Goal: Information Seeking & Learning: Find specific fact

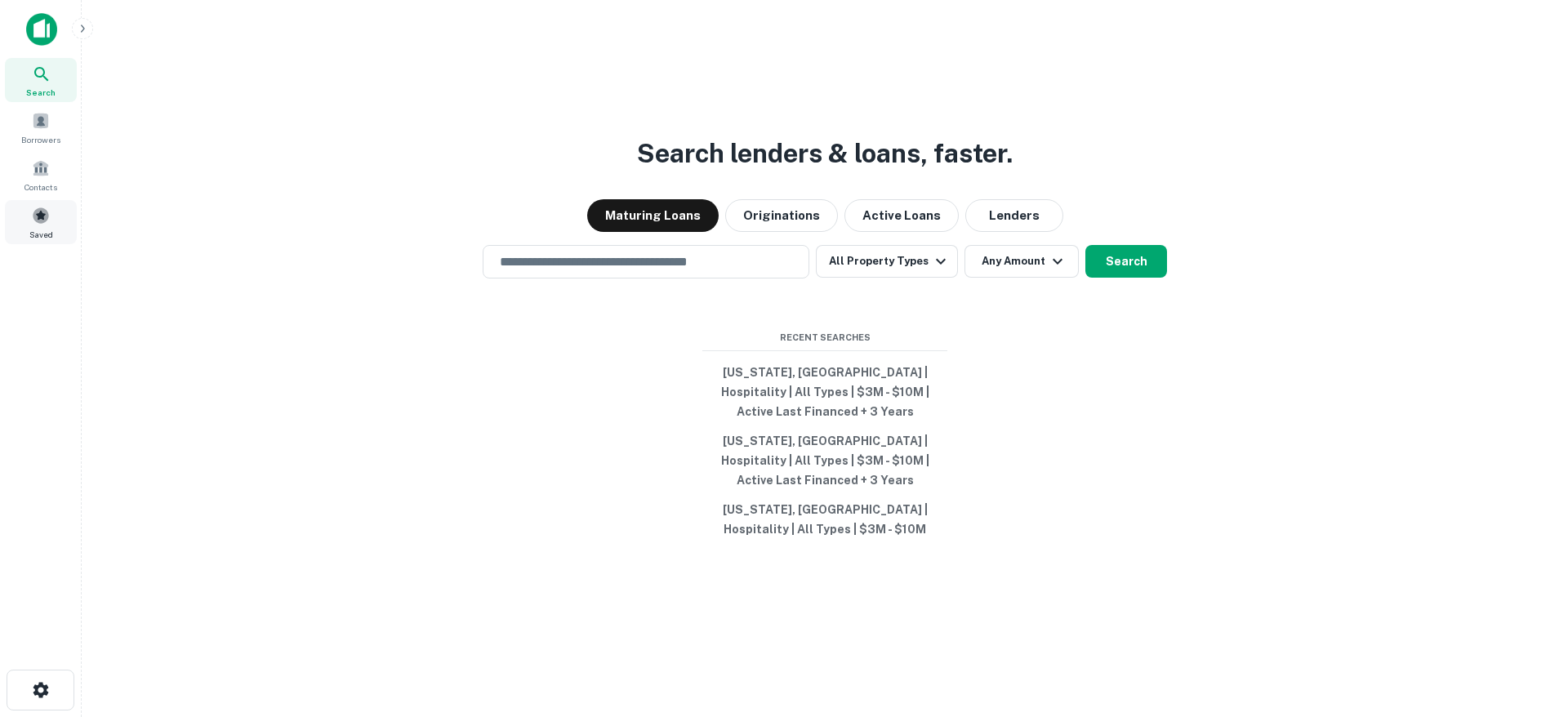
click at [58, 220] on div "Saved" at bounding box center [40, 222] width 72 height 44
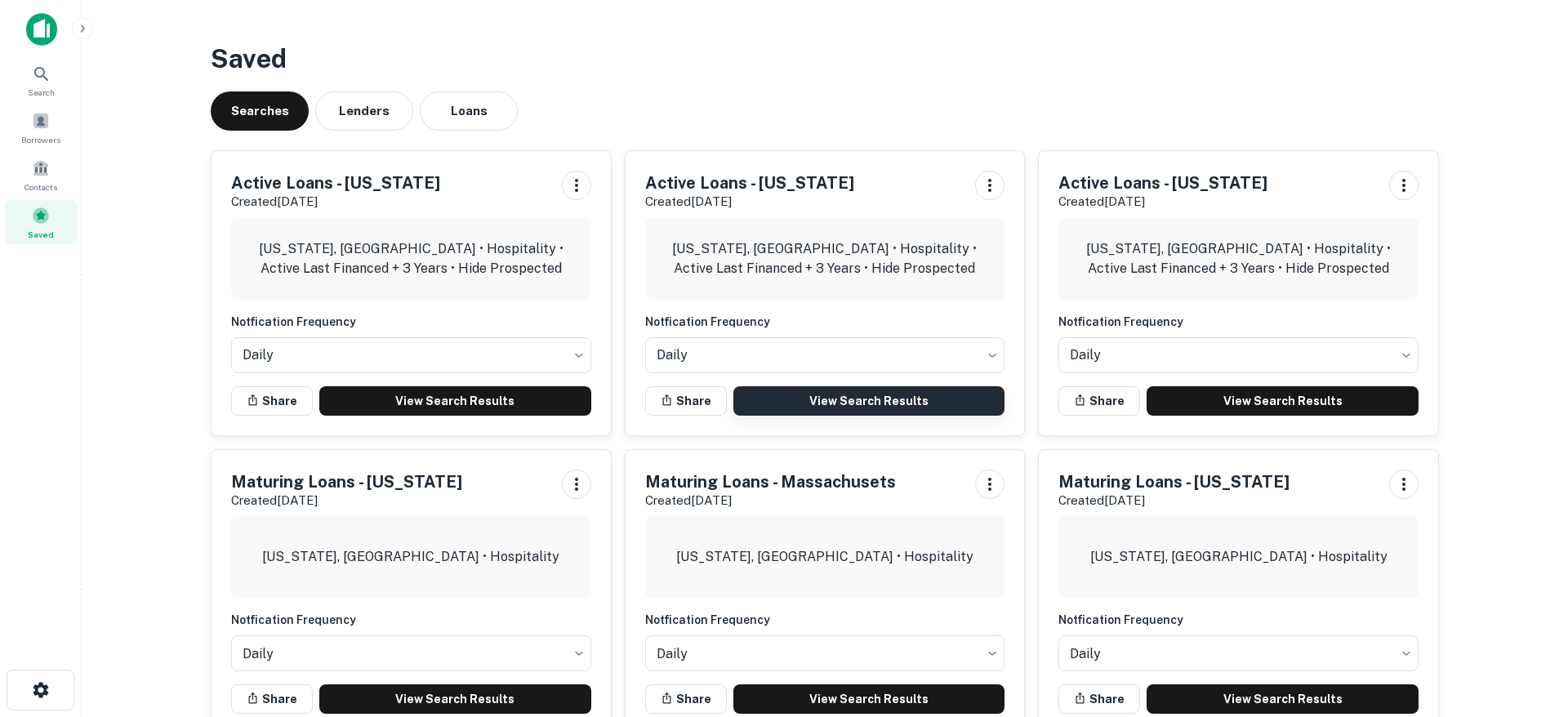
click at [917, 401] on link "View Search Results" at bounding box center [869, 401] width 272 height 29
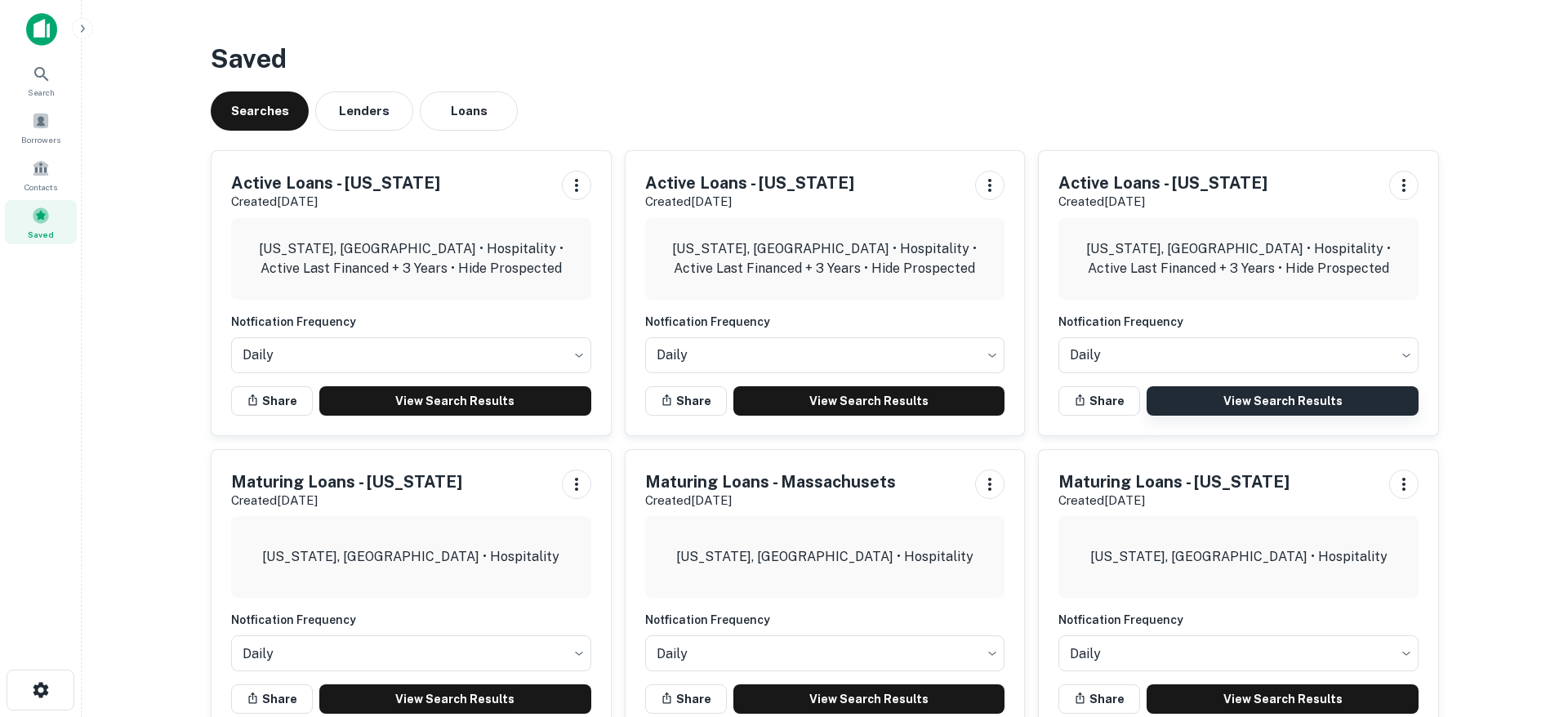
click at [1278, 404] on link "View Search Results" at bounding box center [1283, 401] width 272 height 29
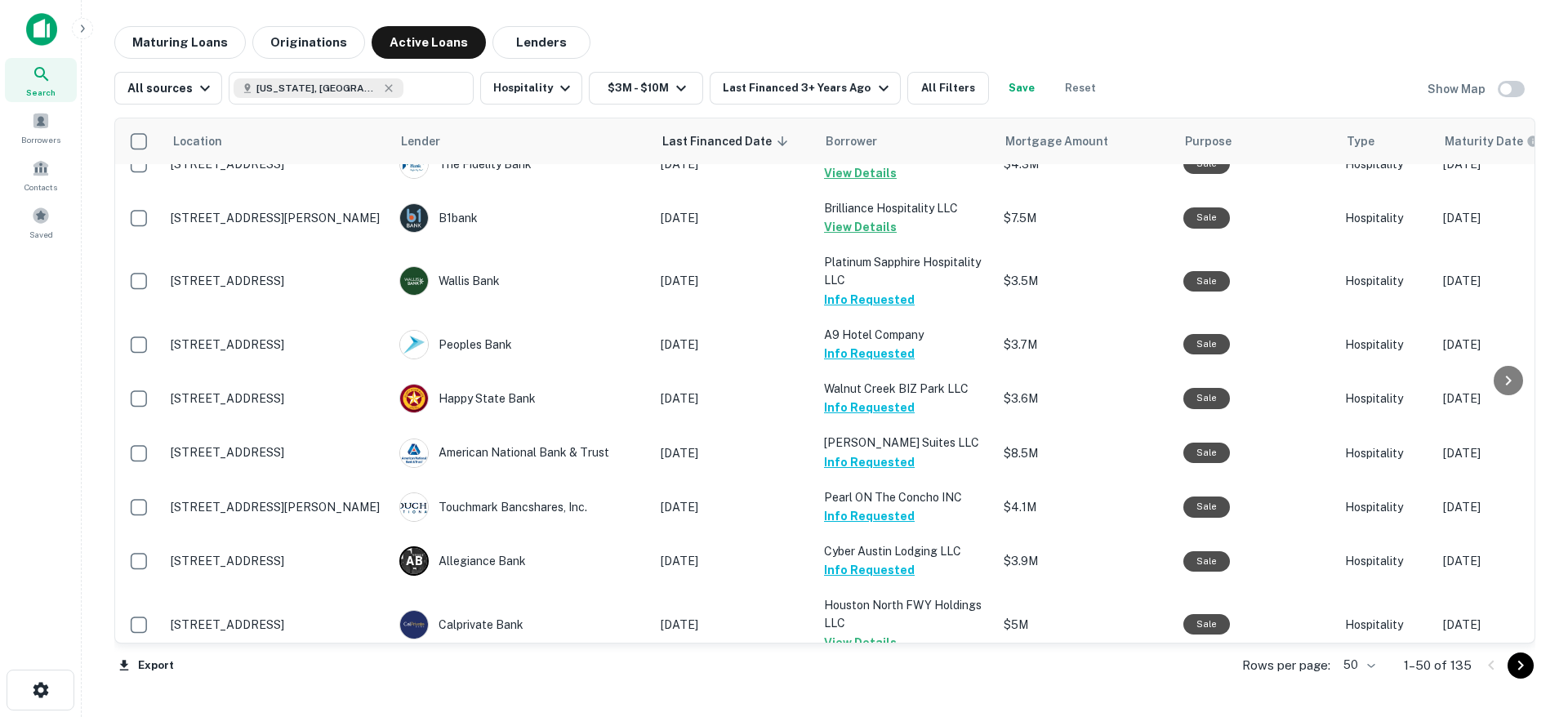
scroll to position [2351, 0]
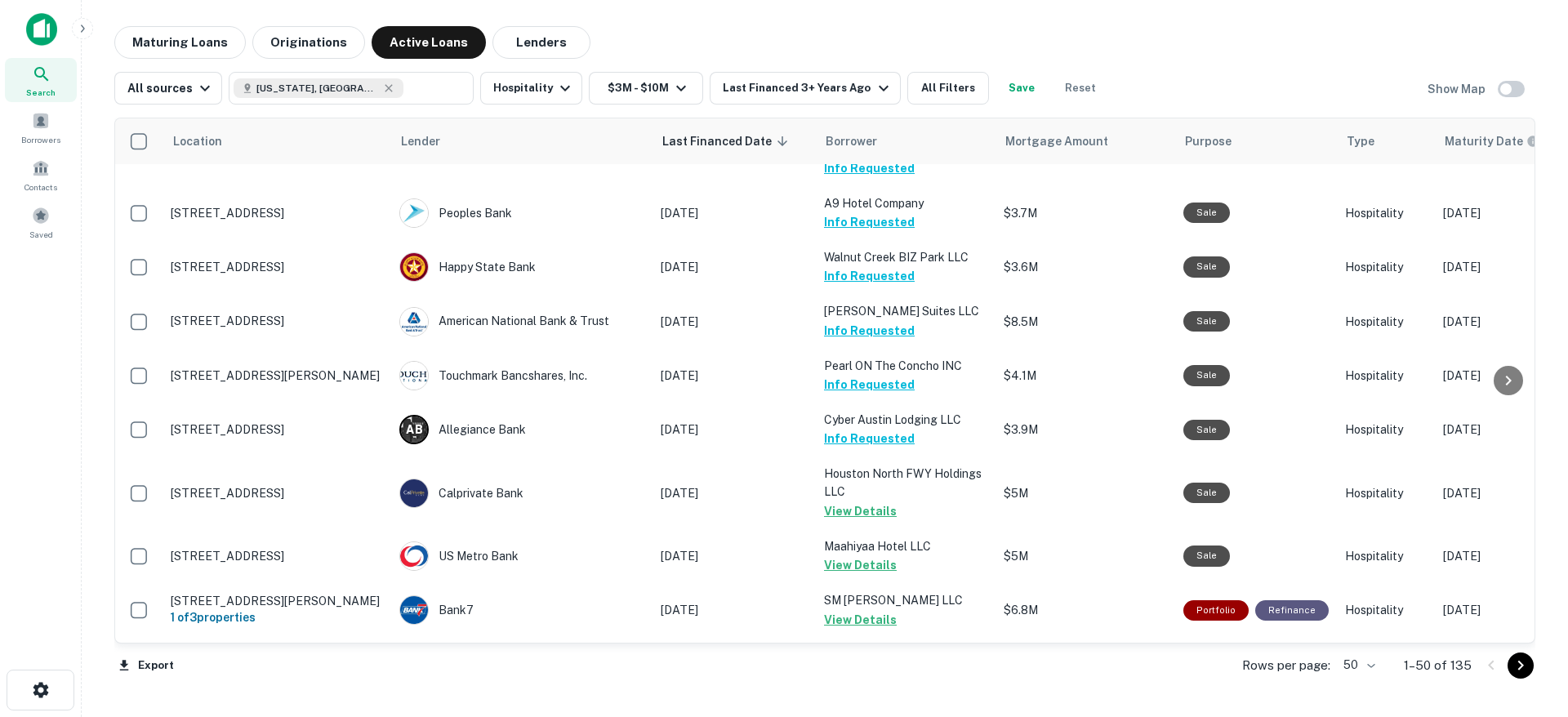
click at [1382, 669] on div "Rows per page: 50 ** 1–50 of 135" at bounding box center [1378, 665] width 313 height 44
click at [1374, 666] on body "Search Borrowers Contacts Saved Maturing Loans Originations Active Loans Lender…" at bounding box center [784, 358] width 1568 height 717
click at [1359, 681] on li "100" at bounding box center [1360, 682] width 47 height 29
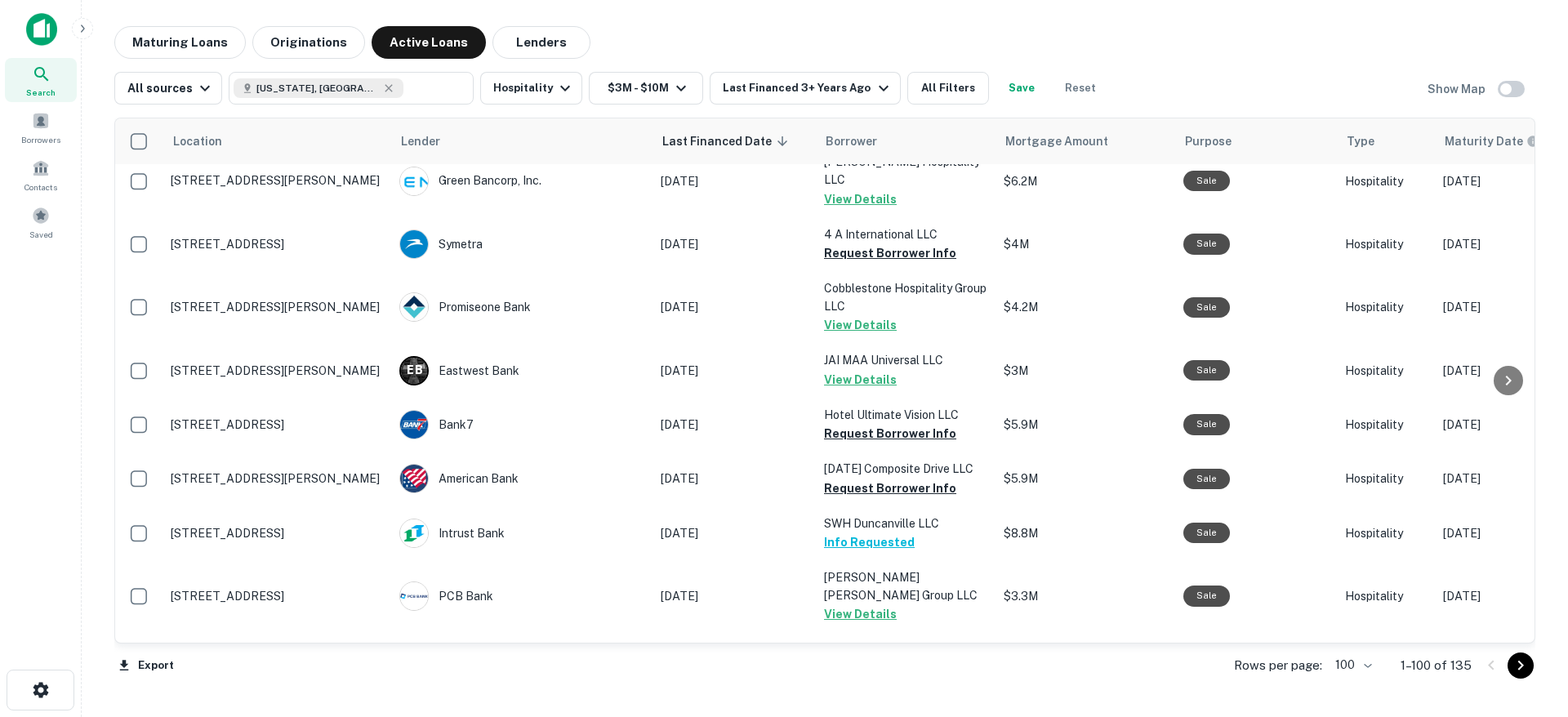
scroll to position [5152, 0]
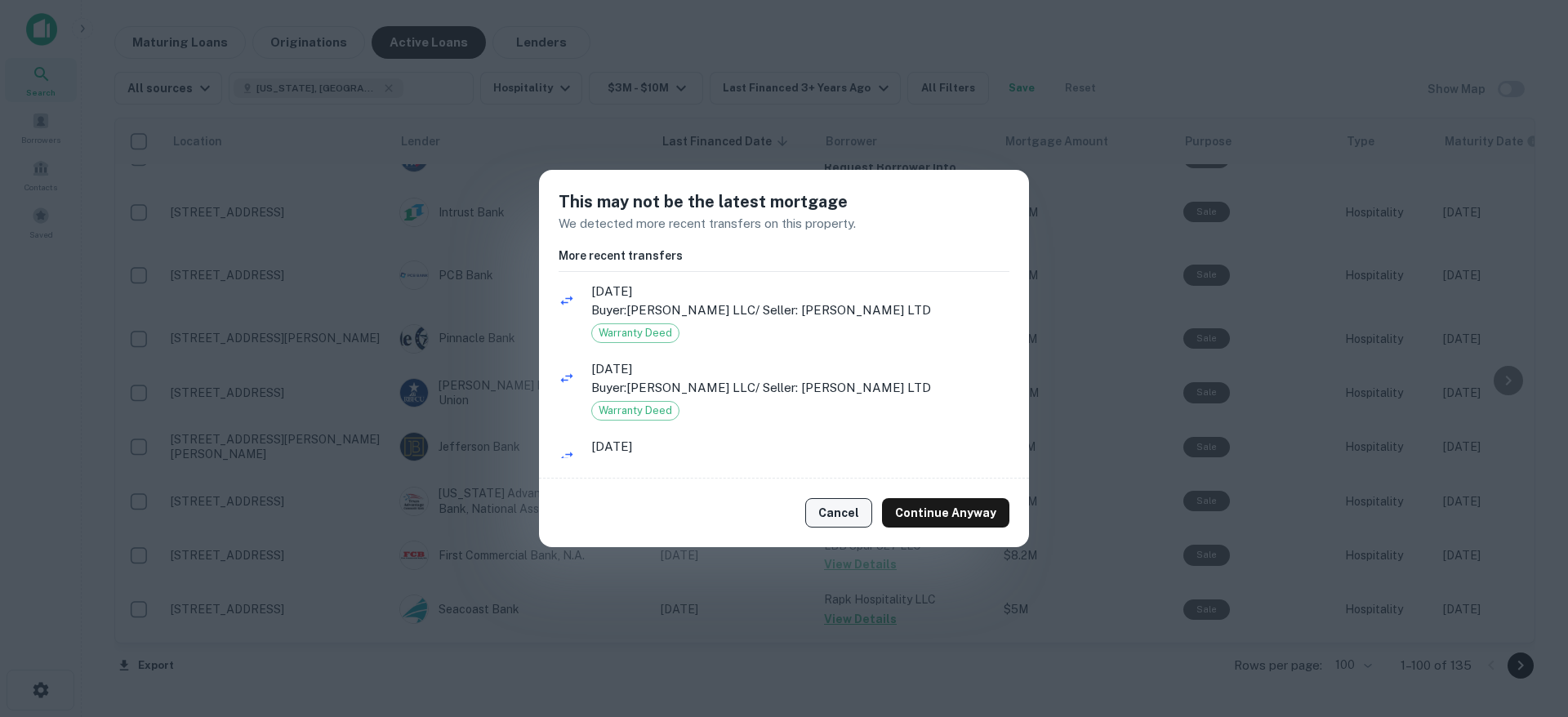
click at [864, 522] on button "Cancel" at bounding box center [839, 513] width 67 height 29
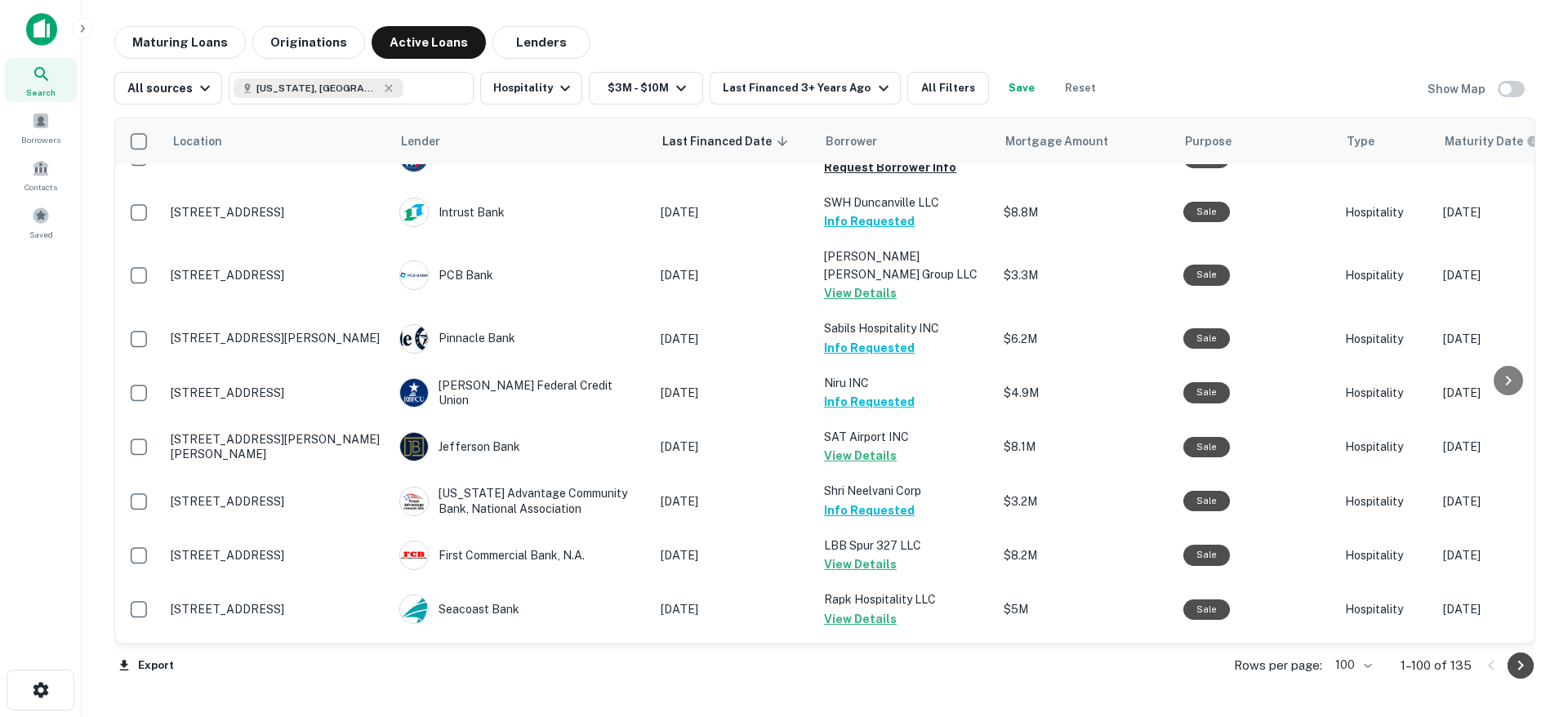
click at [1522, 671] on icon "Go to next page" at bounding box center [1521, 666] width 20 height 20
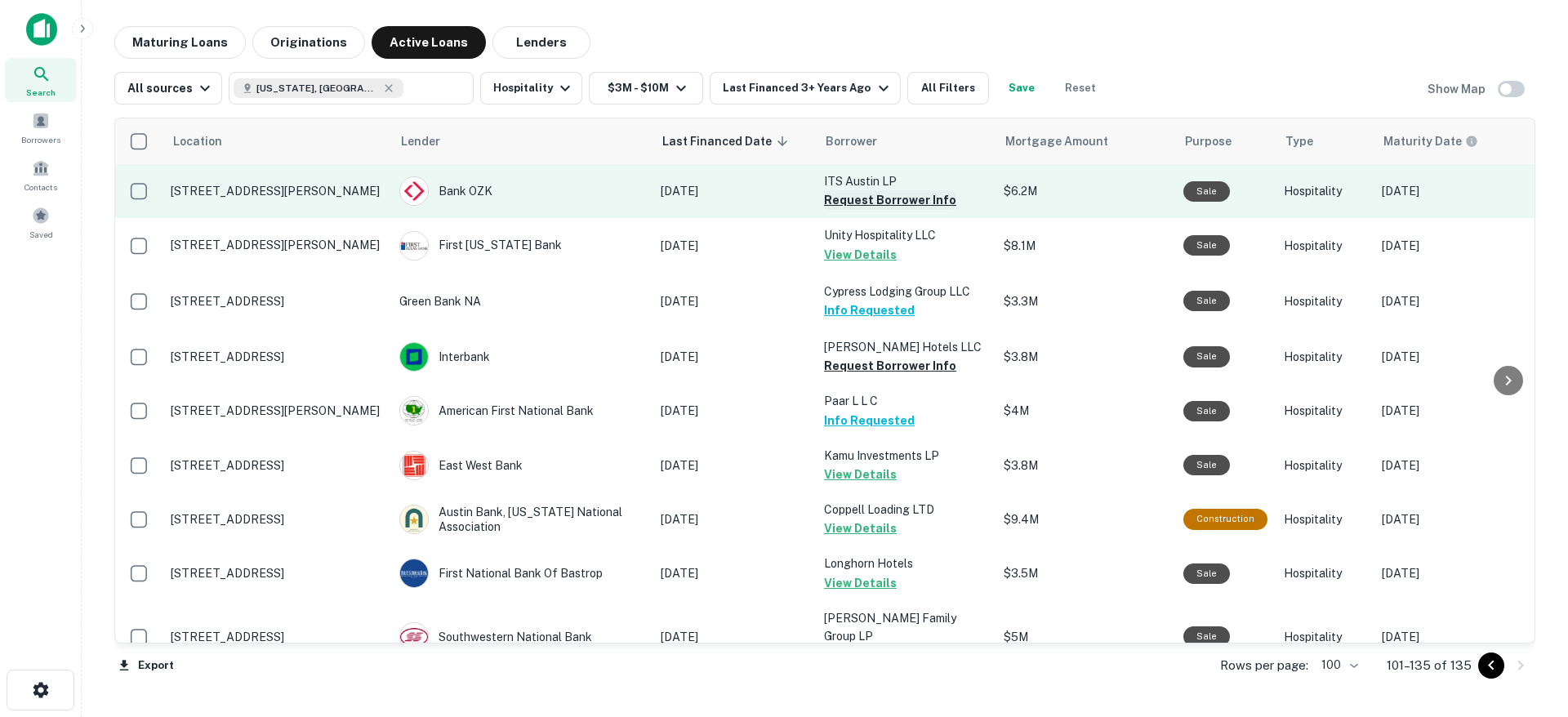
click at [902, 200] on button "Request Borrower Info" at bounding box center [890, 200] width 132 height 20
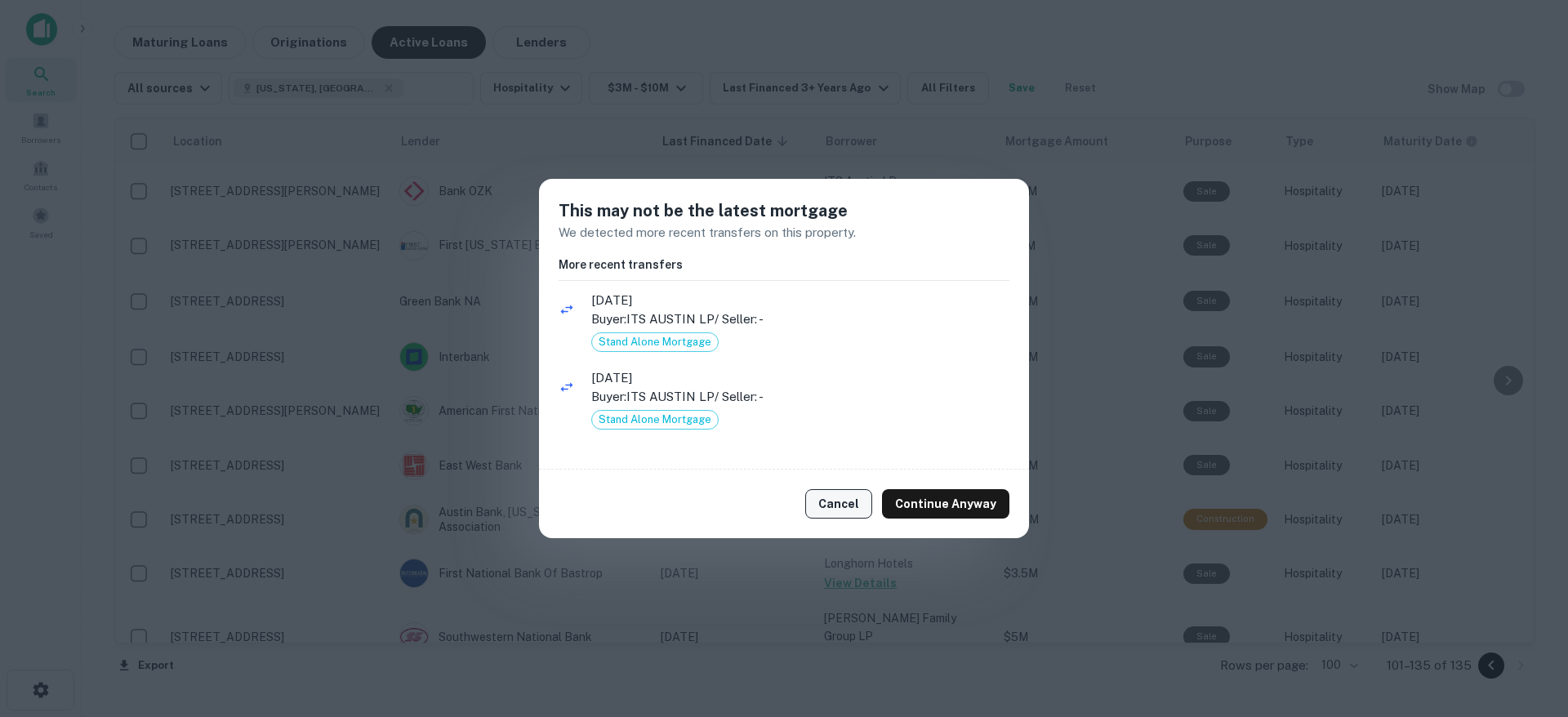
click at [851, 508] on button "Cancel" at bounding box center [839, 504] width 67 height 29
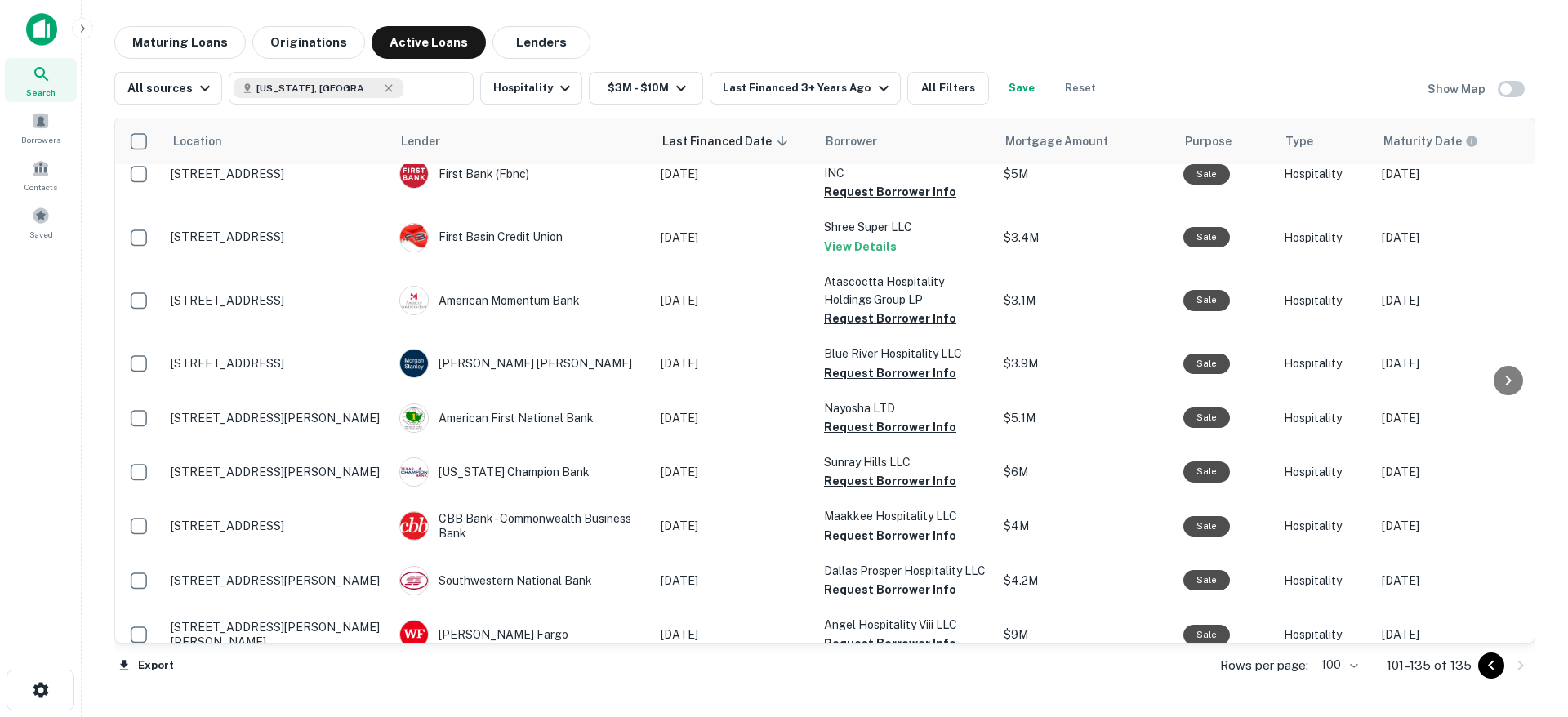
scroll to position [627, 0]
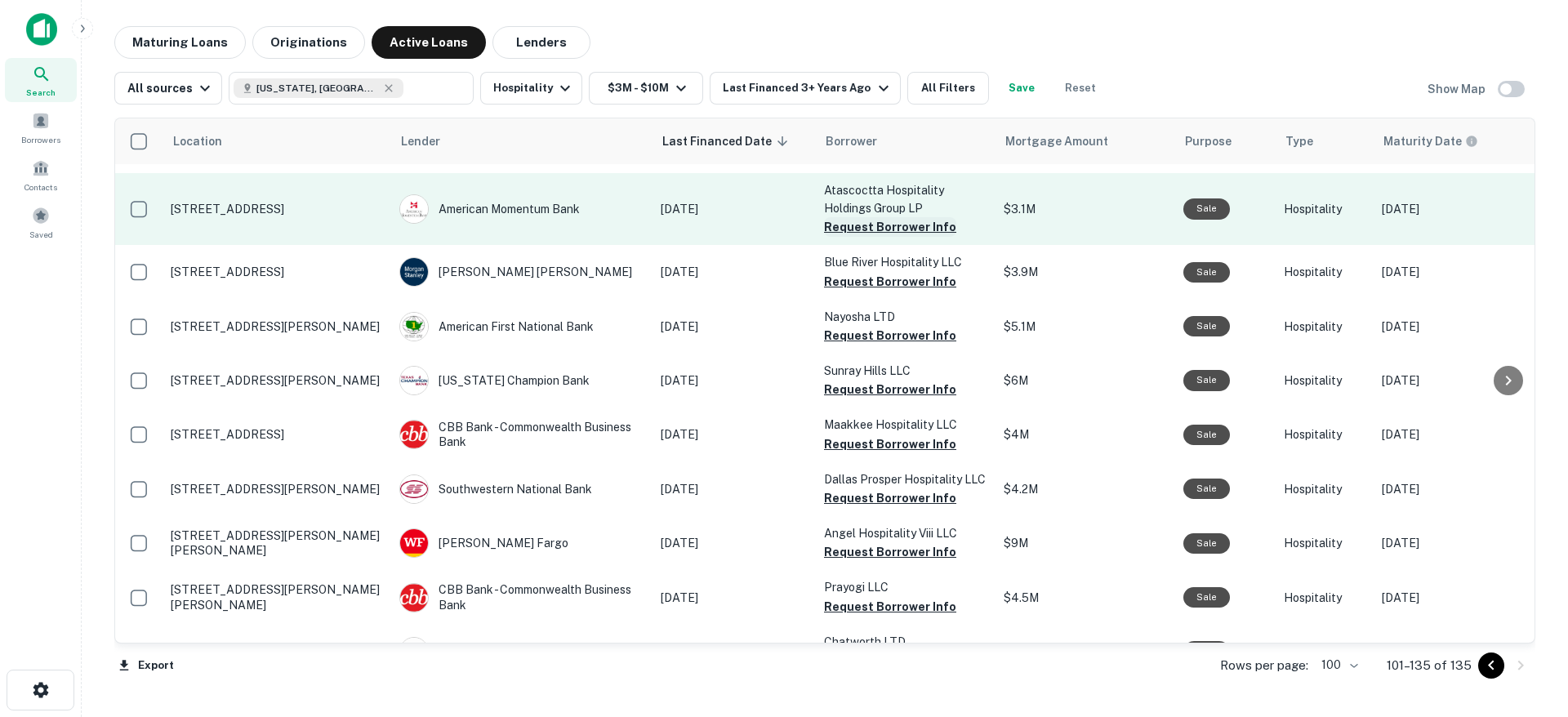
click at [905, 217] on button "Request Borrower Info" at bounding box center [890, 227] width 132 height 20
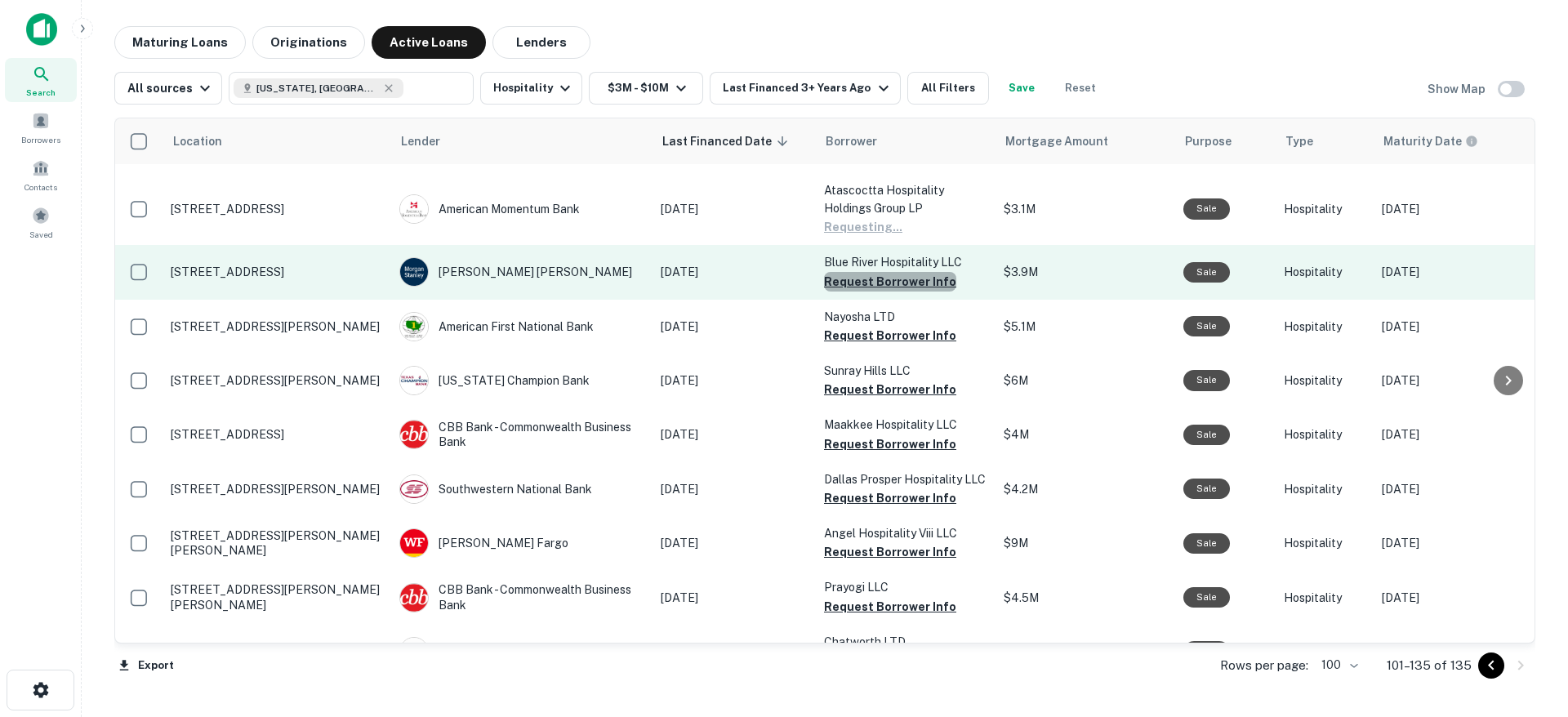
click at [895, 272] on button "Request Borrower Info" at bounding box center [890, 282] width 132 height 20
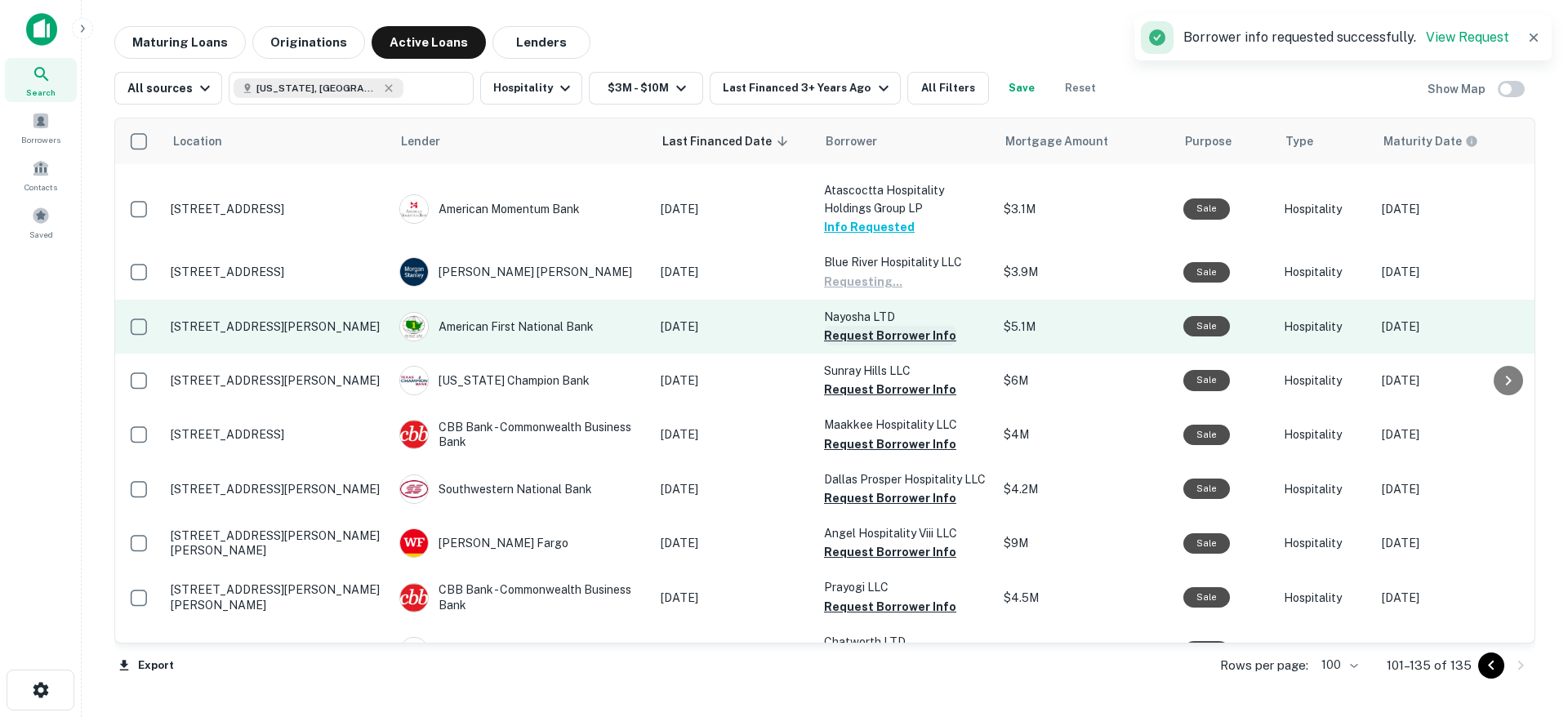
click at [892, 326] on button "Request Borrower Info" at bounding box center [890, 336] width 132 height 20
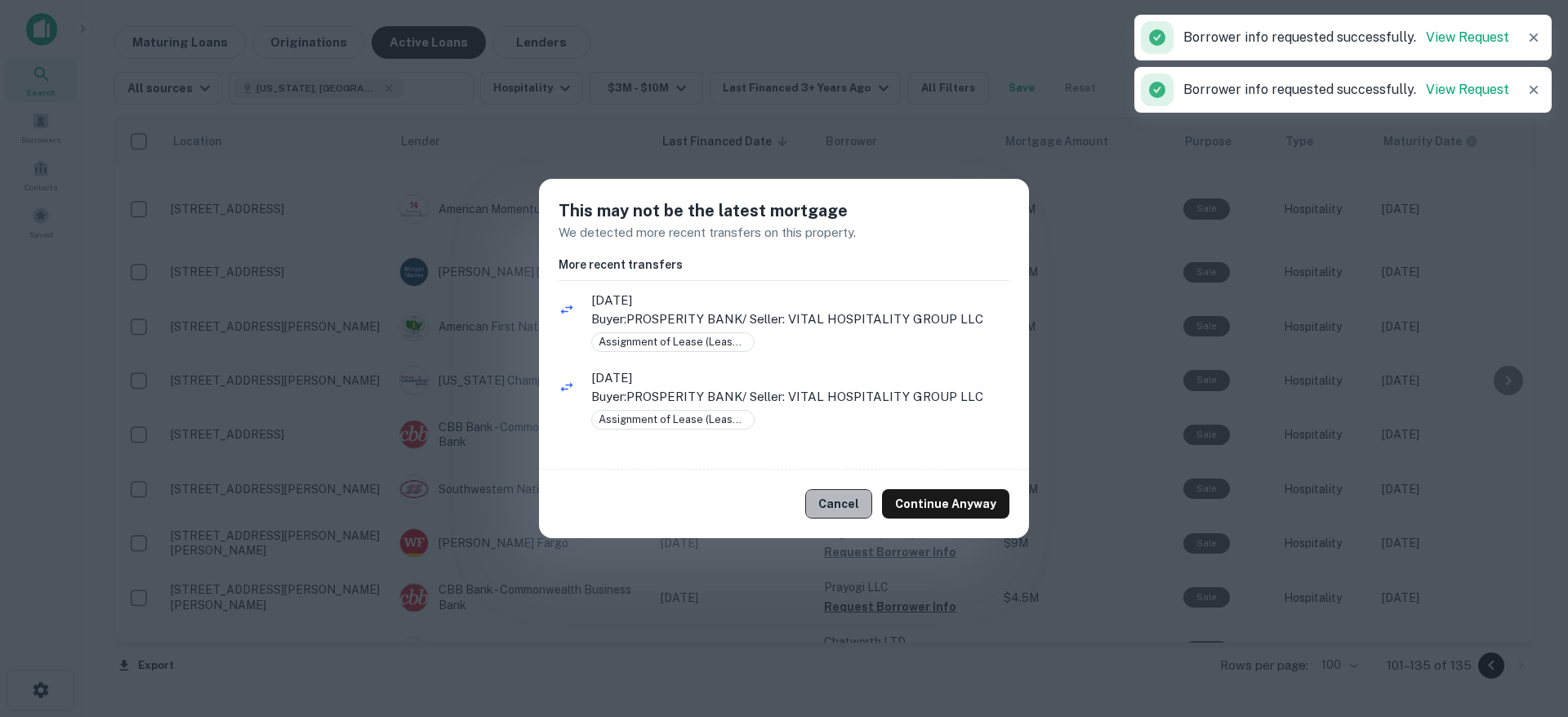
click at [869, 498] on button "Cancel" at bounding box center [839, 504] width 67 height 29
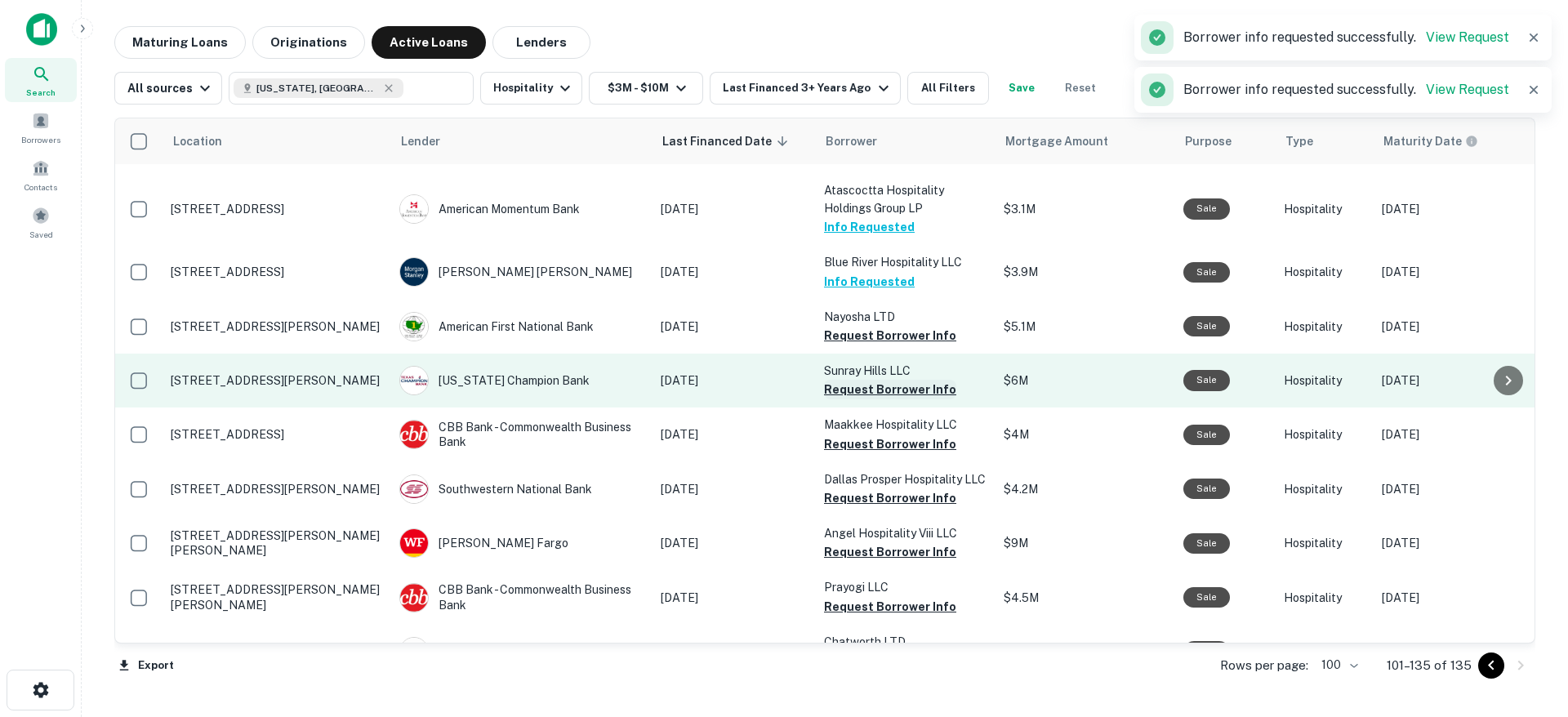
click at [905, 380] on button "Request Borrower Info" at bounding box center [890, 390] width 132 height 20
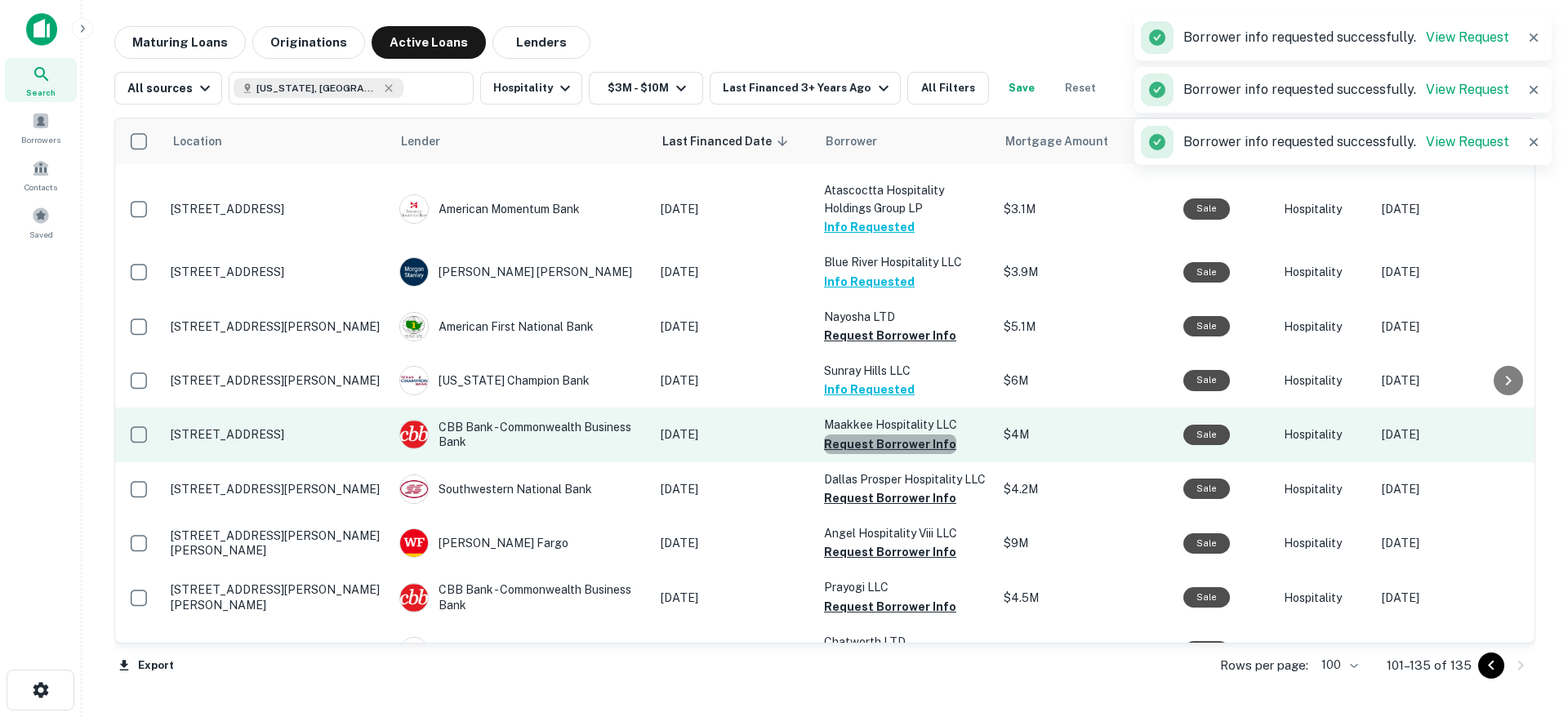
click at [895, 435] on button "Request Borrower Info" at bounding box center [890, 445] width 132 height 20
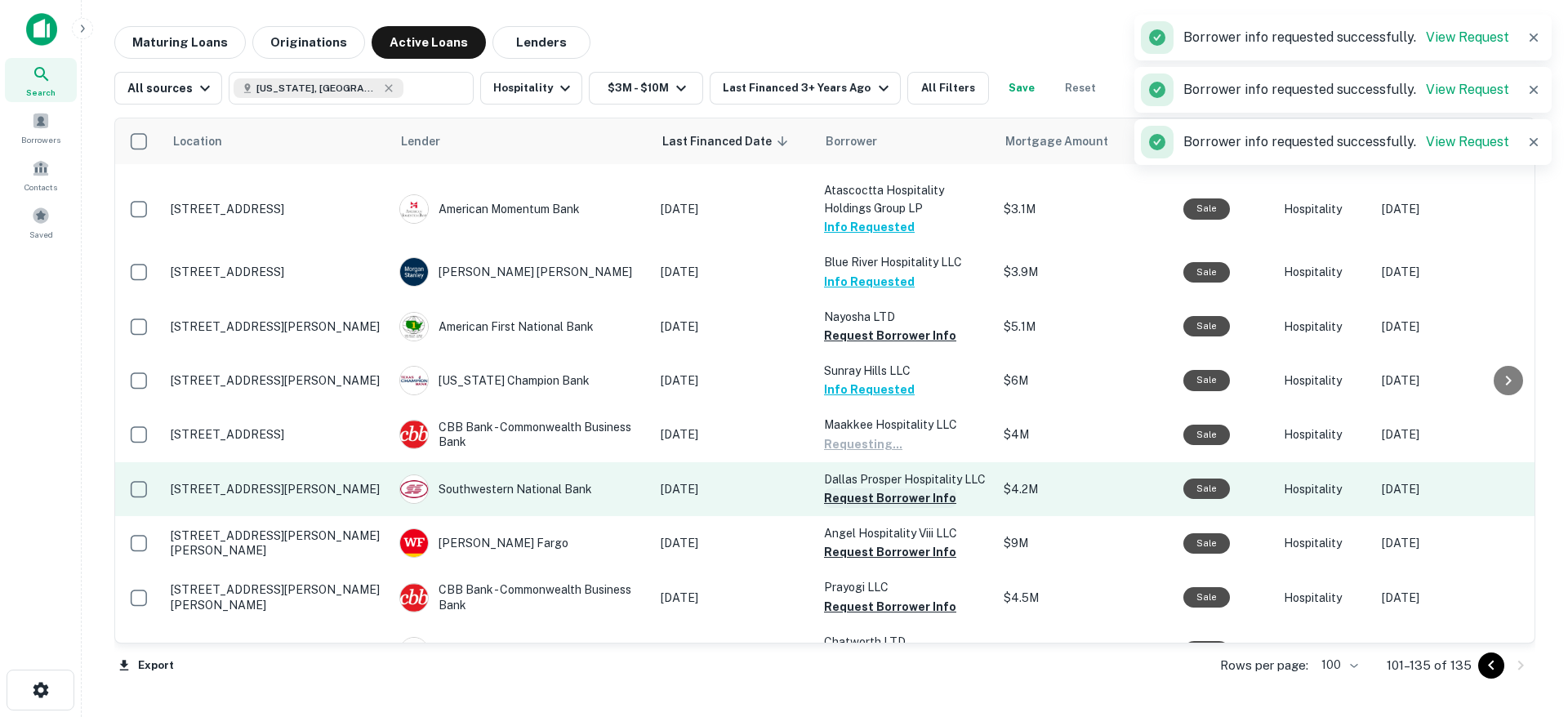
click at [886, 488] on button "Request Borrower Info" at bounding box center [890, 498] width 132 height 20
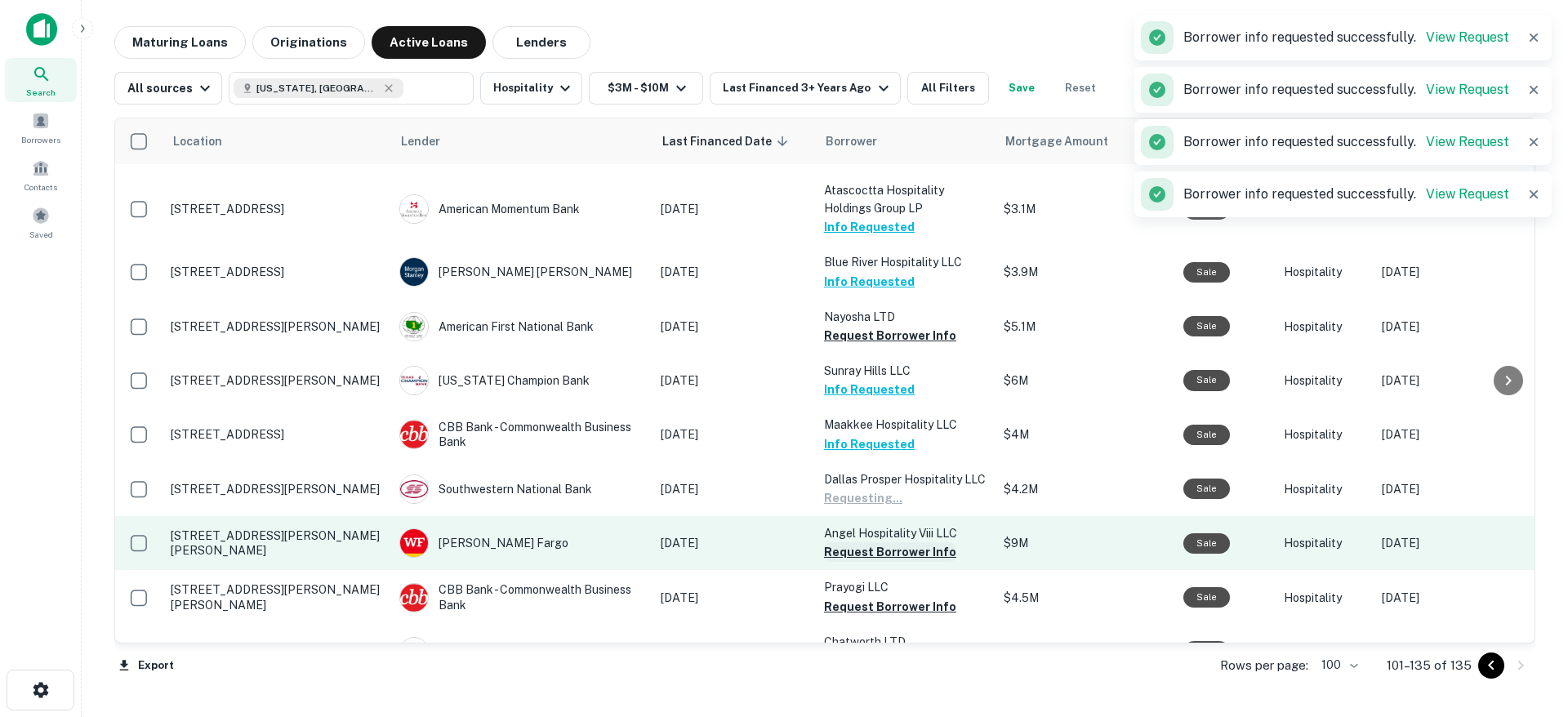
click at [881, 542] on button "Request Borrower Info" at bounding box center [890, 552] width 132 height 20
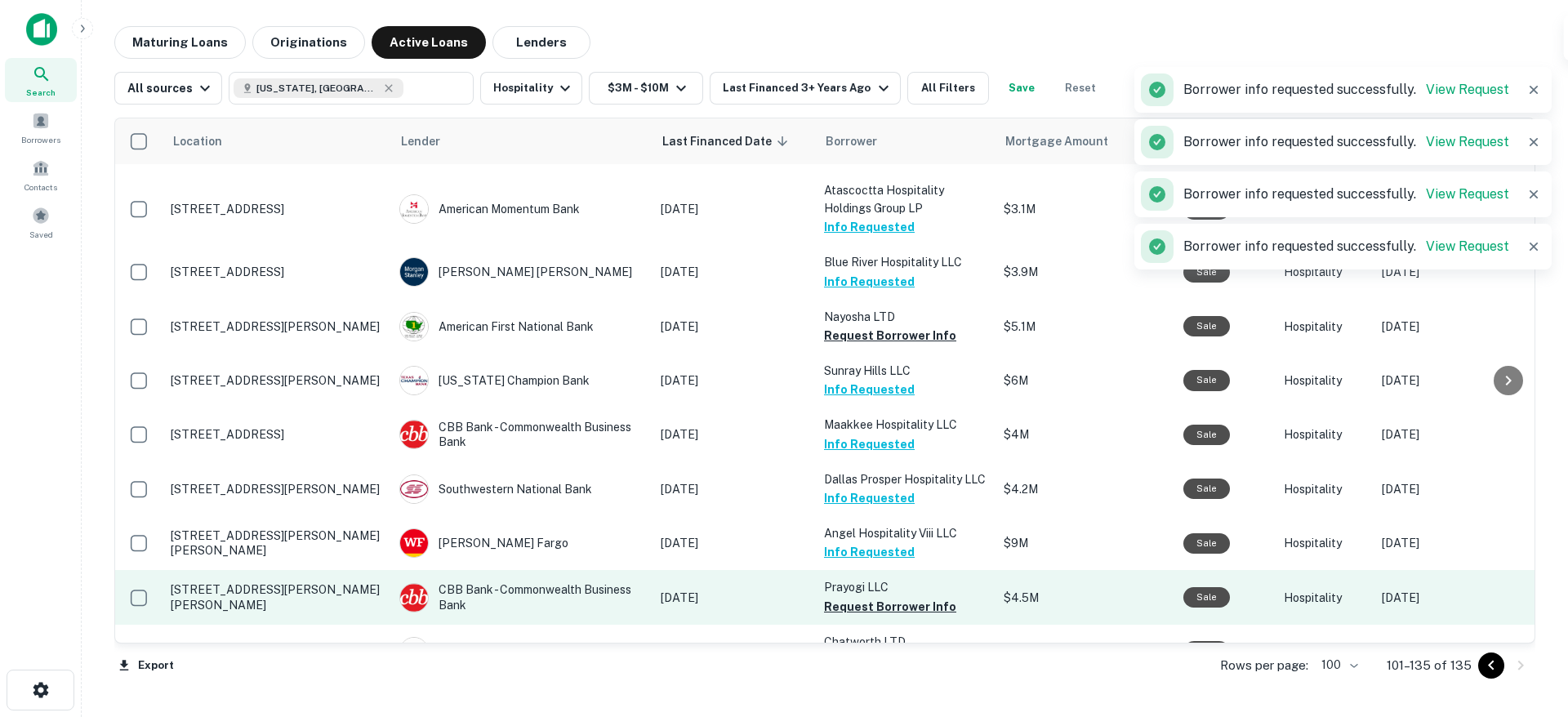
click at [876, 597] on button "Request Borrower Info" at bounding box center [890, 607] width 132 height 20
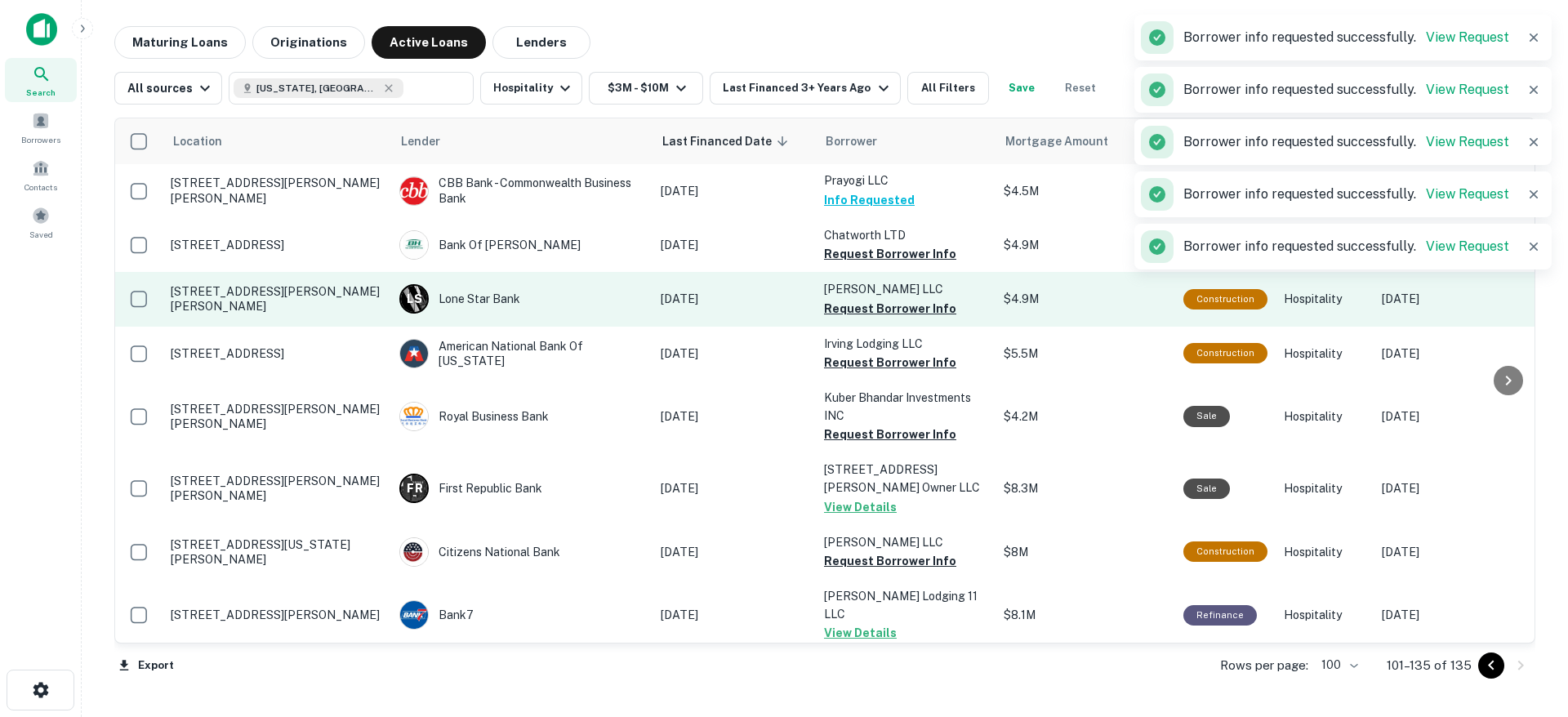
scroll to position [1037, 0]
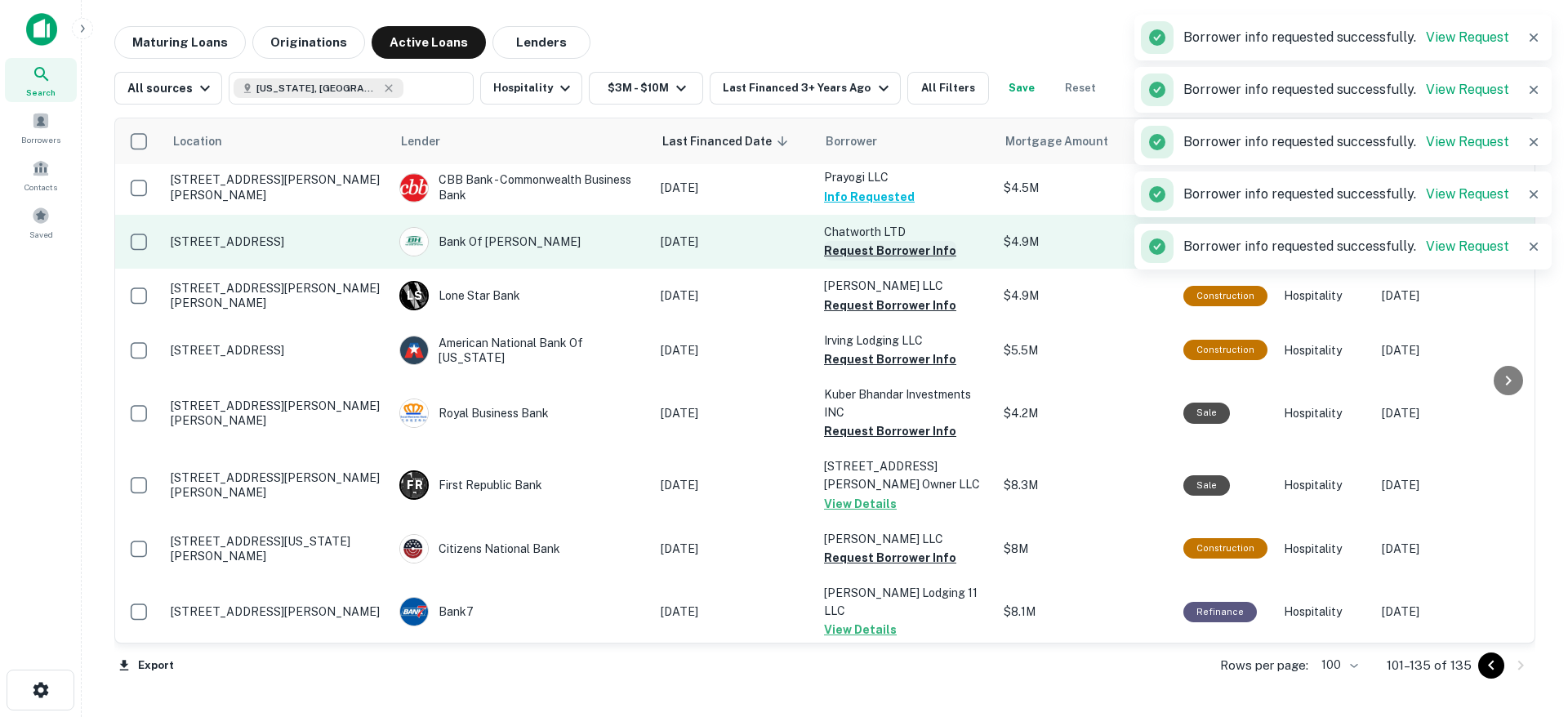
click at [881, 241] on button "Request Borrower Info" at bounding box center [890, 251] width 132 height 20
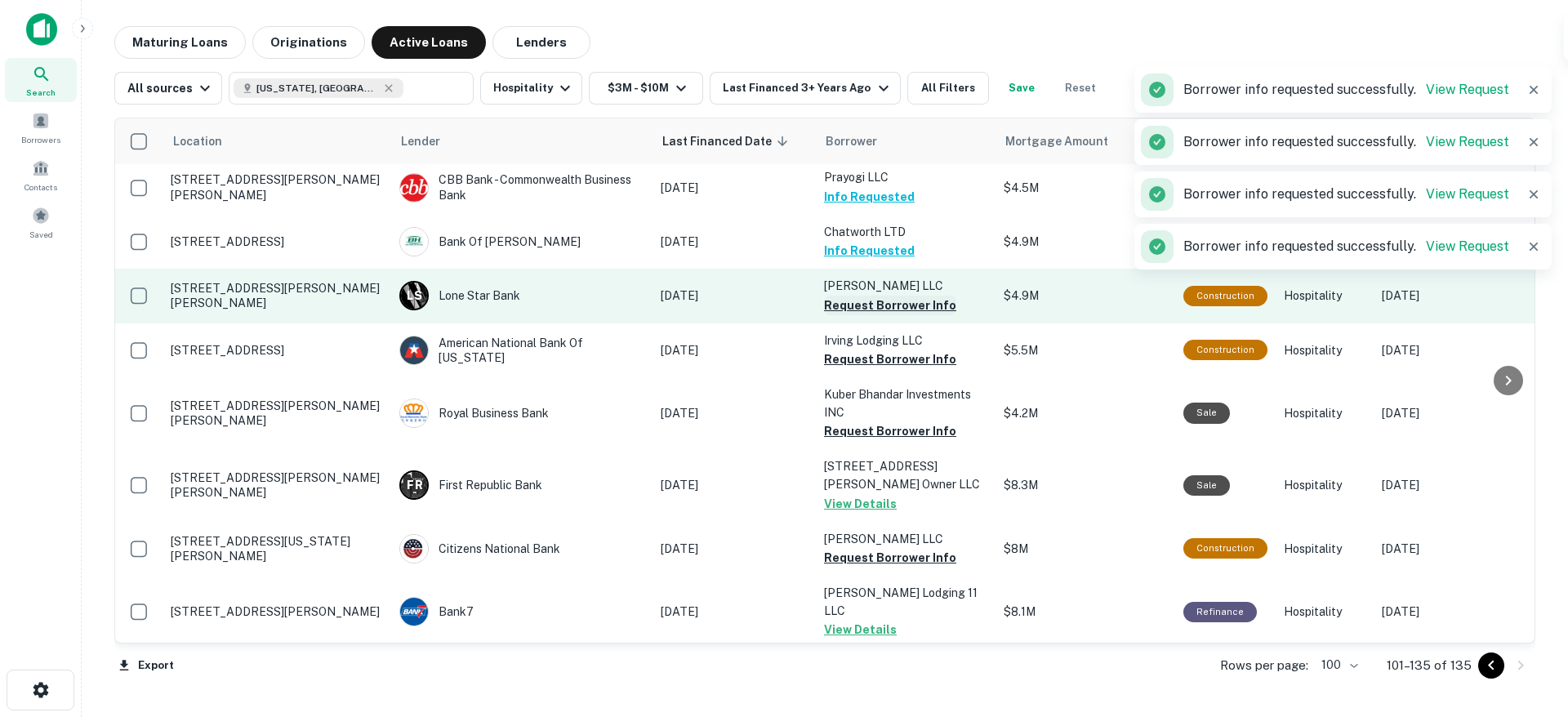
click at [880, 296] on button "Request Borrower Info" at bounding box center [890, 306] width 132 height 20
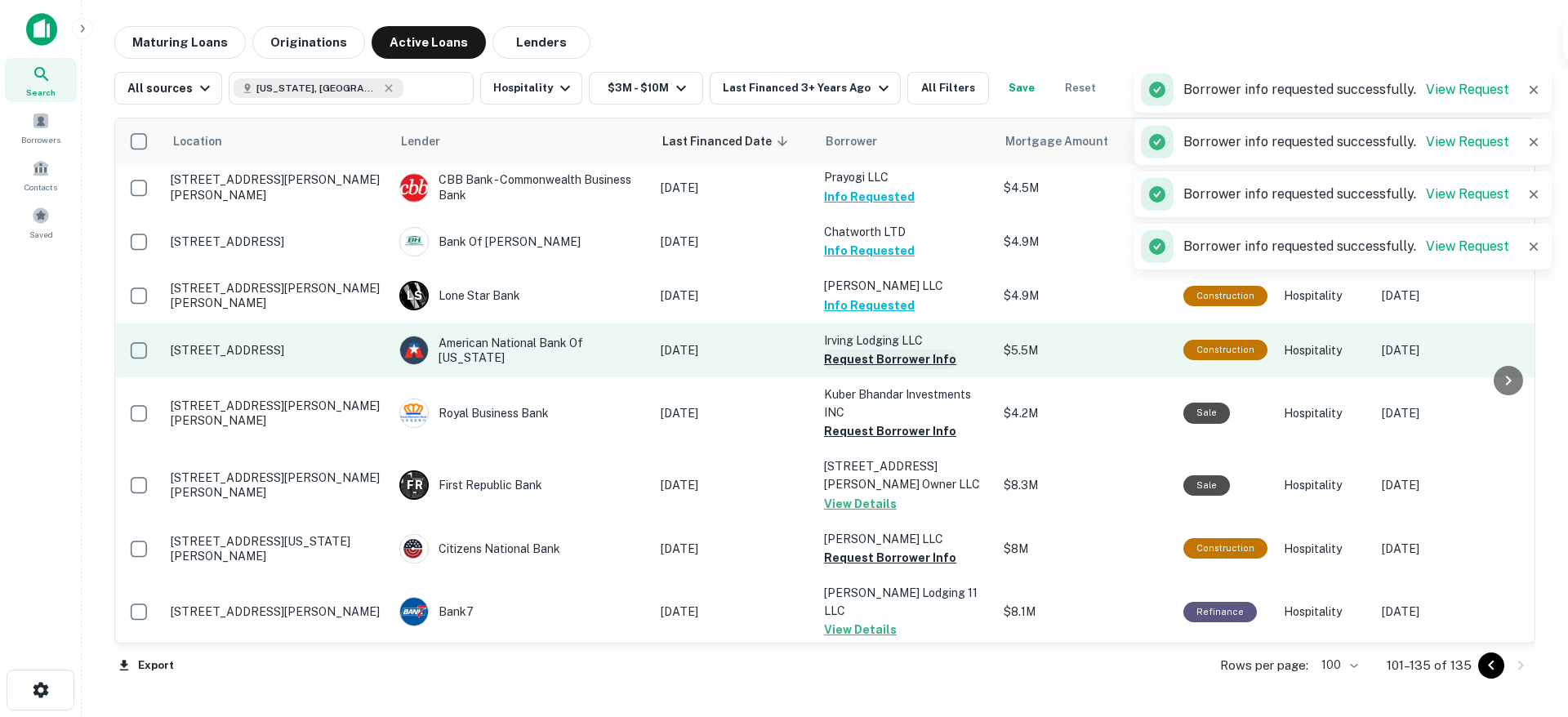
click at [887, 350] on button "Request Borrower Info" at bounding box center [890, 360] width 132 height 20
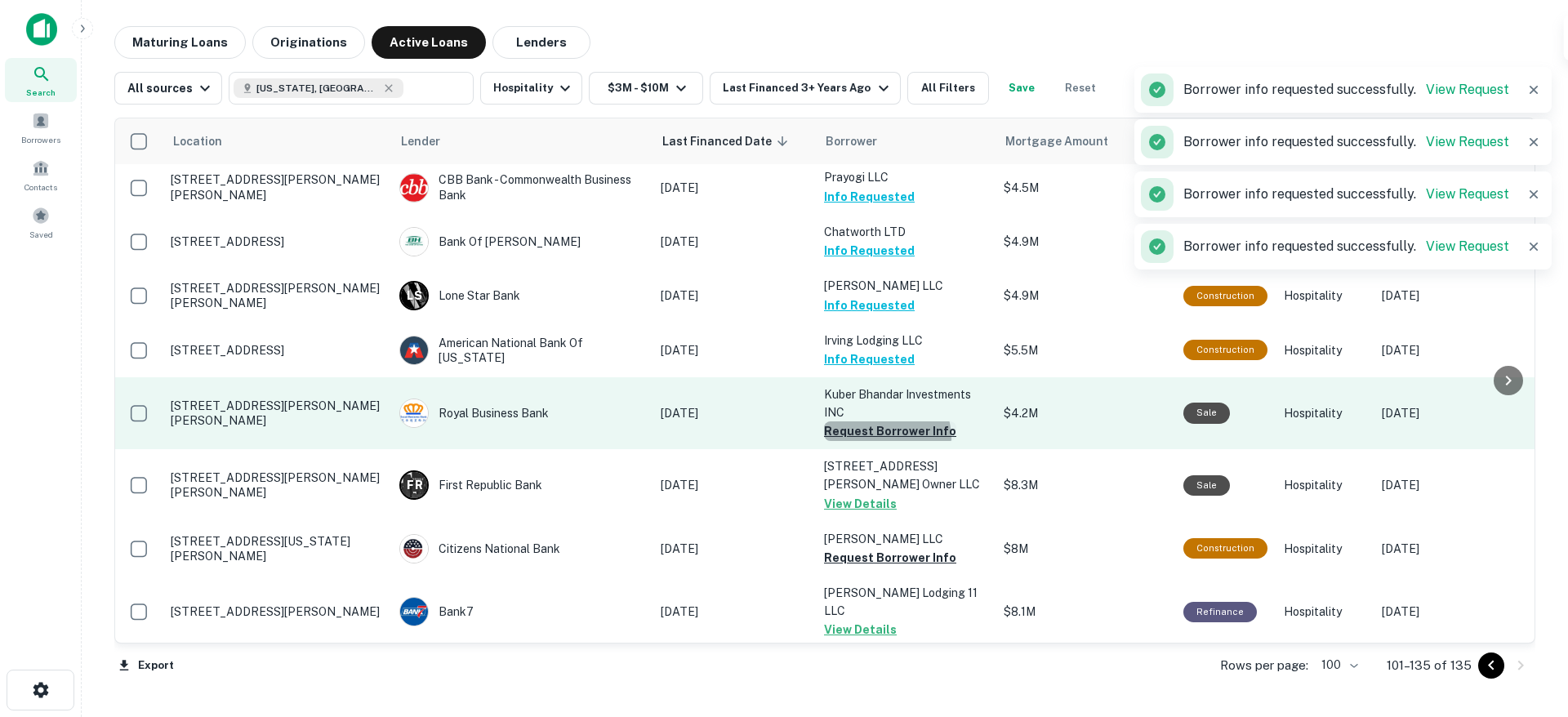
click at [886, 422] on button "Request Borrower Info" at bounding box center [890, 432] width 132 height 20
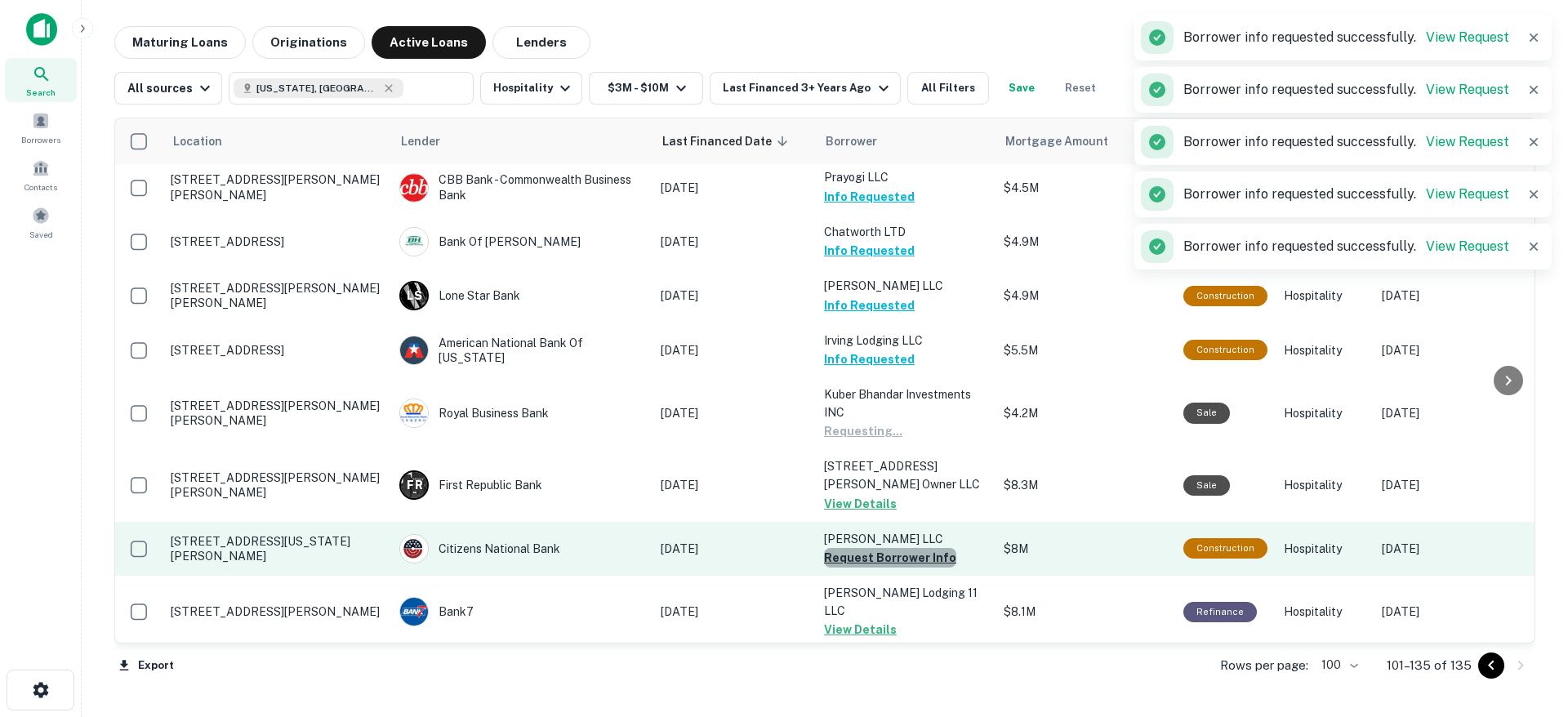
click at [895, 548] on button "Request Borrower Info" at bounding box center [890, 558] width 132 height 20
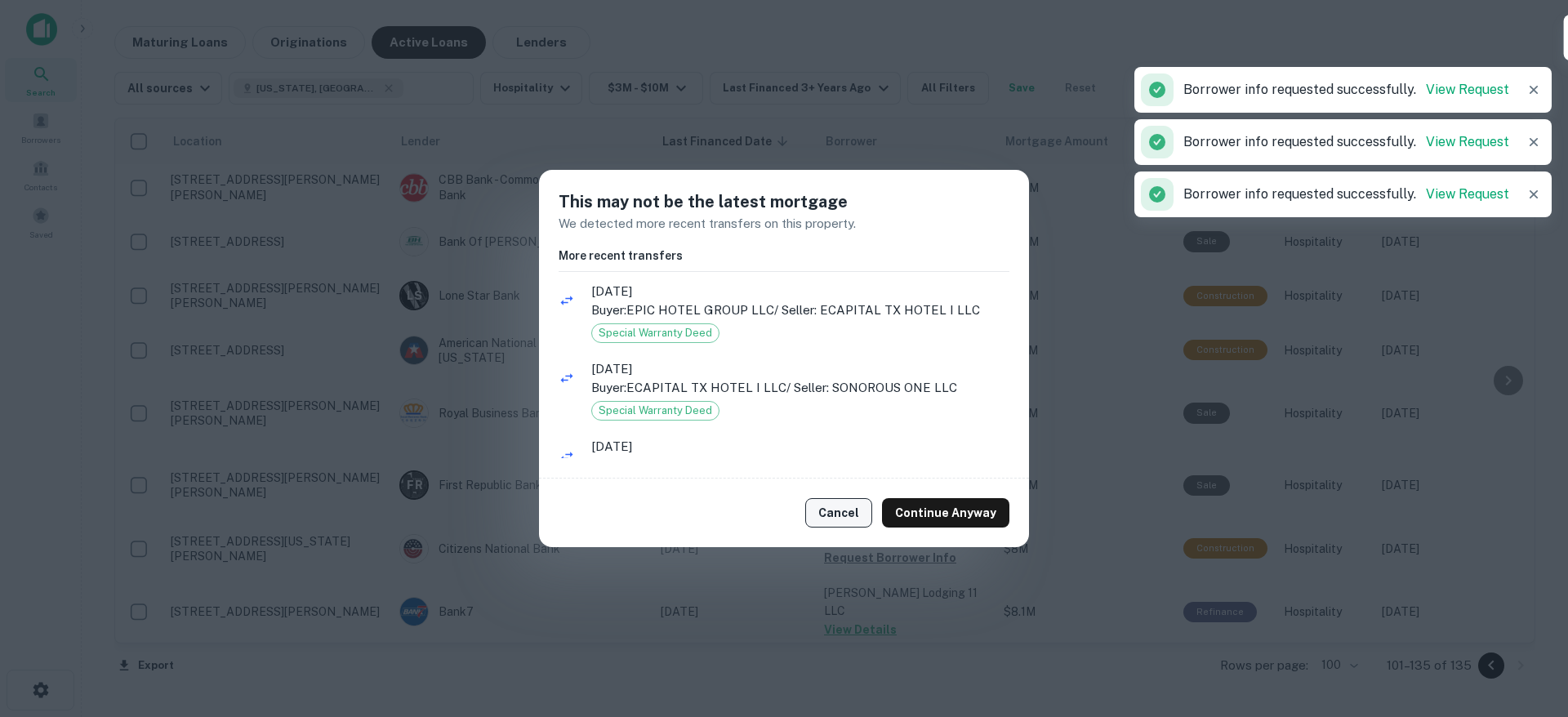
click at [864, 513] on button "Cancel" at bounding box center [839, 513] width 67 height 29
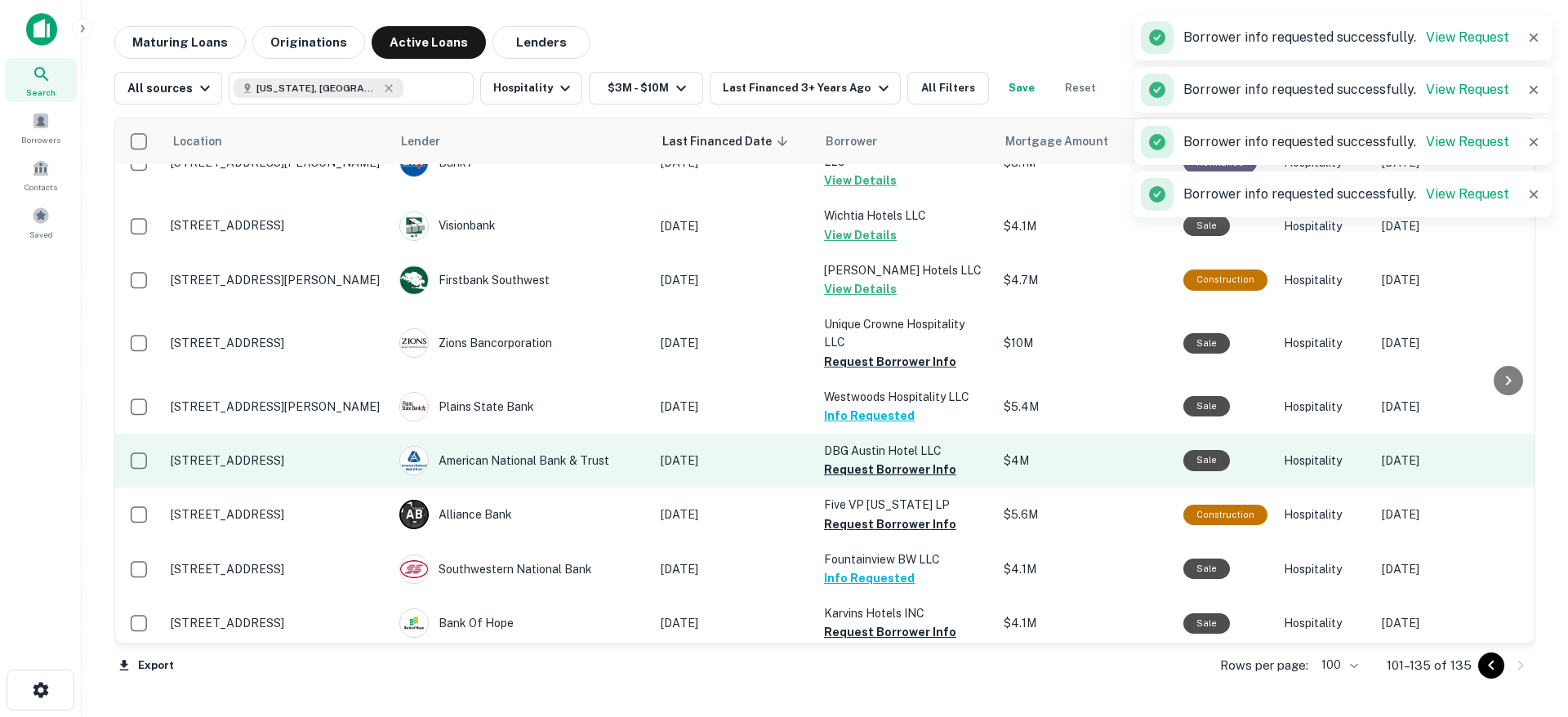
scroll to position [1511, 0]
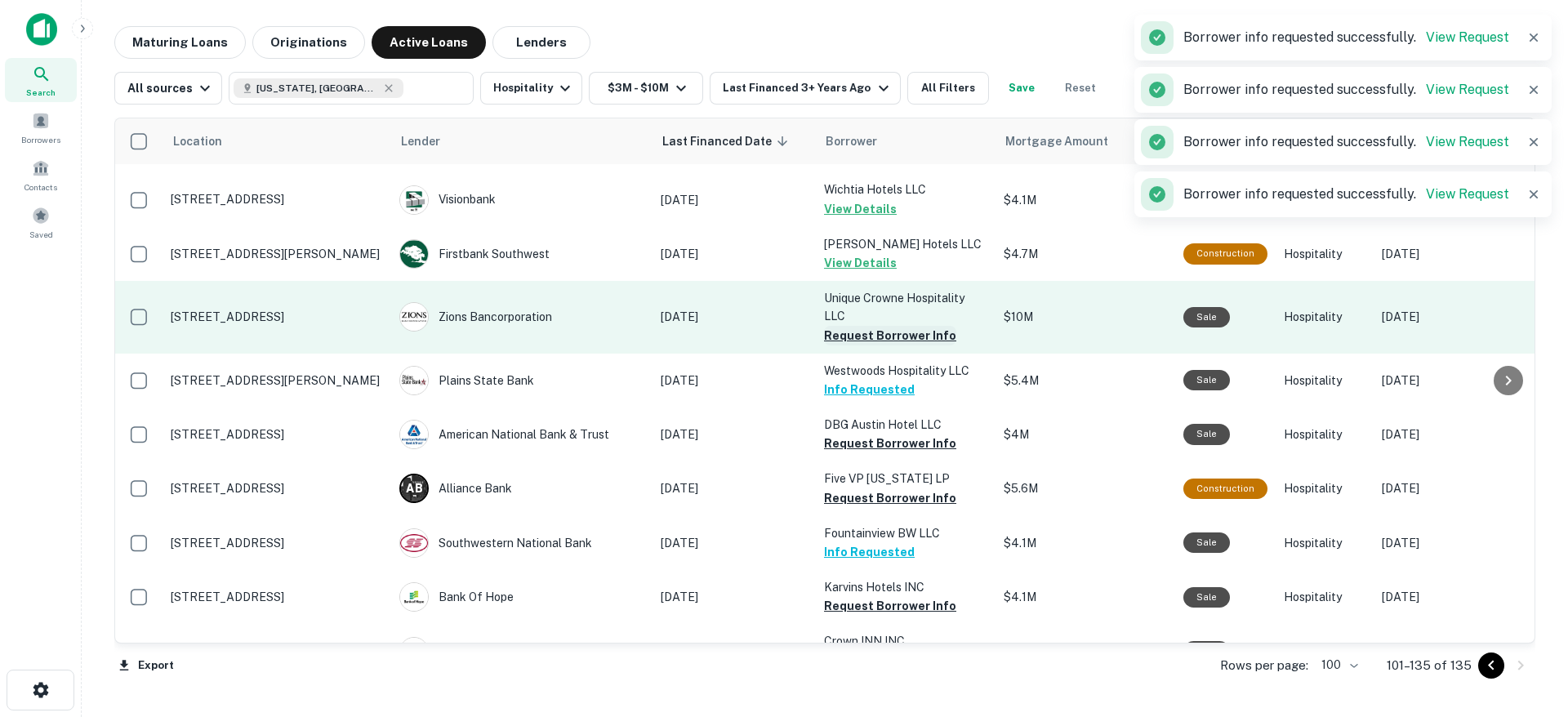
click at [927, 326] on button "Request Borrower Info" at bounding box center [890, 336] width 132 height 20
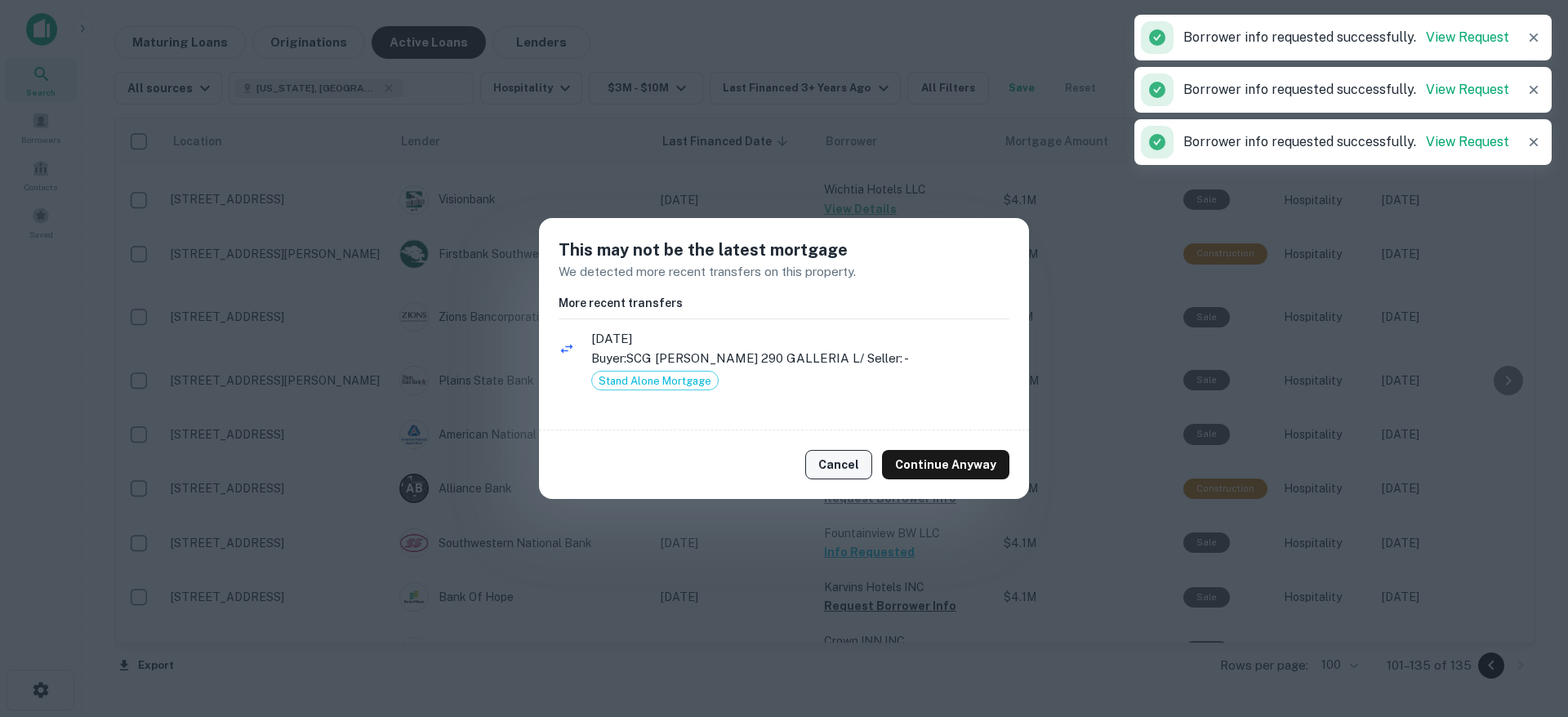
click at [855, 465] on button "Cancel" at bounding box center [839, 465] width 67 height 29
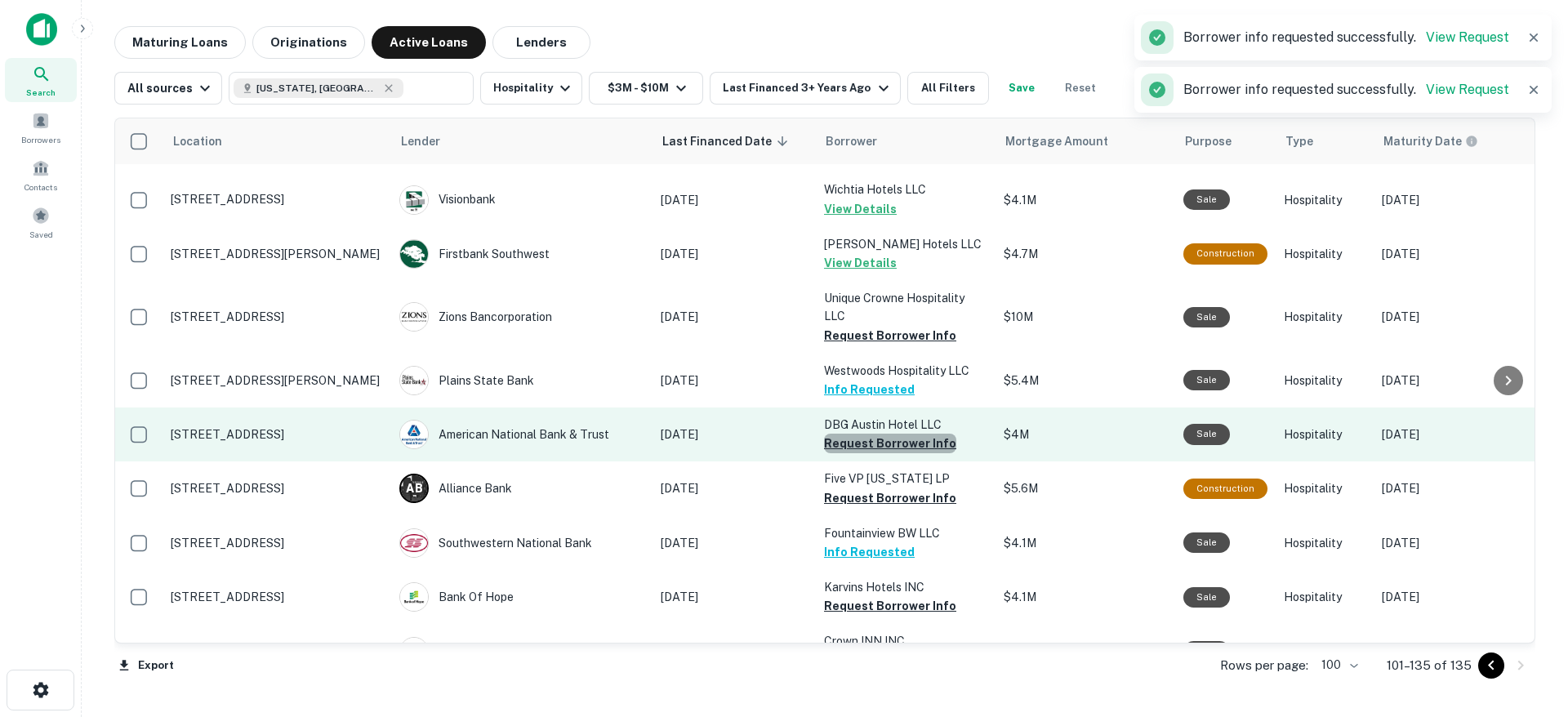
click at [913, 434] on button "Request Borrower Info" at bounding box center [890, 444] width 132 height 20
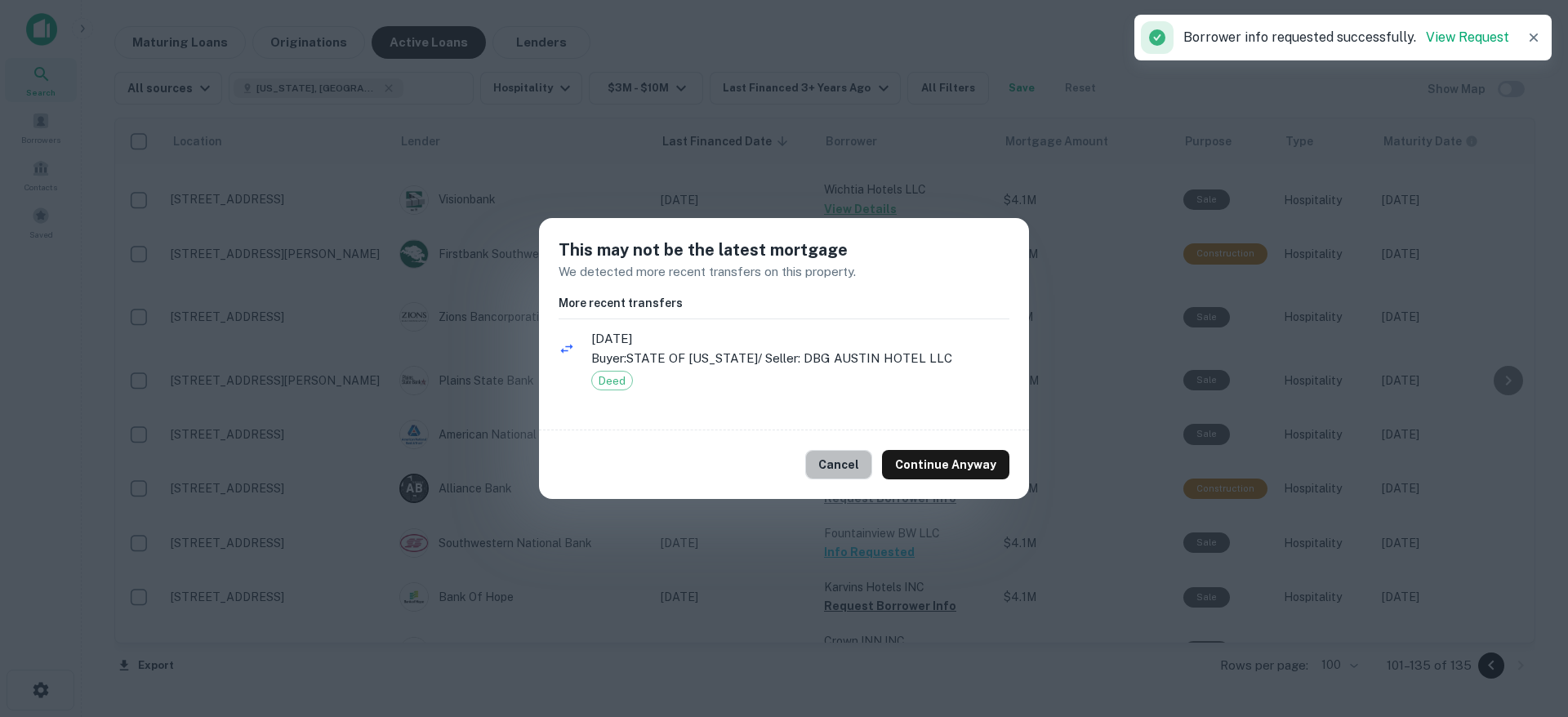
drag, startPoint x: 863, startPoint y: 463, endPoint x: 886, endPoint y: 465, distance: 23.1
click at [863, 463] on button "Cancel" at bounding box center [839, 465] width 67 height 29
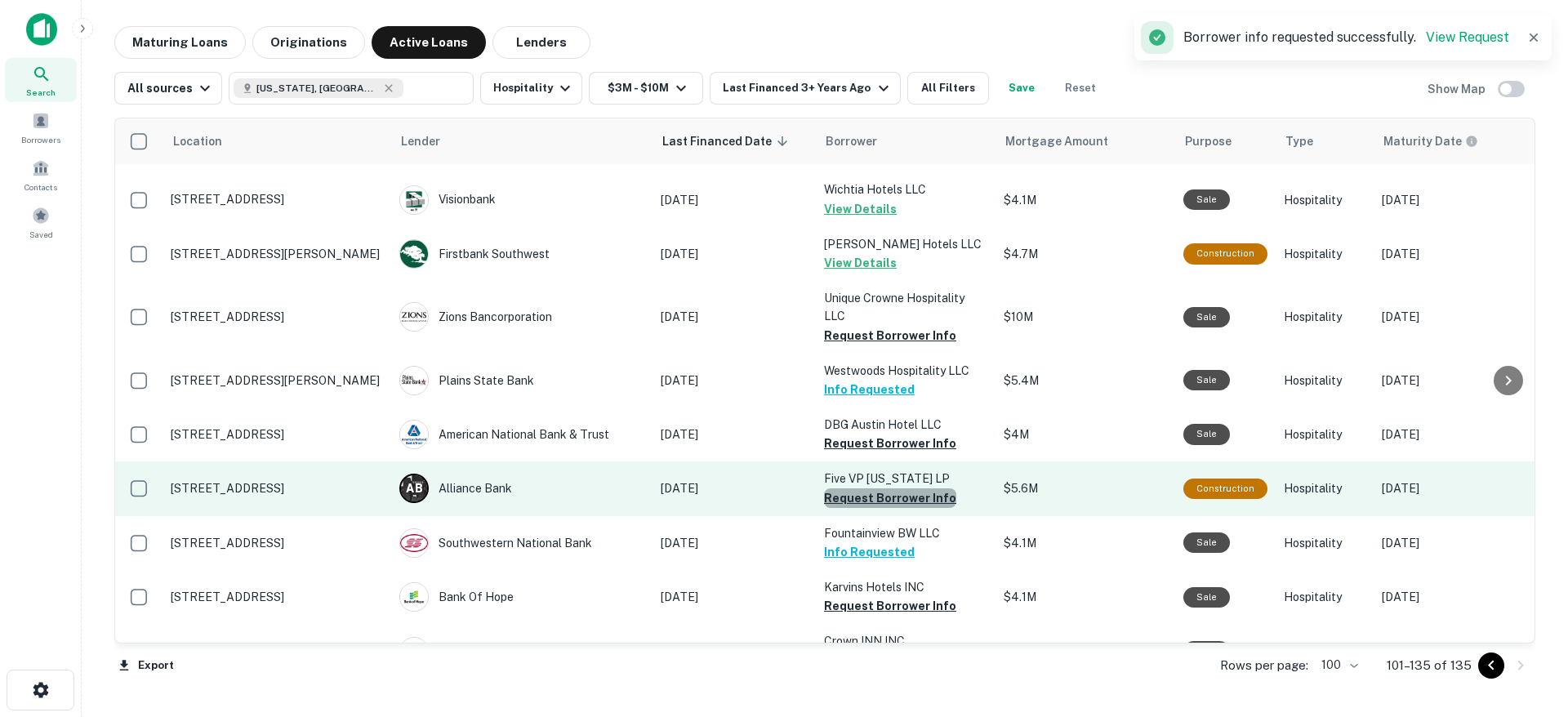
click at [917, 488] on button "Request Borrower Info" at bounding box center [890, 498] width 132 height 20
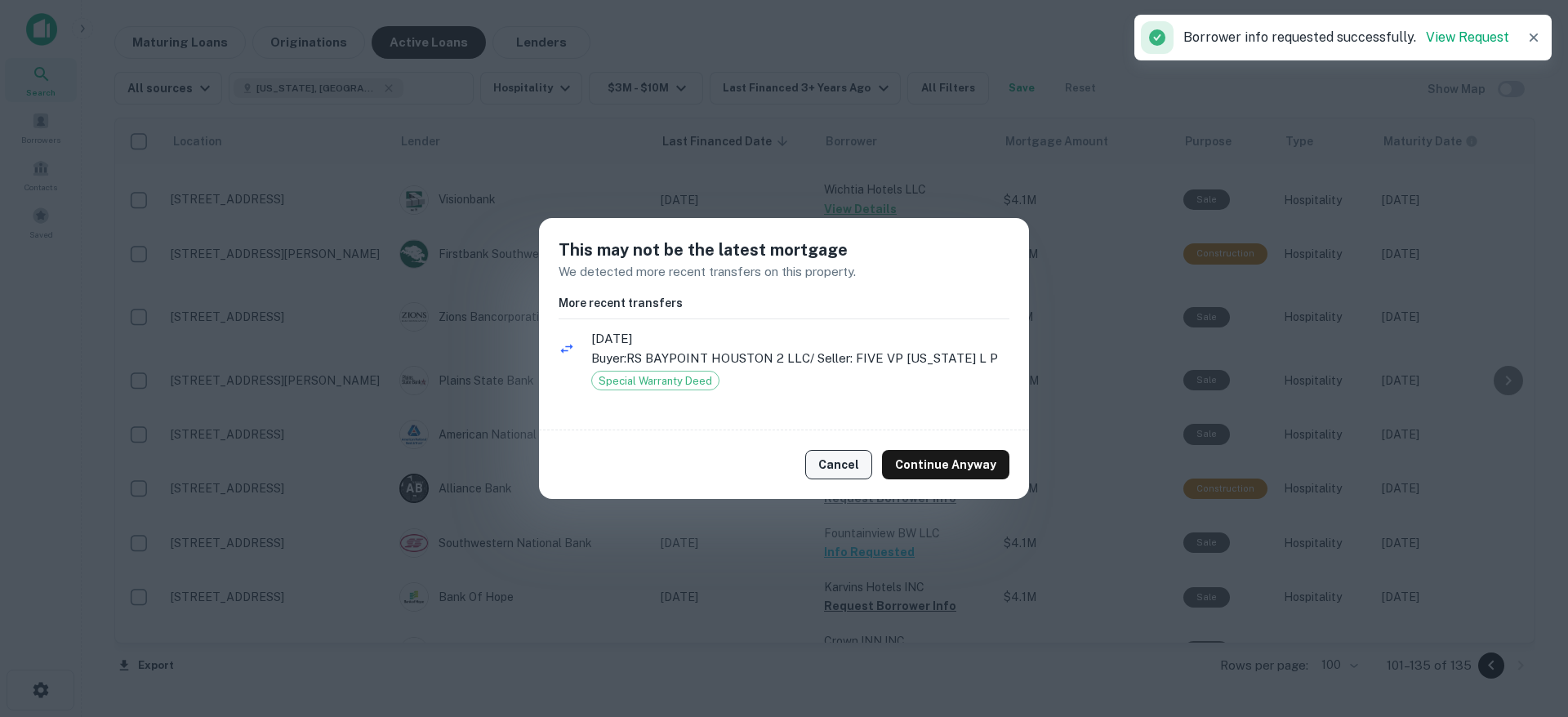
click at [849, 450] on button "Cancel" at bounding box center [839, 465] width 67 height 29
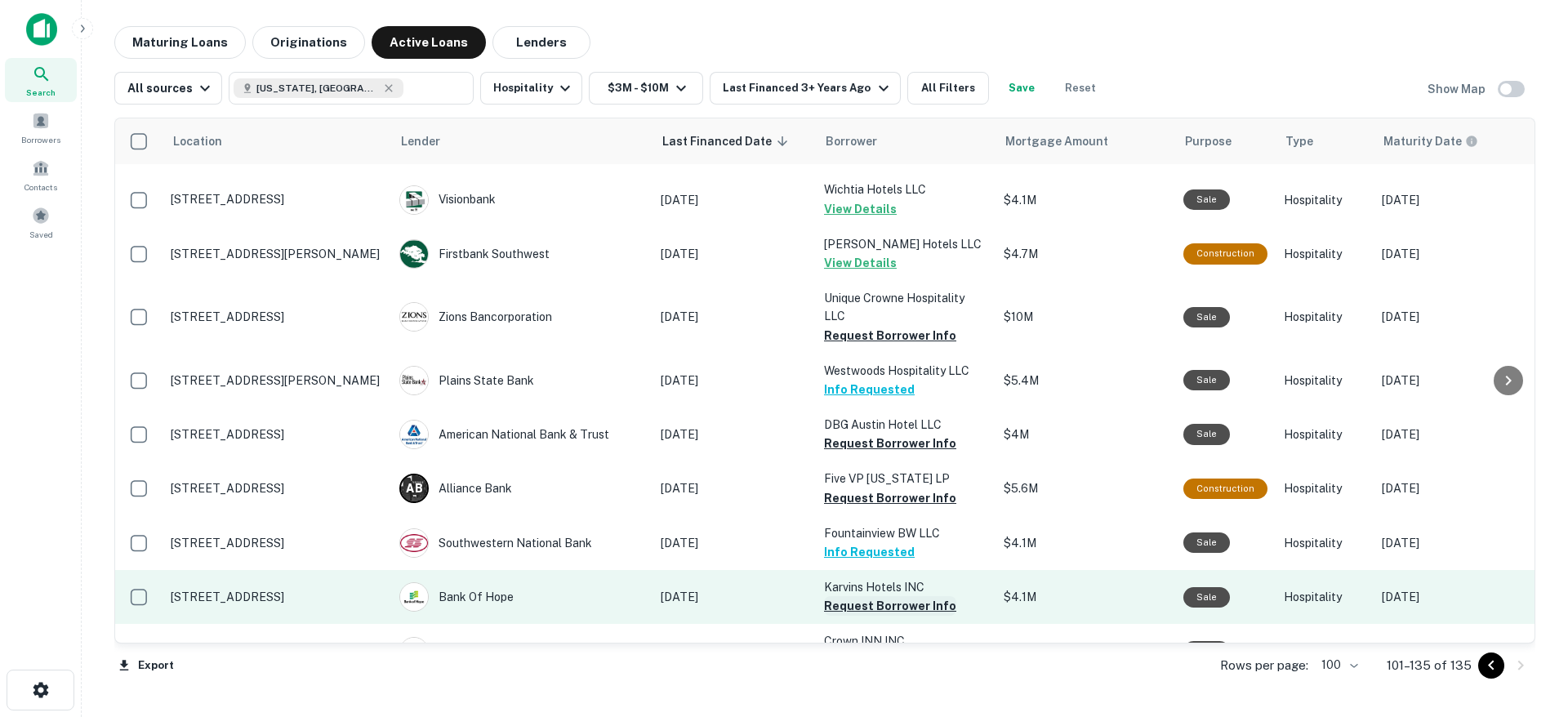
click at [865, 596] on button "Request Borrower Info" at bounding box center [890, 606] width 132 height 20
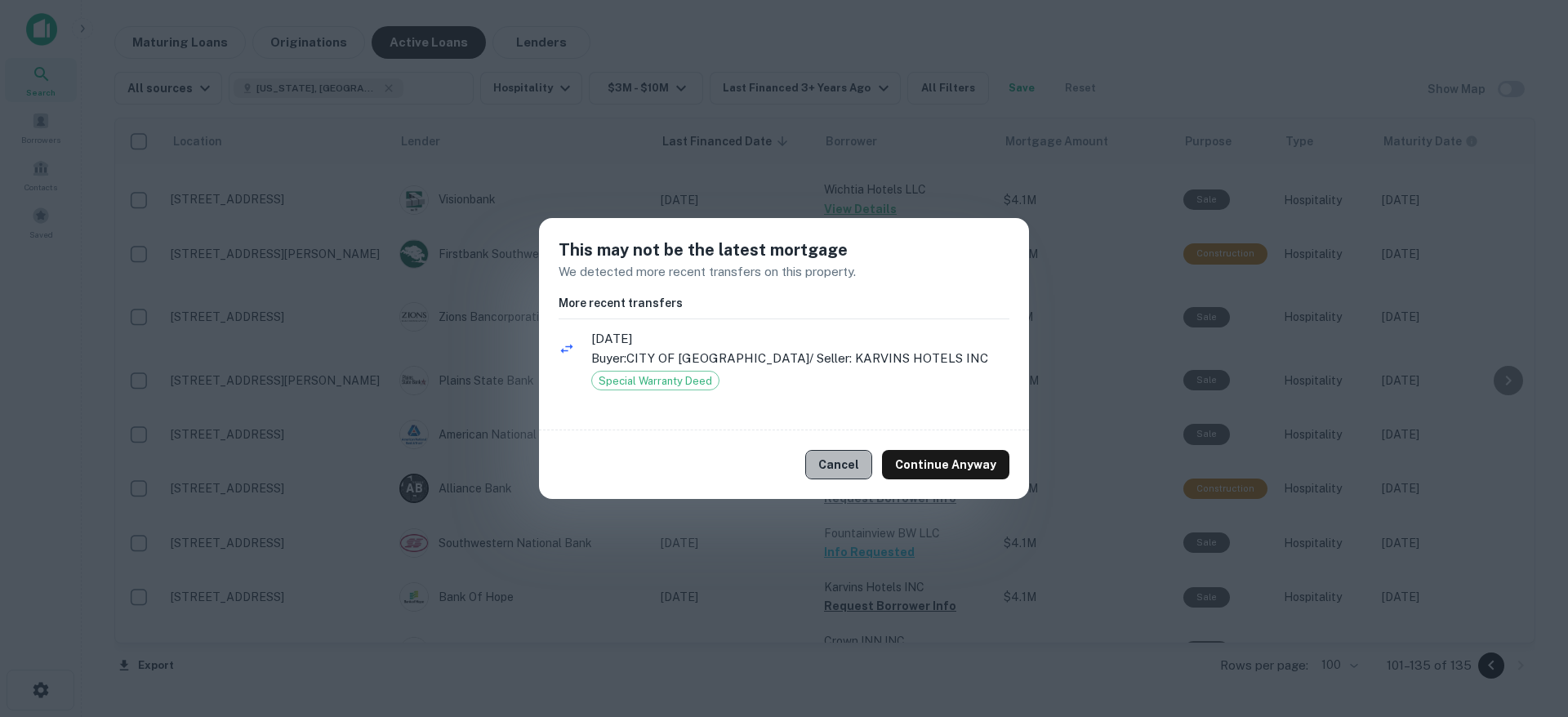
click at [839, 464] on button "Cancel" at bounding box center [839, 465] width 67 height 29
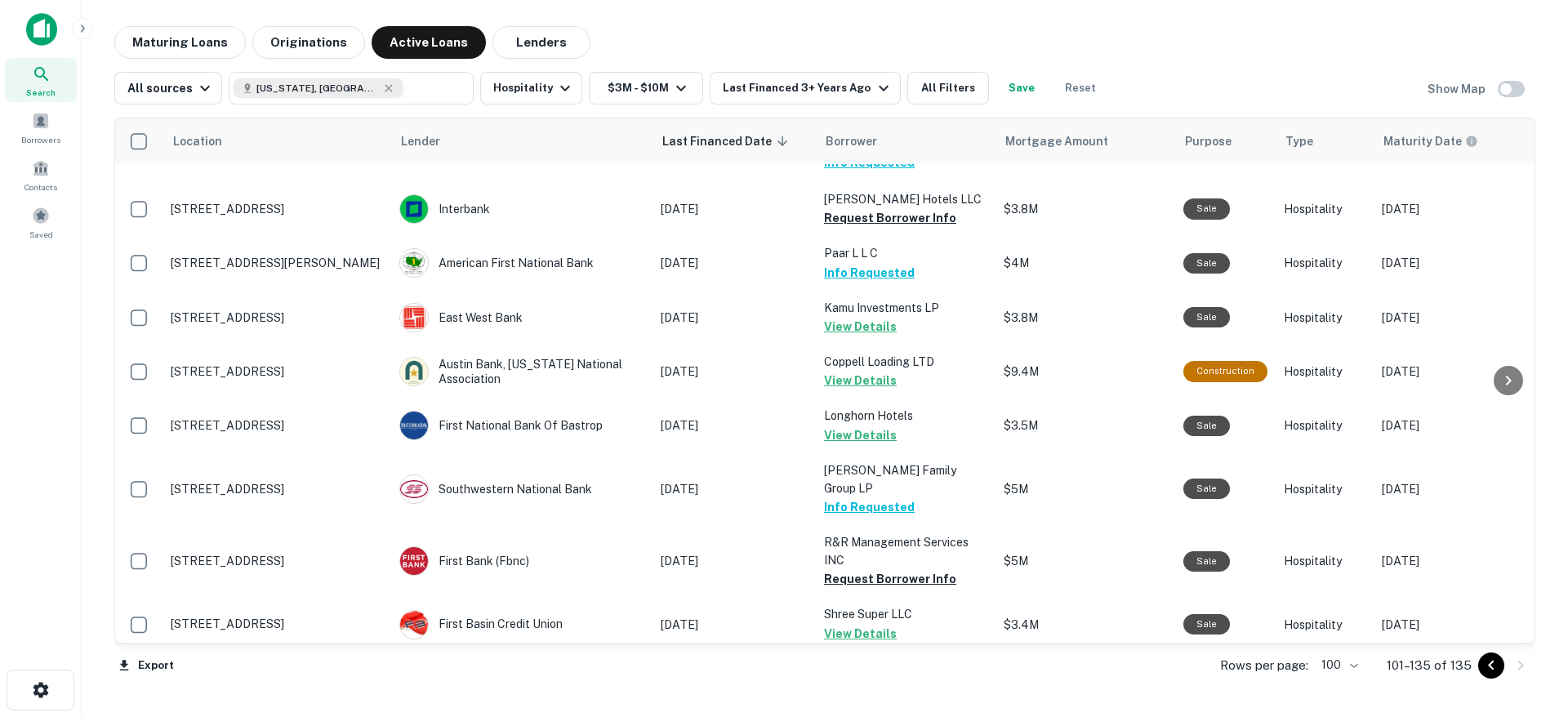
scroll to position [0, 0]
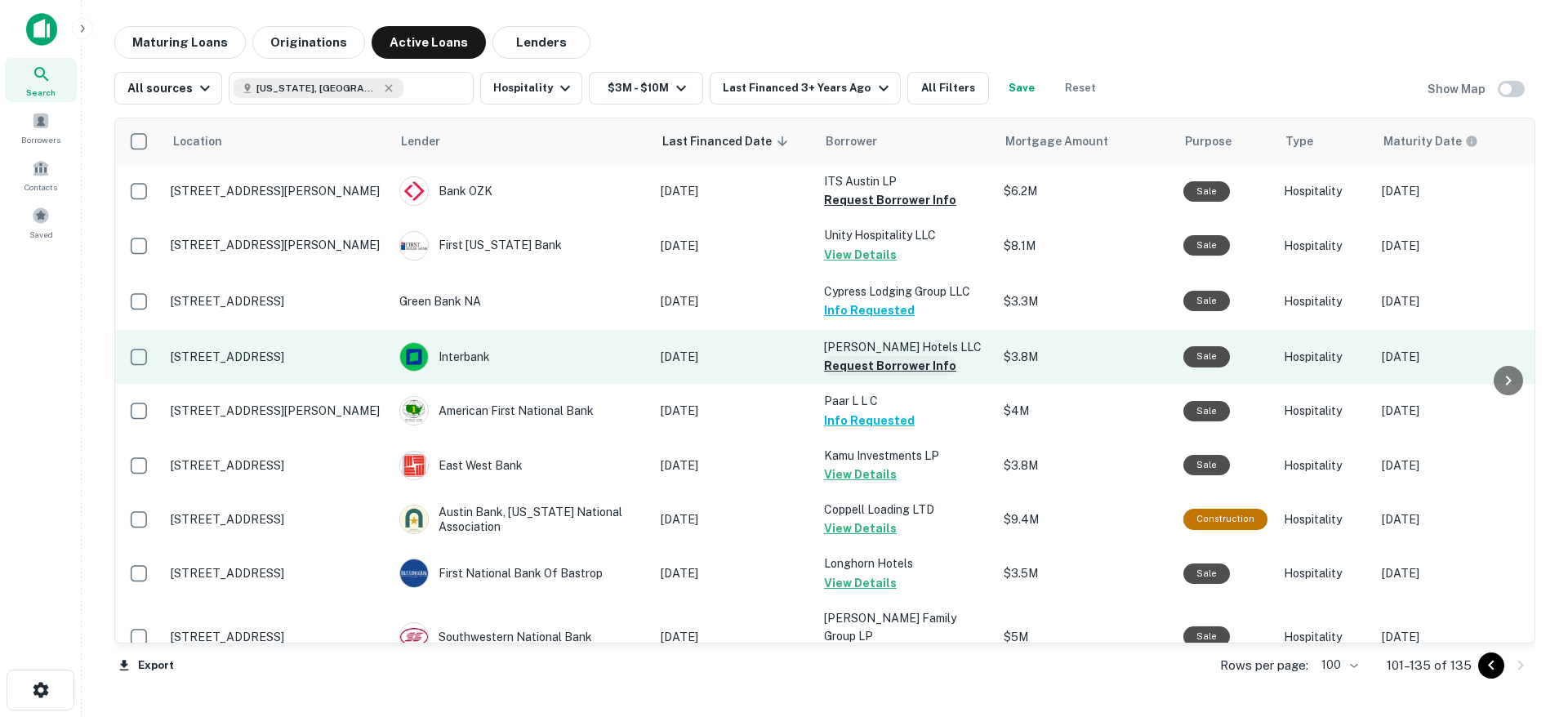
click at [906, 366] on button "Request Borrower Info" at bounding box center [890, 366] width 132 height 20
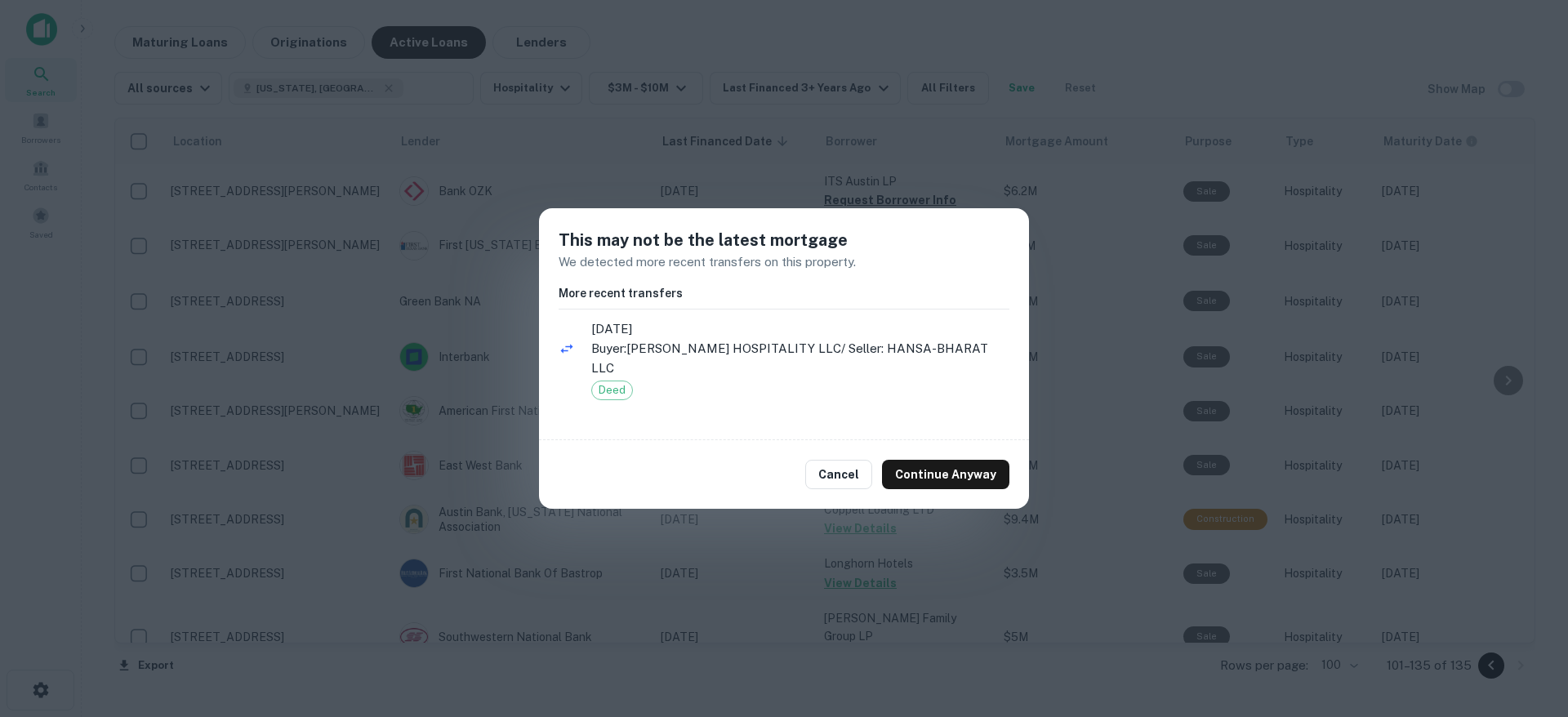
drag, startPoint x: 845, startPoint y: 466, endPoint x: 807, endPoint y: 454, distance: 39.8
click at [845, 466] on button "Cancel" at bounding box center [839, 475] width 67 height 29
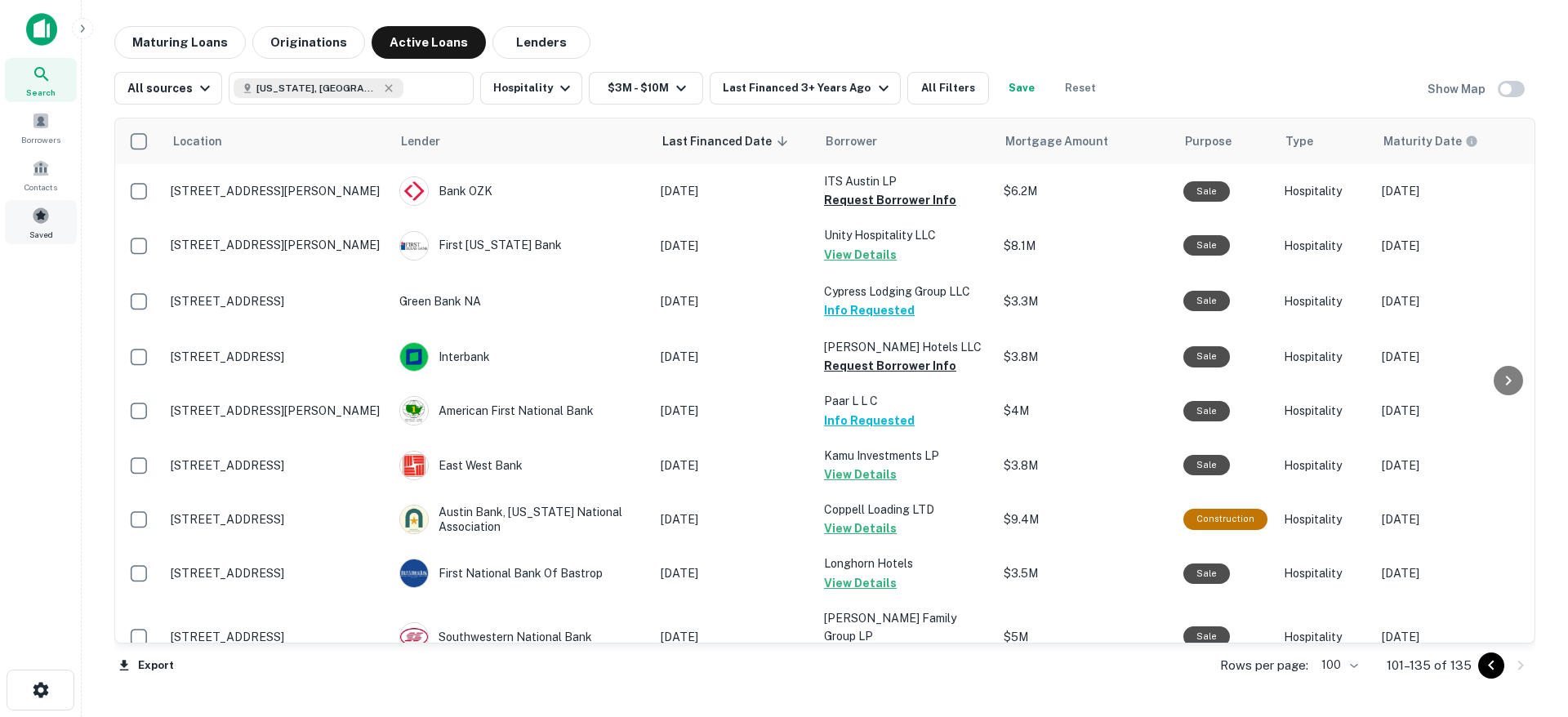
click at [32, 222] on span at bounding box center [41, 216] width 18 height 18
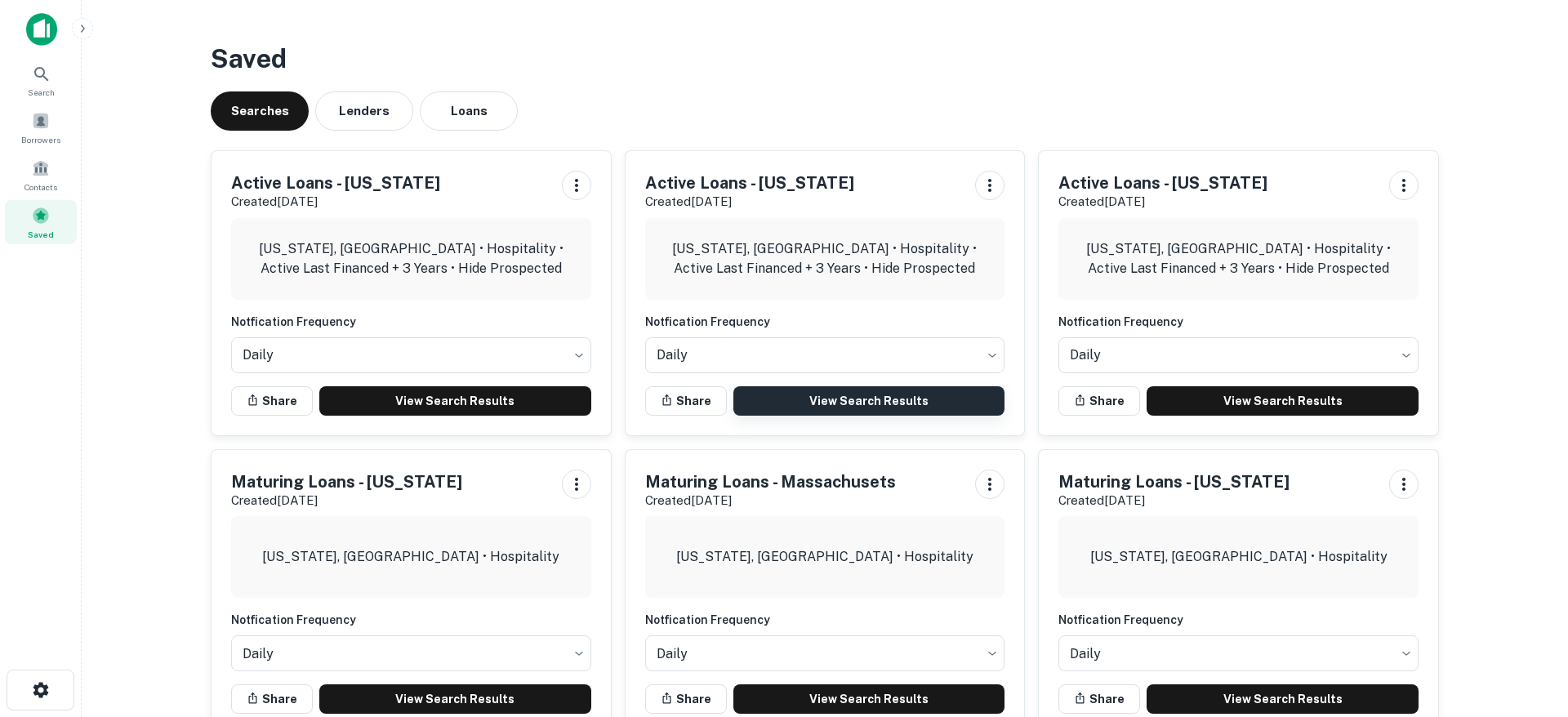
click at [887, 398] on link "View Search Results" at bounding box center [869, 401] width 272 height 29
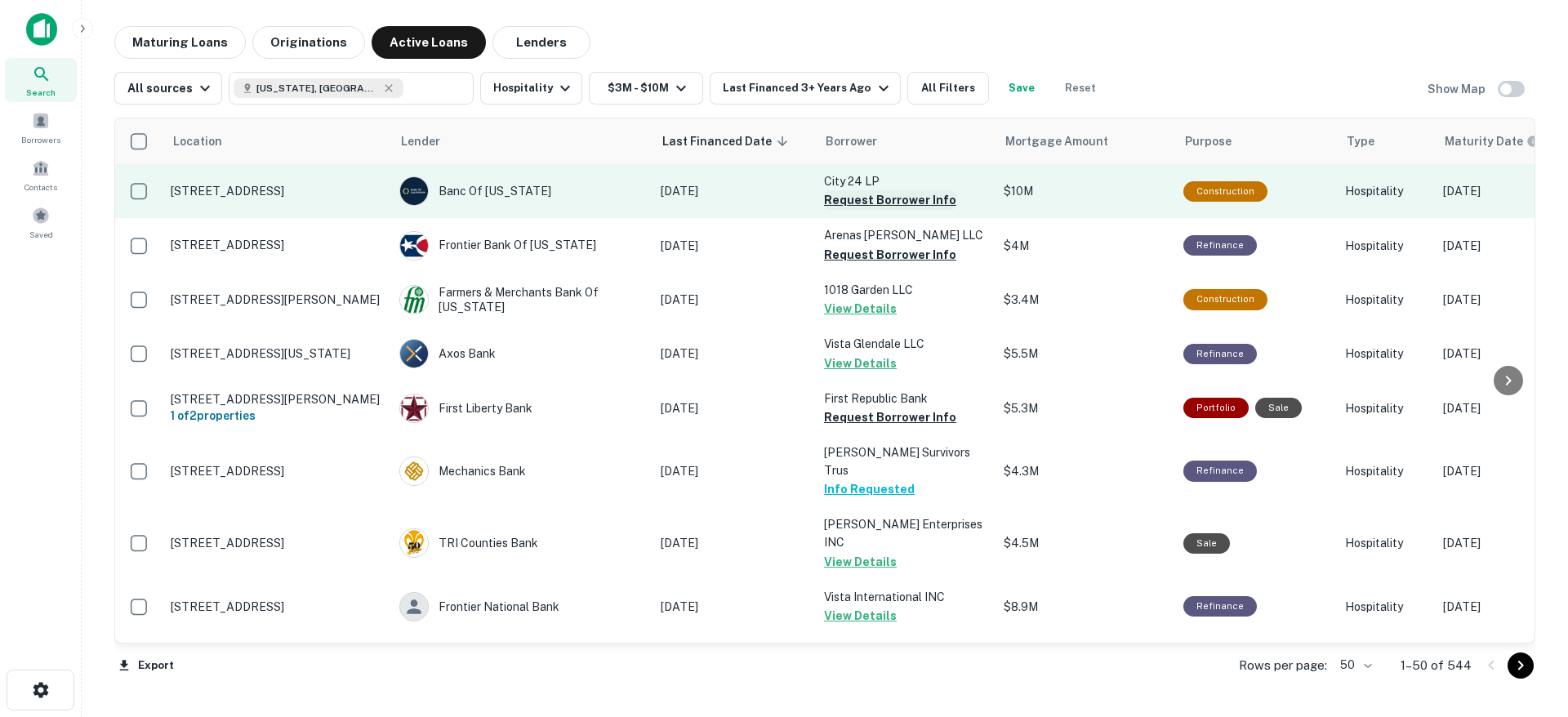
click at [917, 201] on button "Request Borrower Info" at bounding box center [890, 200] width 132 height 20
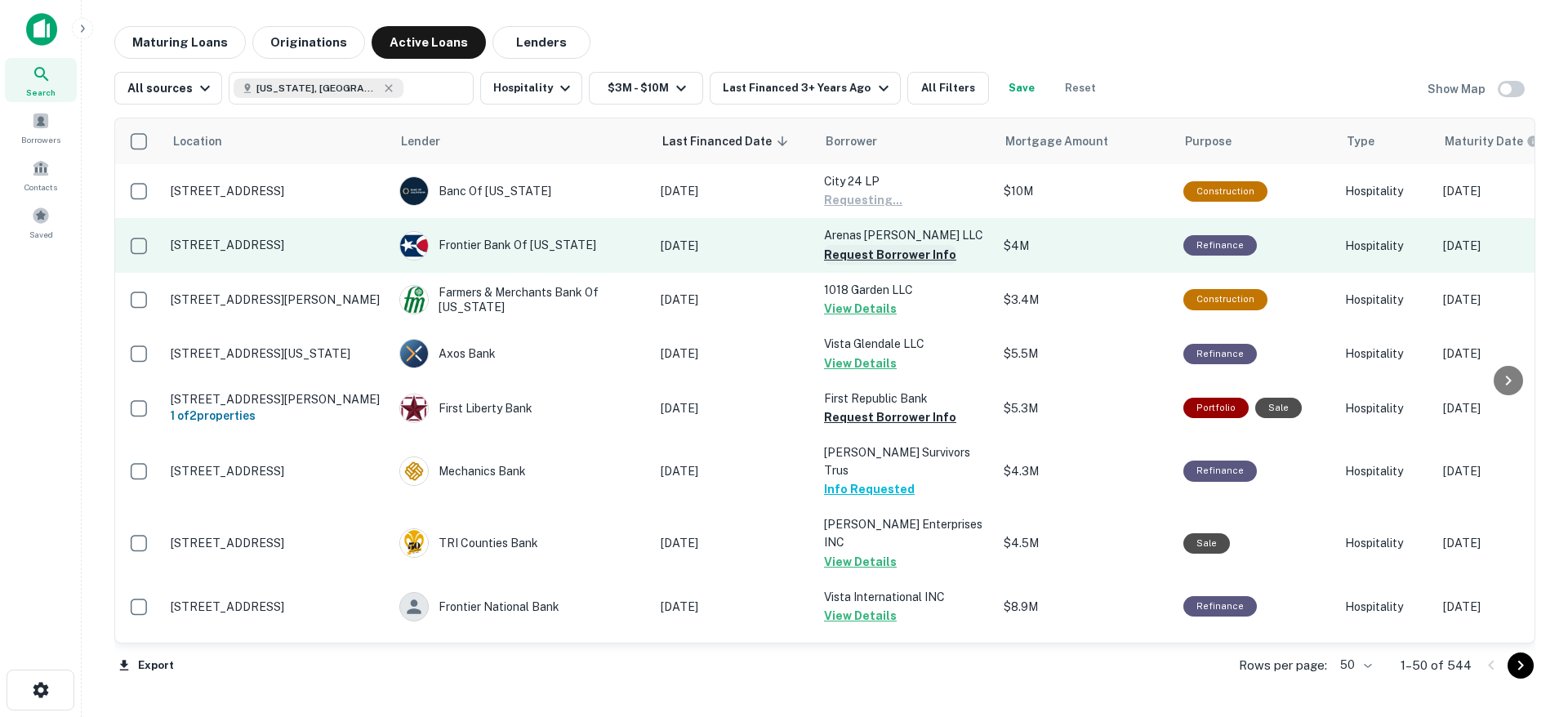
click at [902, 254] on button "Request Borrower Info" at bounding box center [890, 255] width 132 height 20
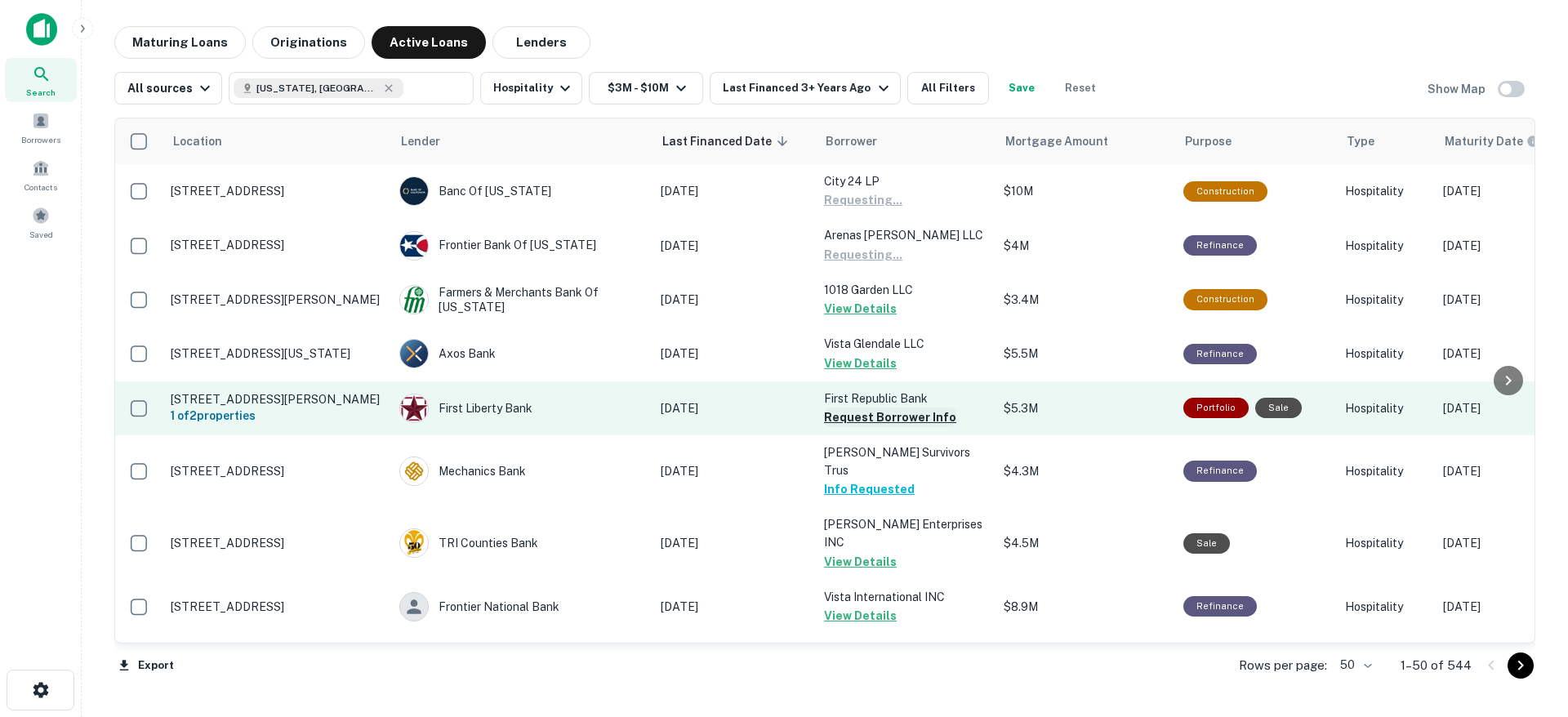
click at [886, 412] on button "Request Borrower Info" at bounding box center [890, 417] width 132 height 20
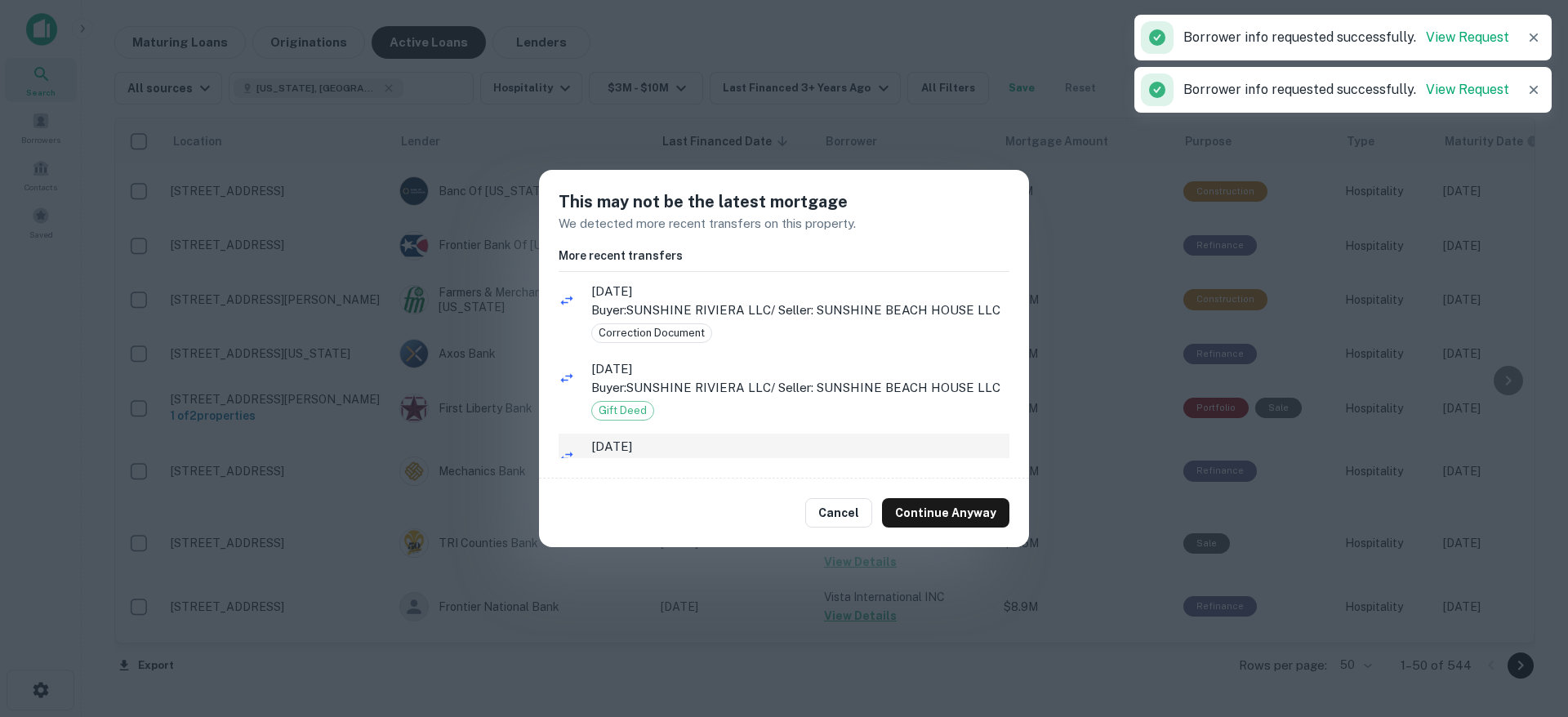
scroll to position [59, 0]
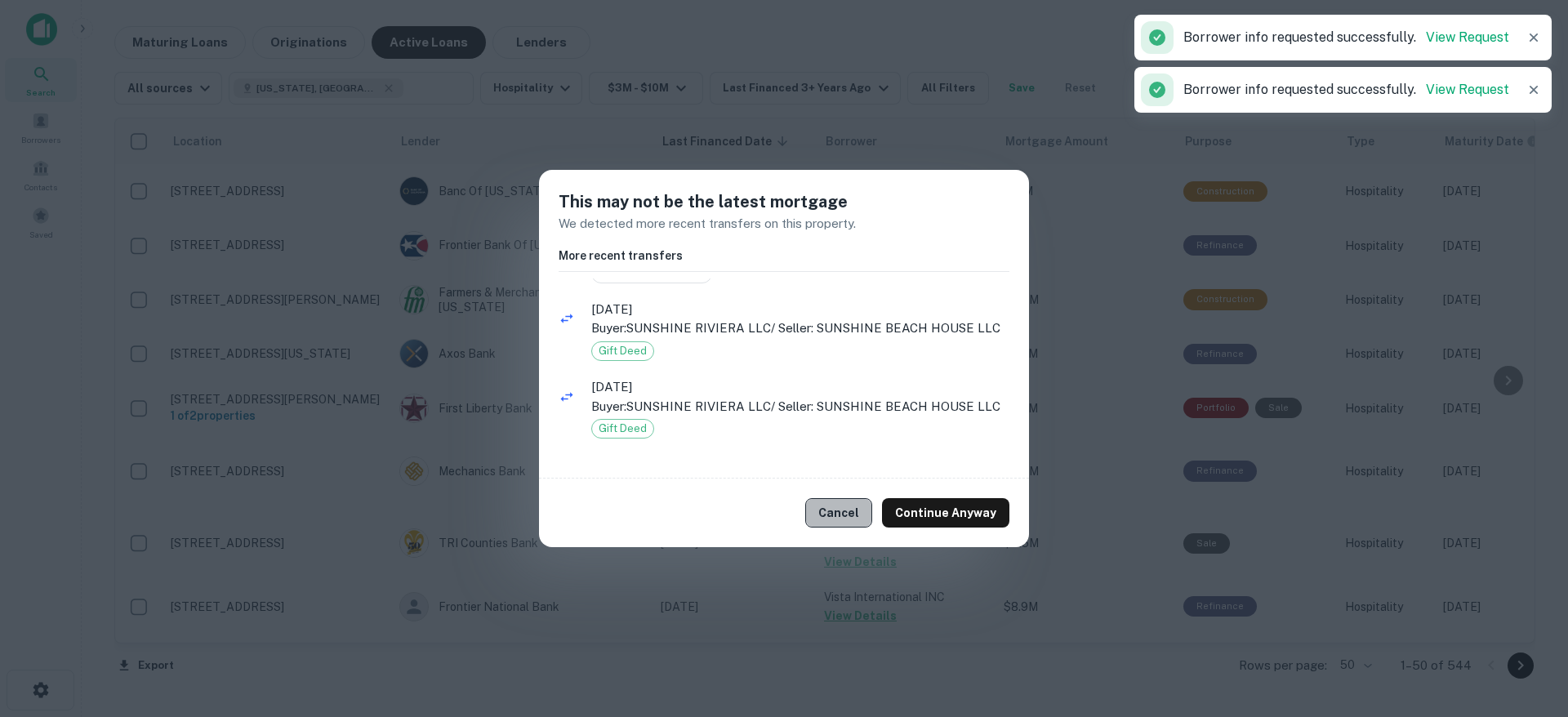
click at [856, 507] on button "Cancel" at bounding box center [839, 513] width 67 height 29
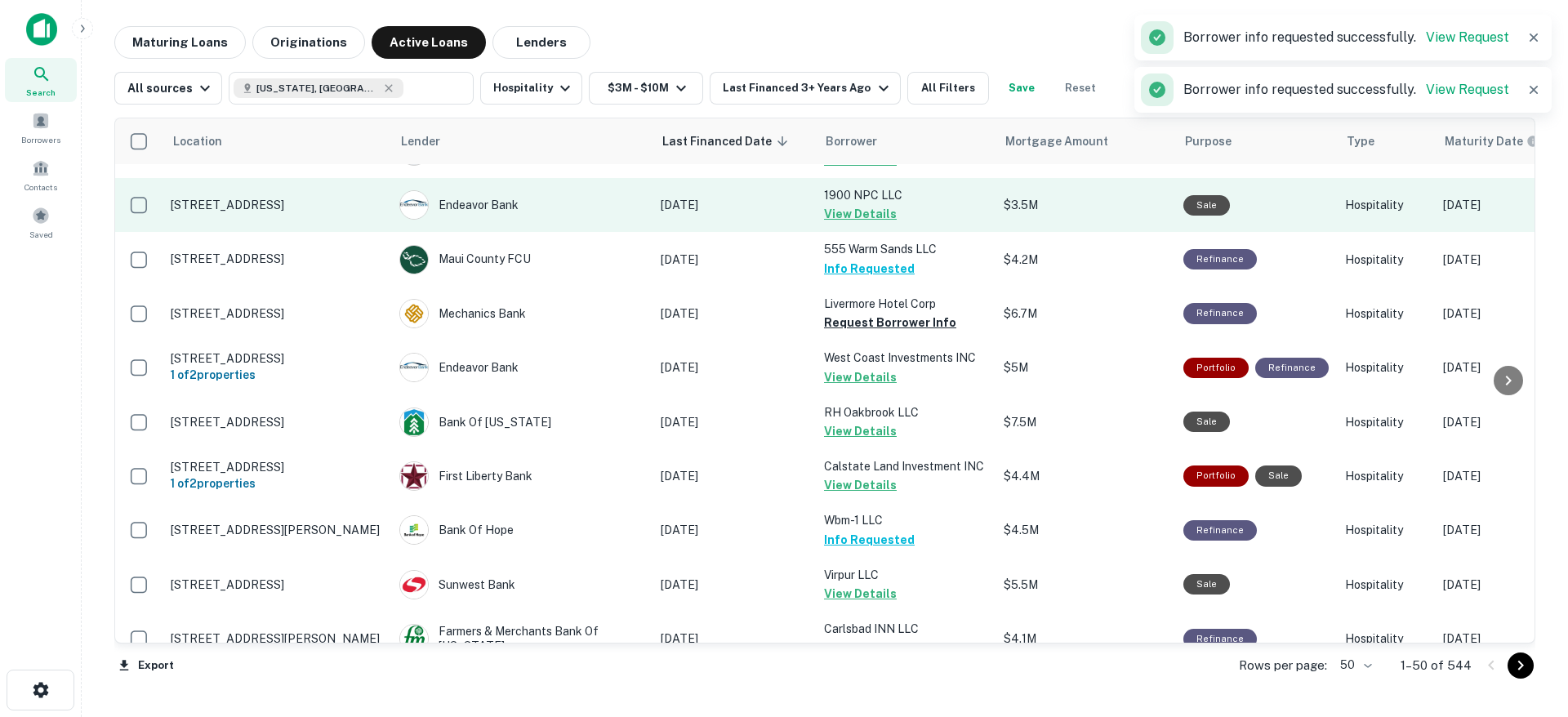
scroll to position [532, 0]
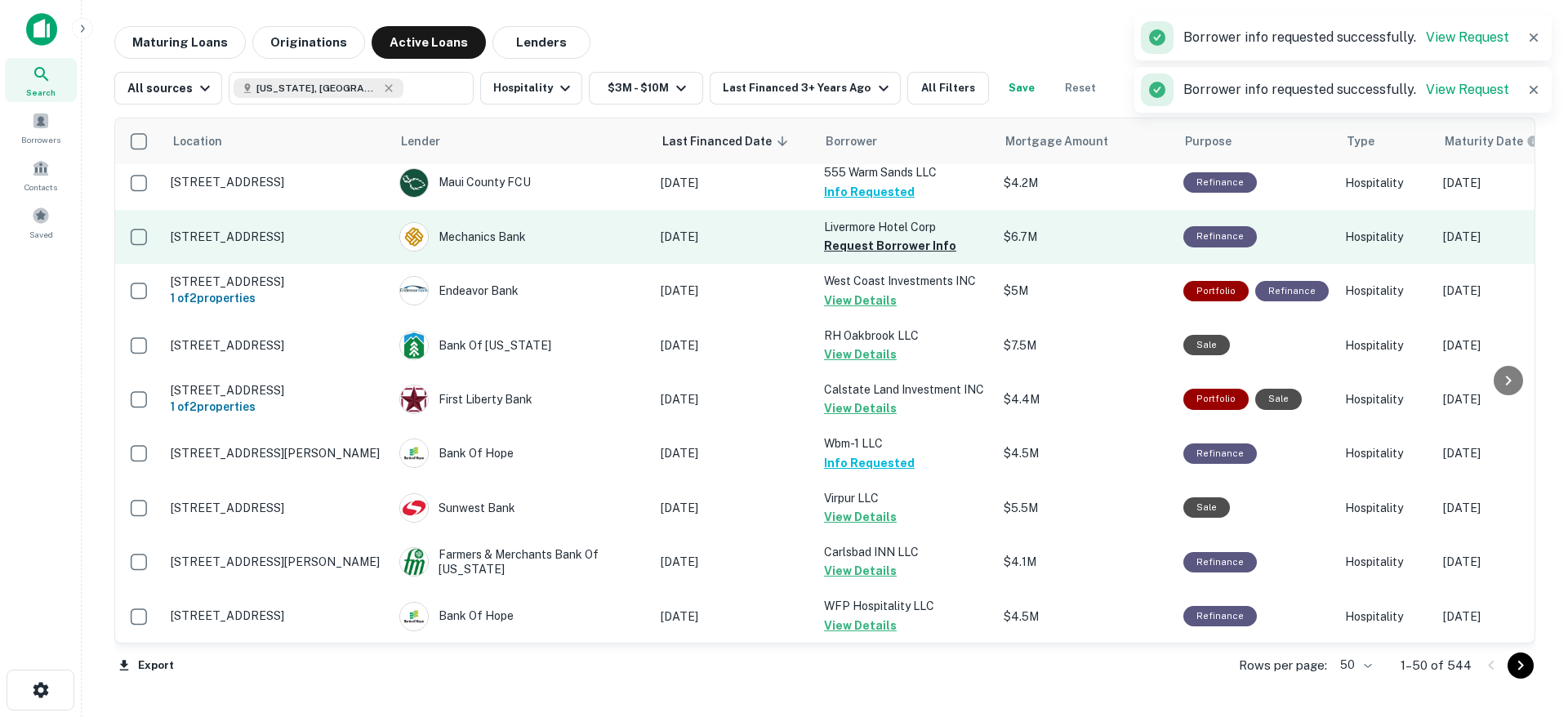
click at [888, 218] on p "Livermore Hotel Corp" at bounding box center [906, 227] width 163 height 18
click at [887, 236] on button "Request Borrower Info" at bounding box center [890, 246] width 132 height 20
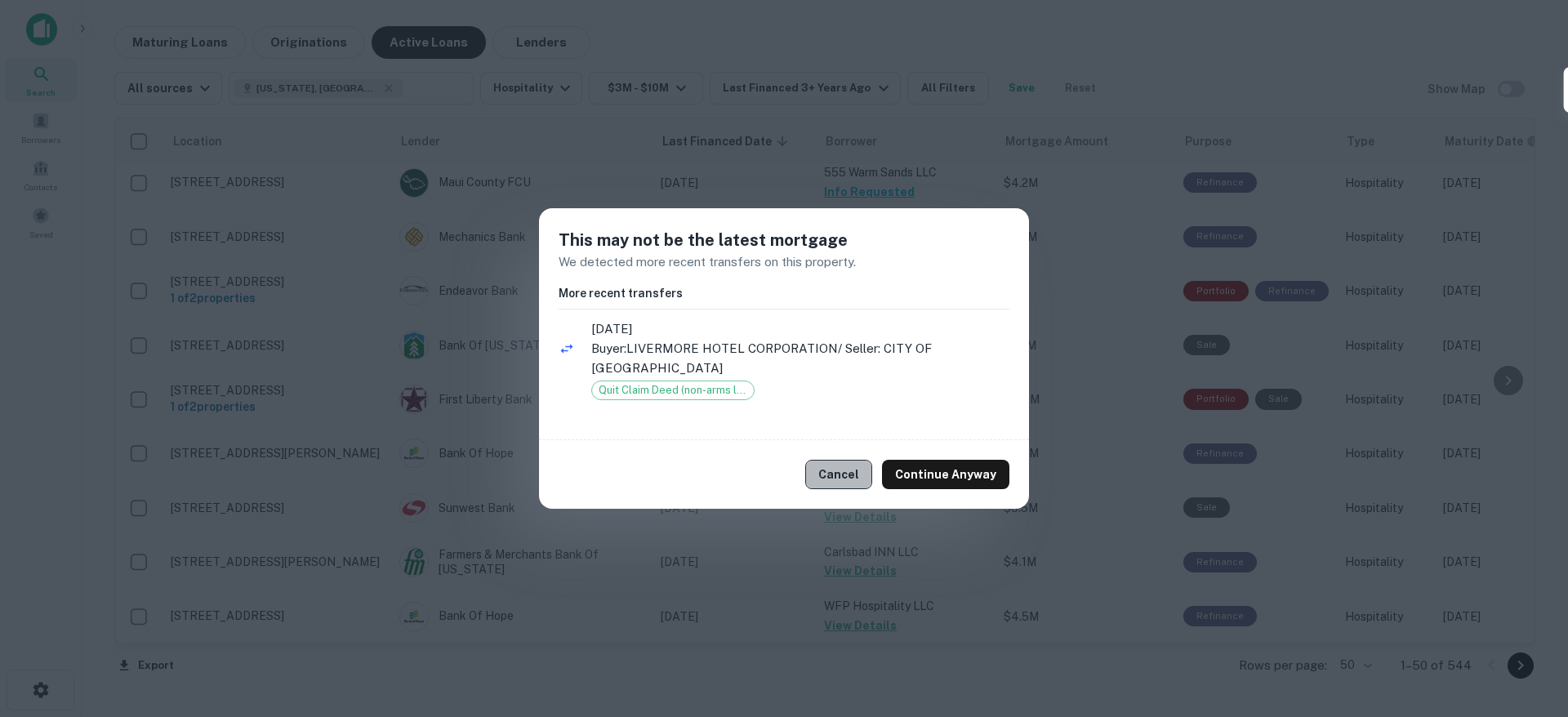
click at [841, 471] on button "Cancel" at bounding box center [839, 475] width 67 height 29
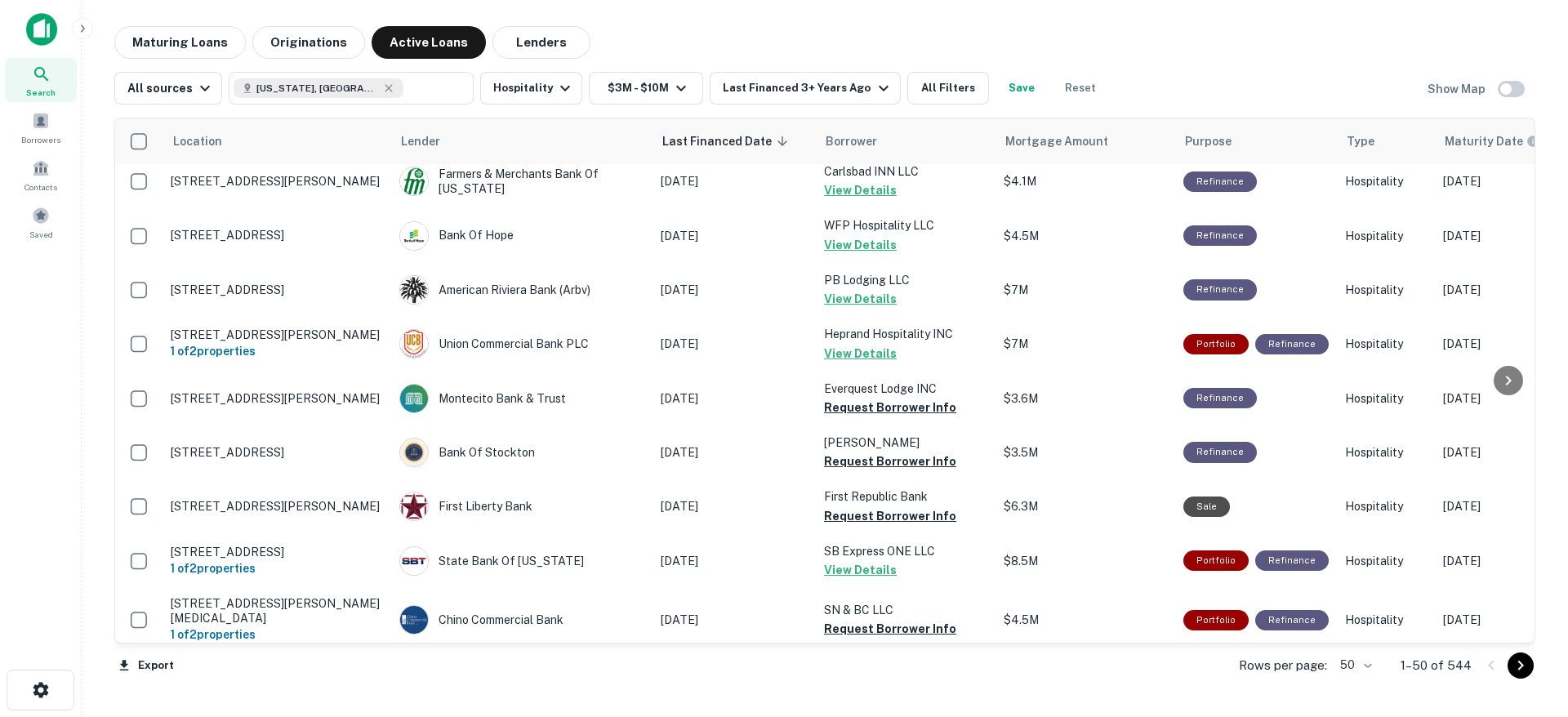
scroll to position [893, 0]
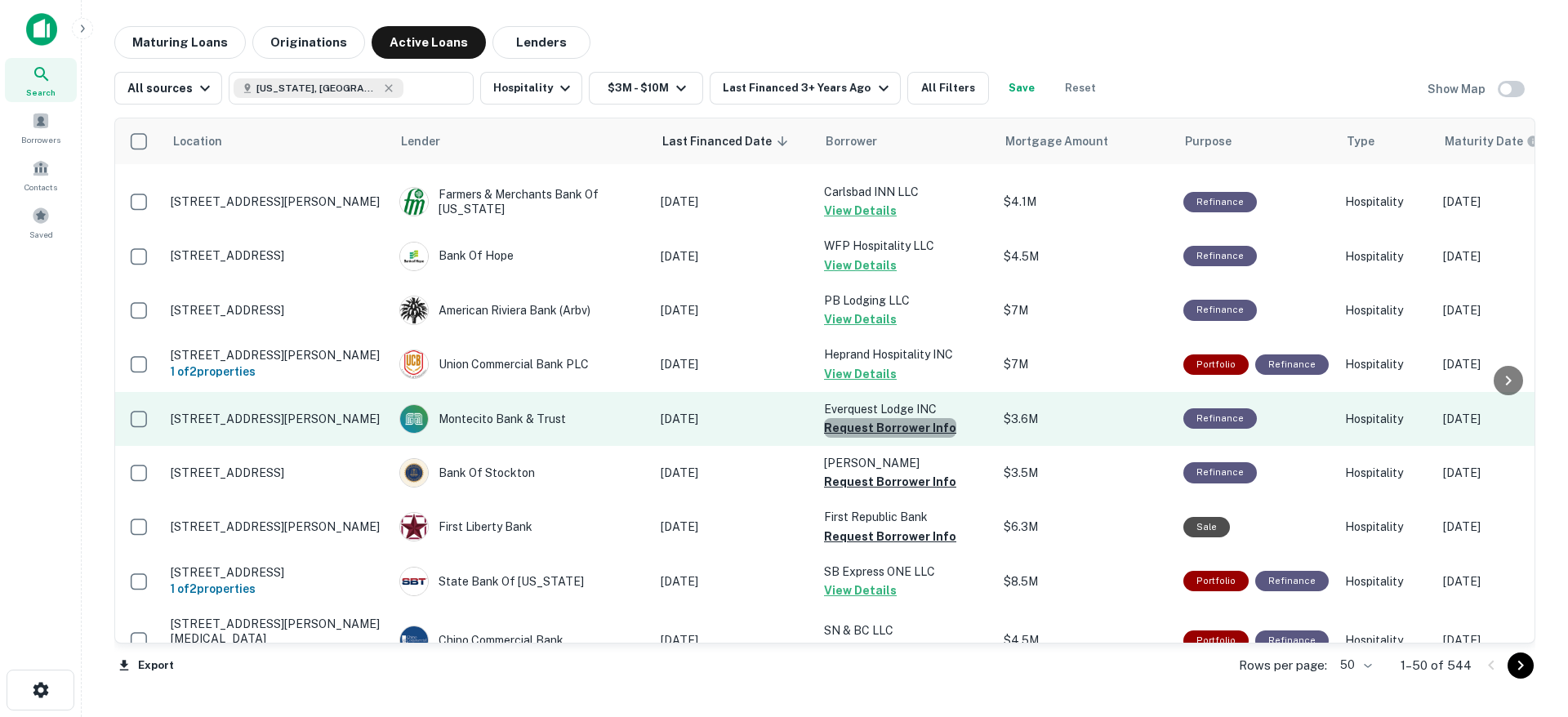
click at [889, 418] on button "Request Borrower Info" at bounding box center [890, 428] width 132 height 20
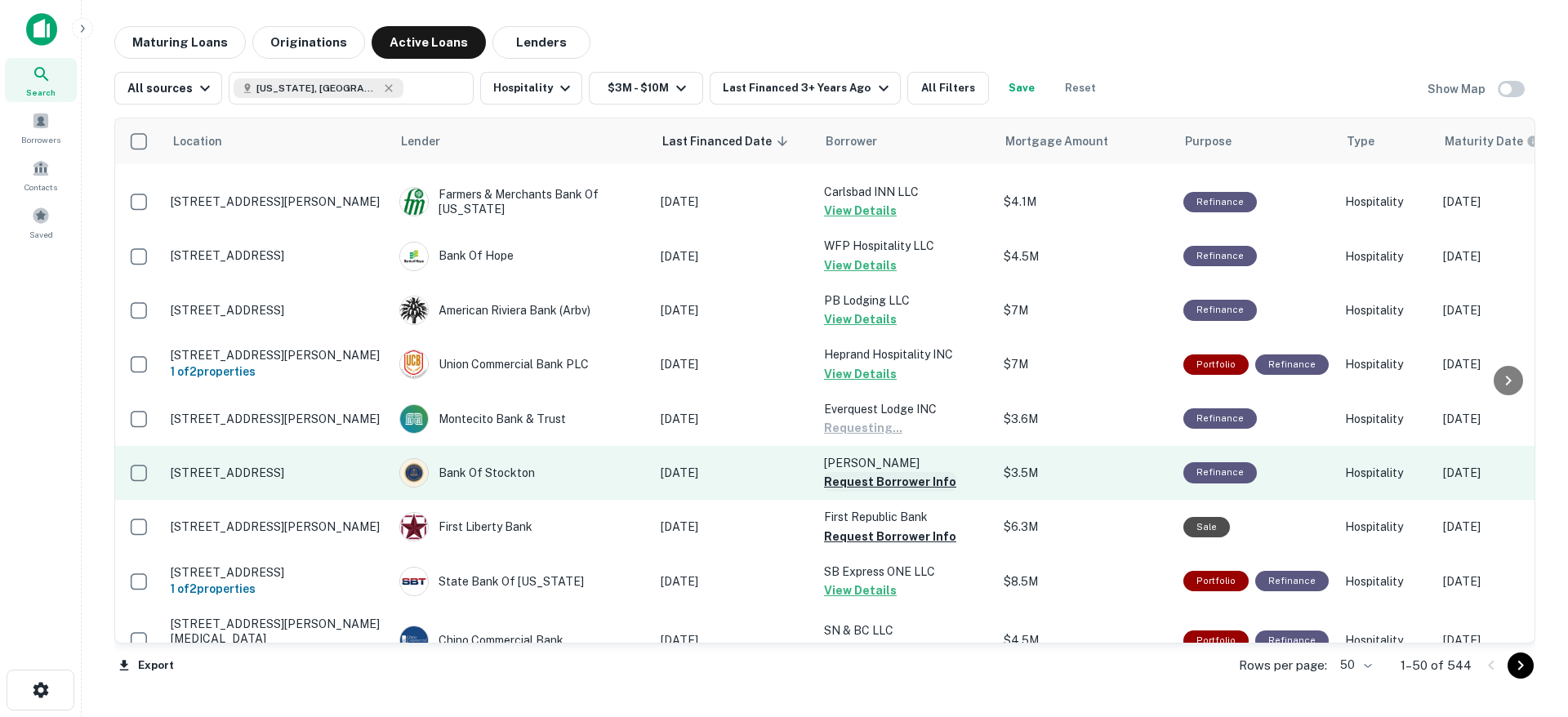
click at [886, 473] on button "Request Borrower Info" at bounding box center [890, 482] width 132 height 20
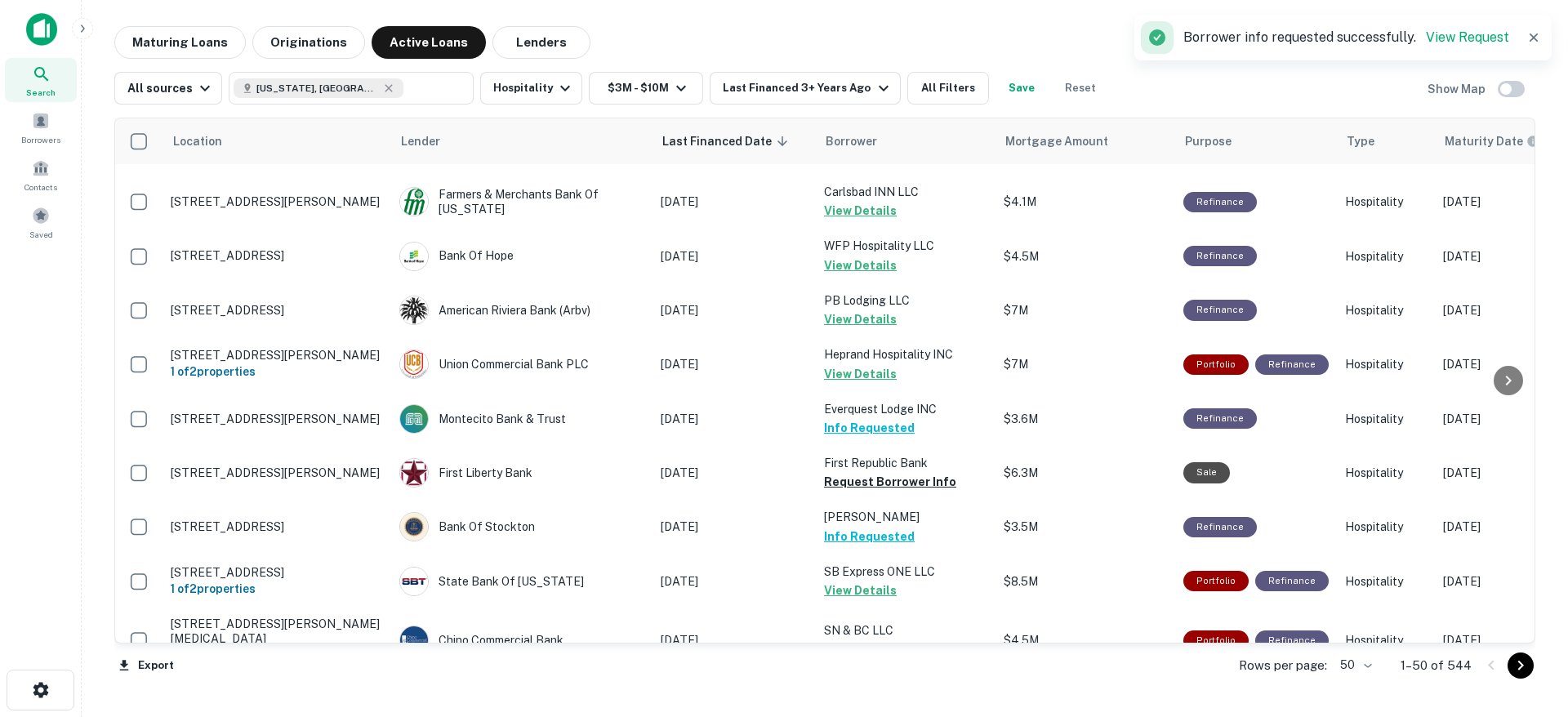
click at [903, 527] on button "Info Requested" at bounding box center [870, 537] width 91 height 20
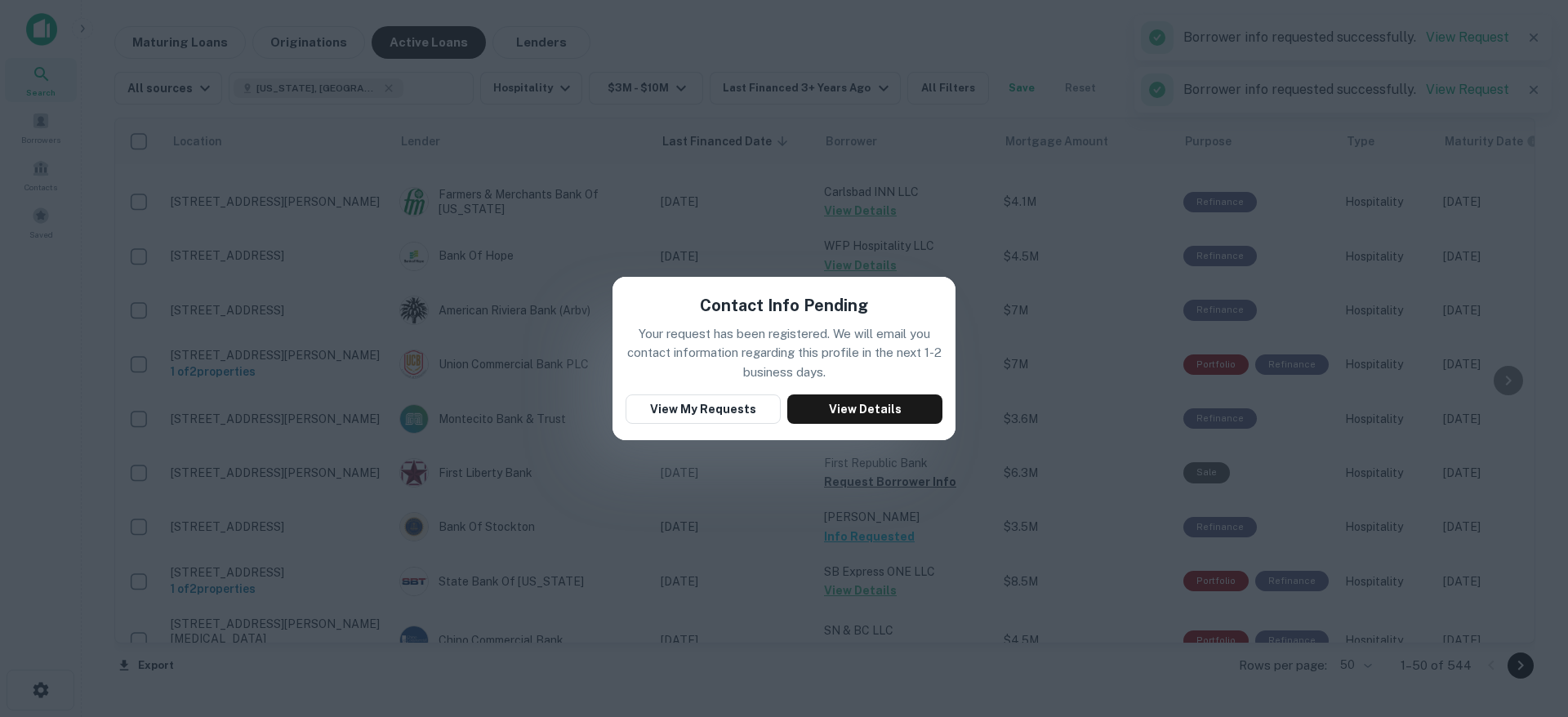
click at [753, 282] on div "Contact Info Pending Your request has been registered. We will email you contac…" at bounding box center [784, 358] width 343 height 163
click at [753, 262] on div "Contact Info Pending Your request has been registered. We will email you contac…" at bounding box center [784, 358] width 1568 height 717
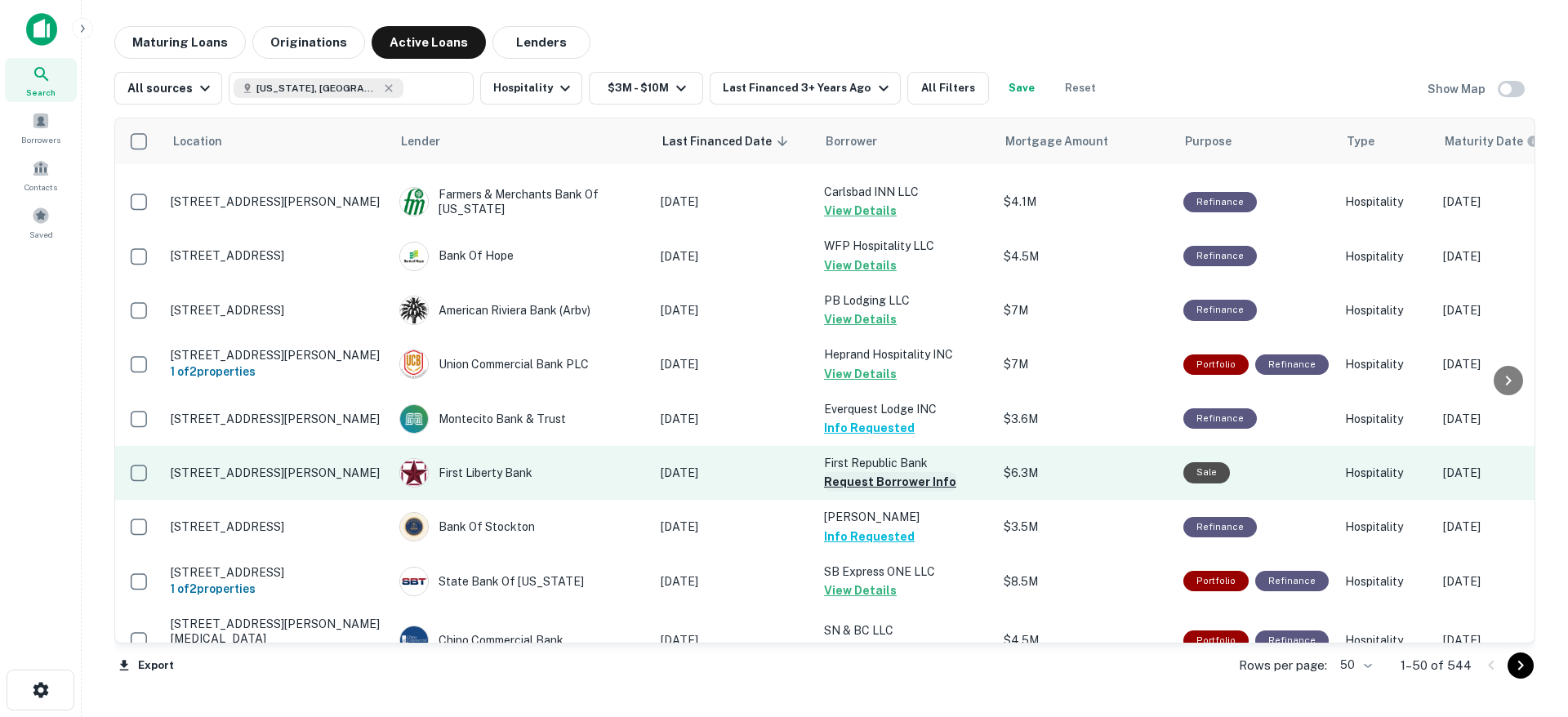
click at [890, 472] on button "Request Borrower Info" at bounding box center [890, 482] width 132 height 20
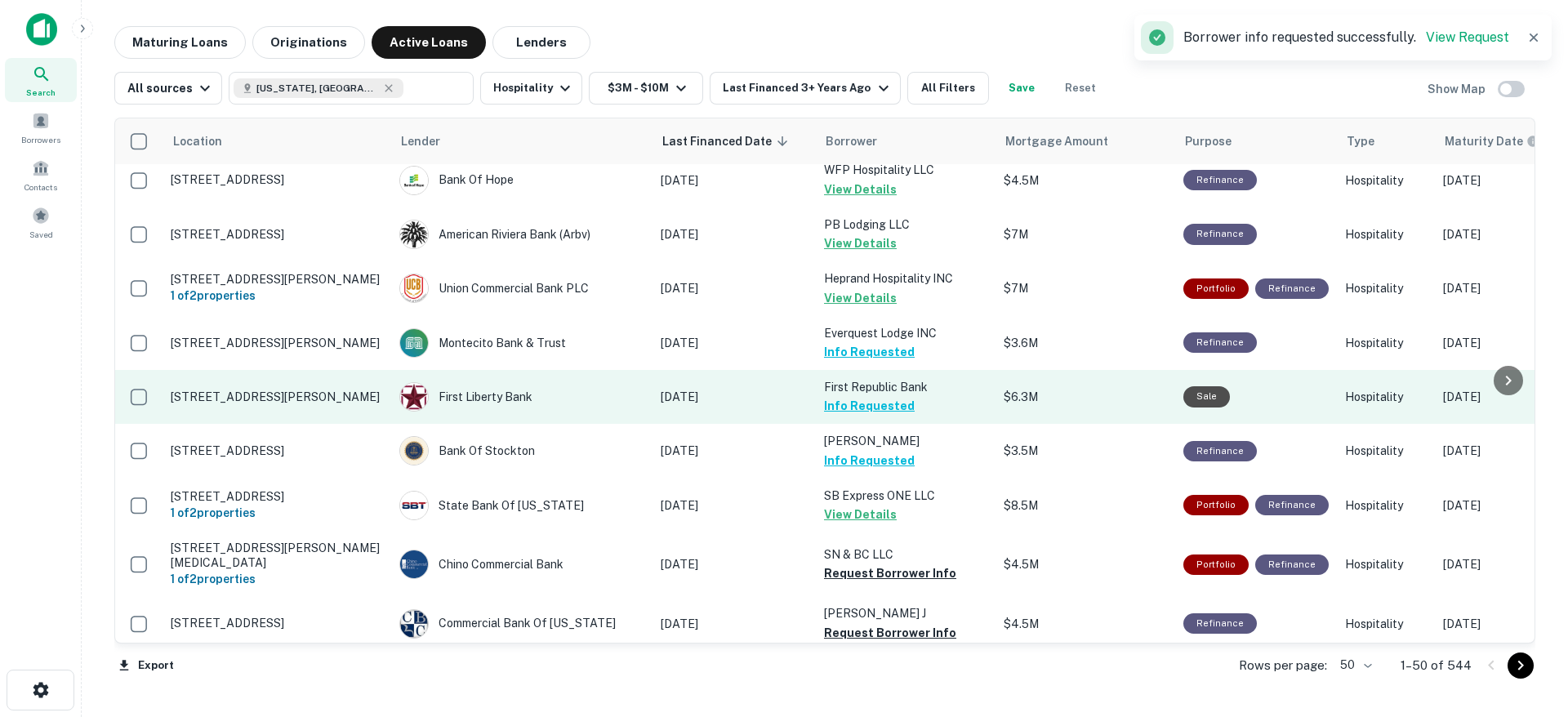
scroll to position [1242, 0]
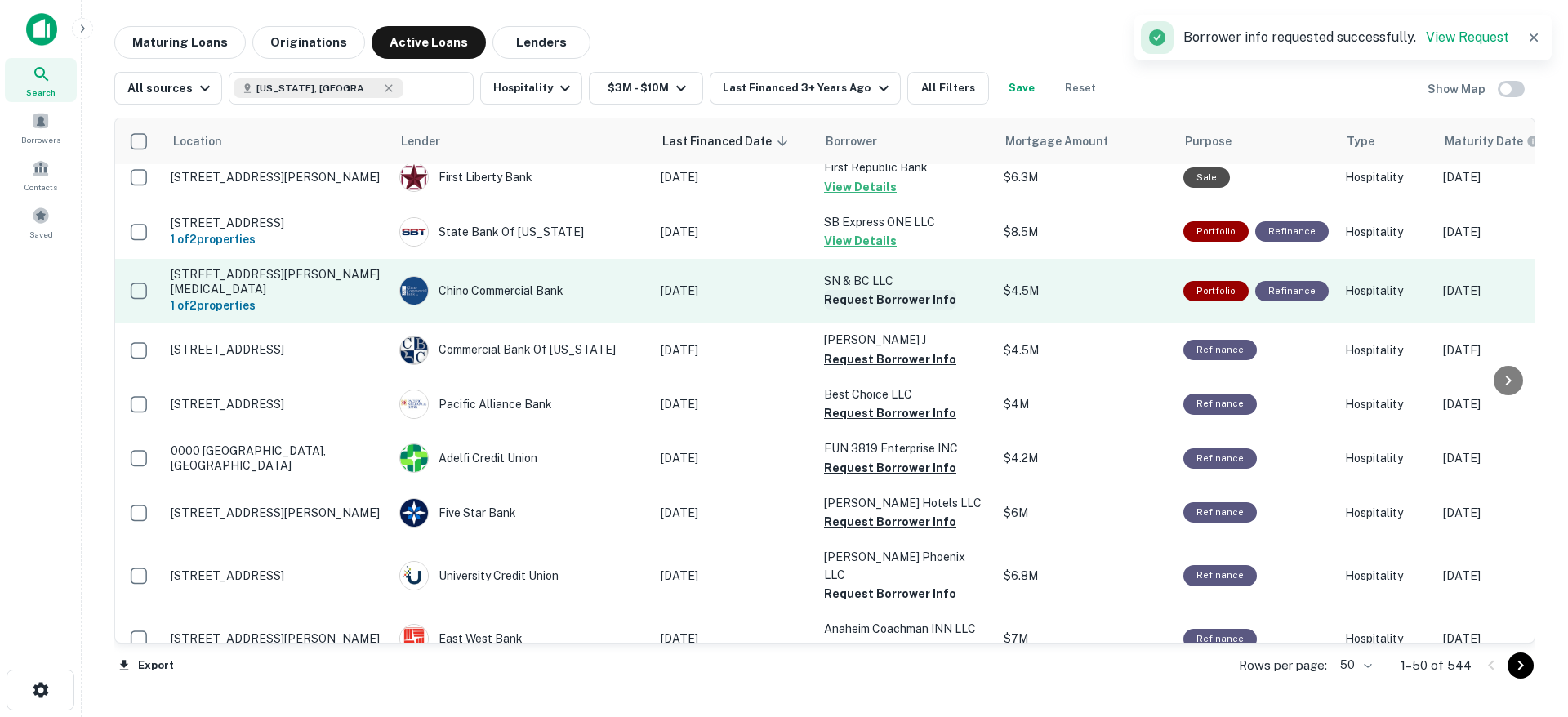
click at [890, 290] on button "Request Borrower Info" at bounding box center [890, 300] width 132 height 20
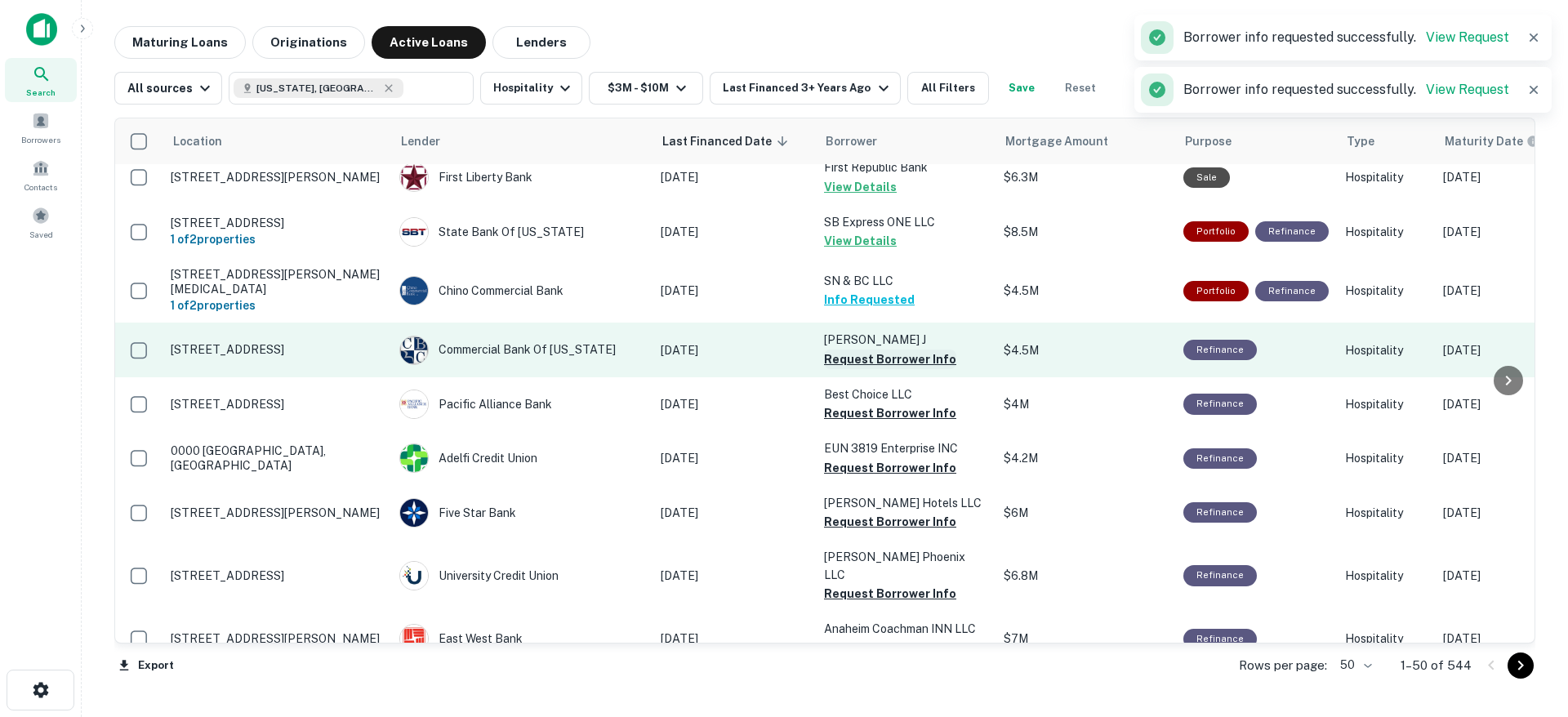
click at [875, 350] on button "Request Borrower Info" at bounding box center [890, 360] width 132 height 20
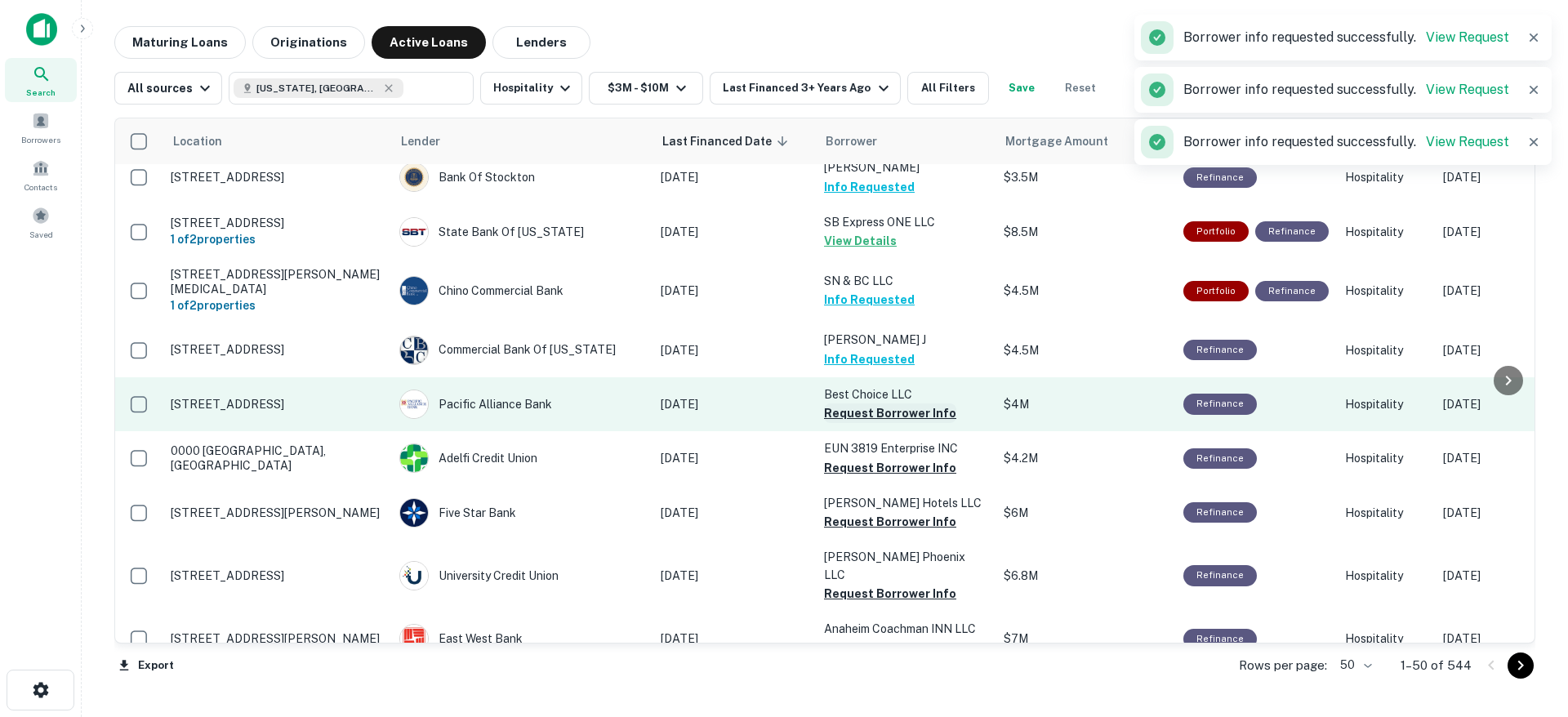
click at [879, 404] on button "Request Borrower Info" at bounding box center [890, 414] width 132 height 20
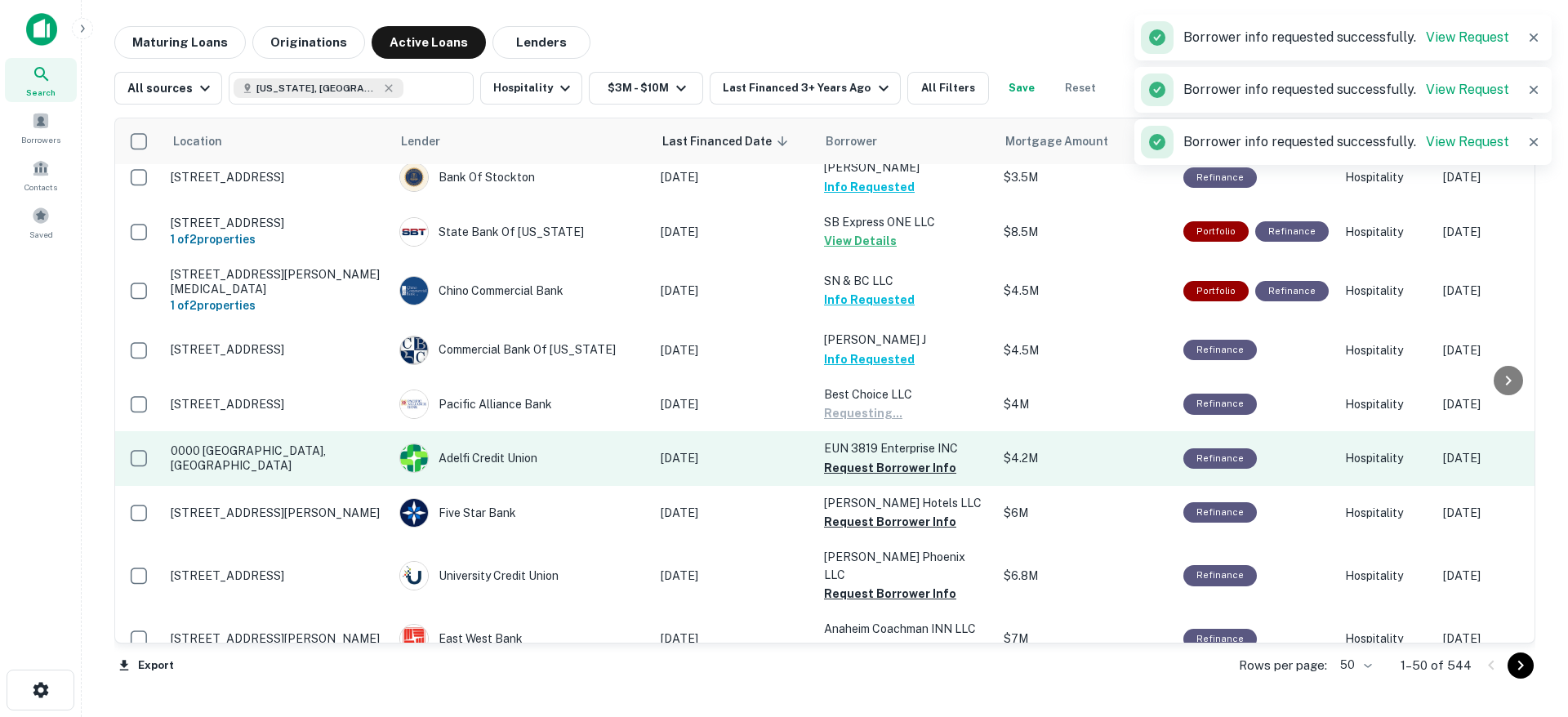
click at [884, 458] on button "Request Borrower Info" at bounding box center [890, 468] width 132 height 20
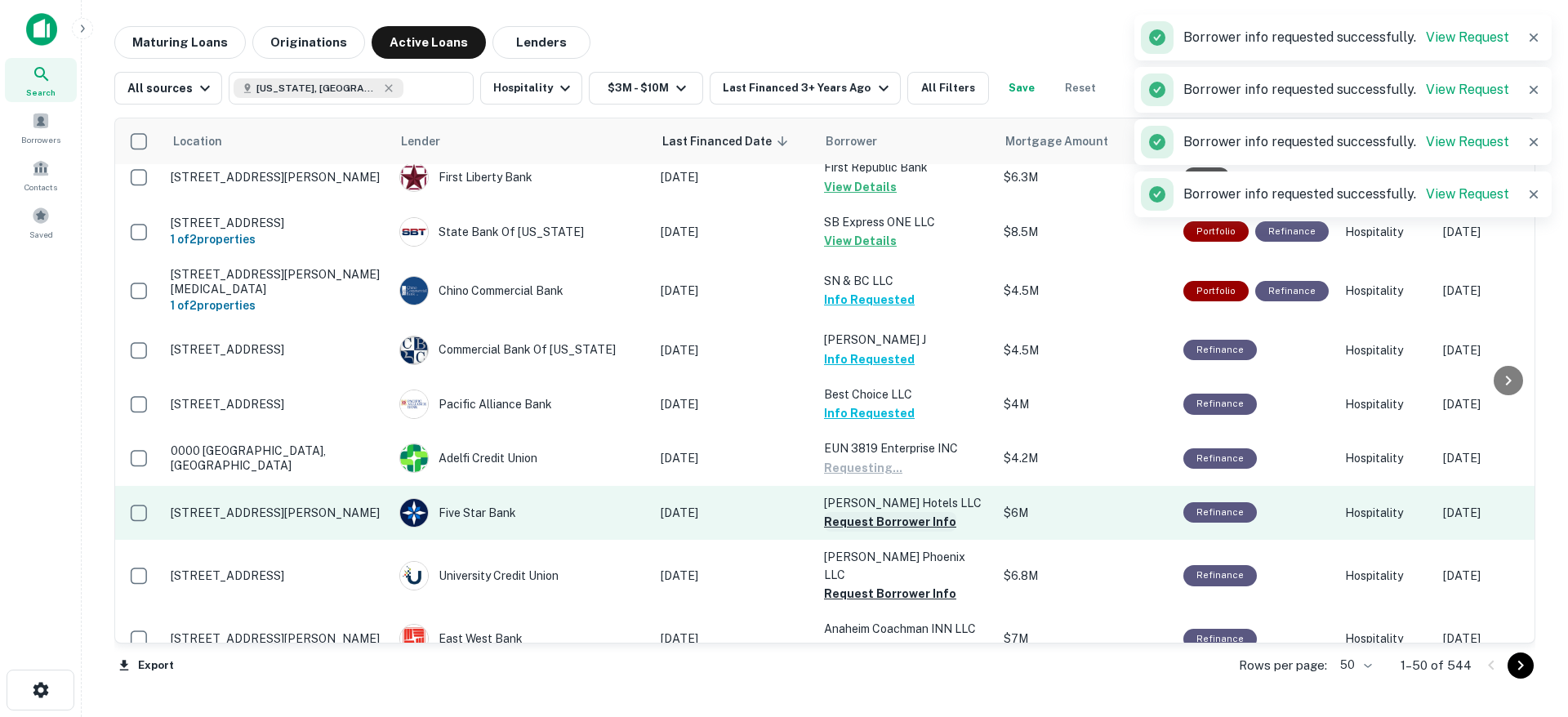
click at [897, 512] on button "Request Borrower Info" at bounding box center [890, 522] width 132 height 20
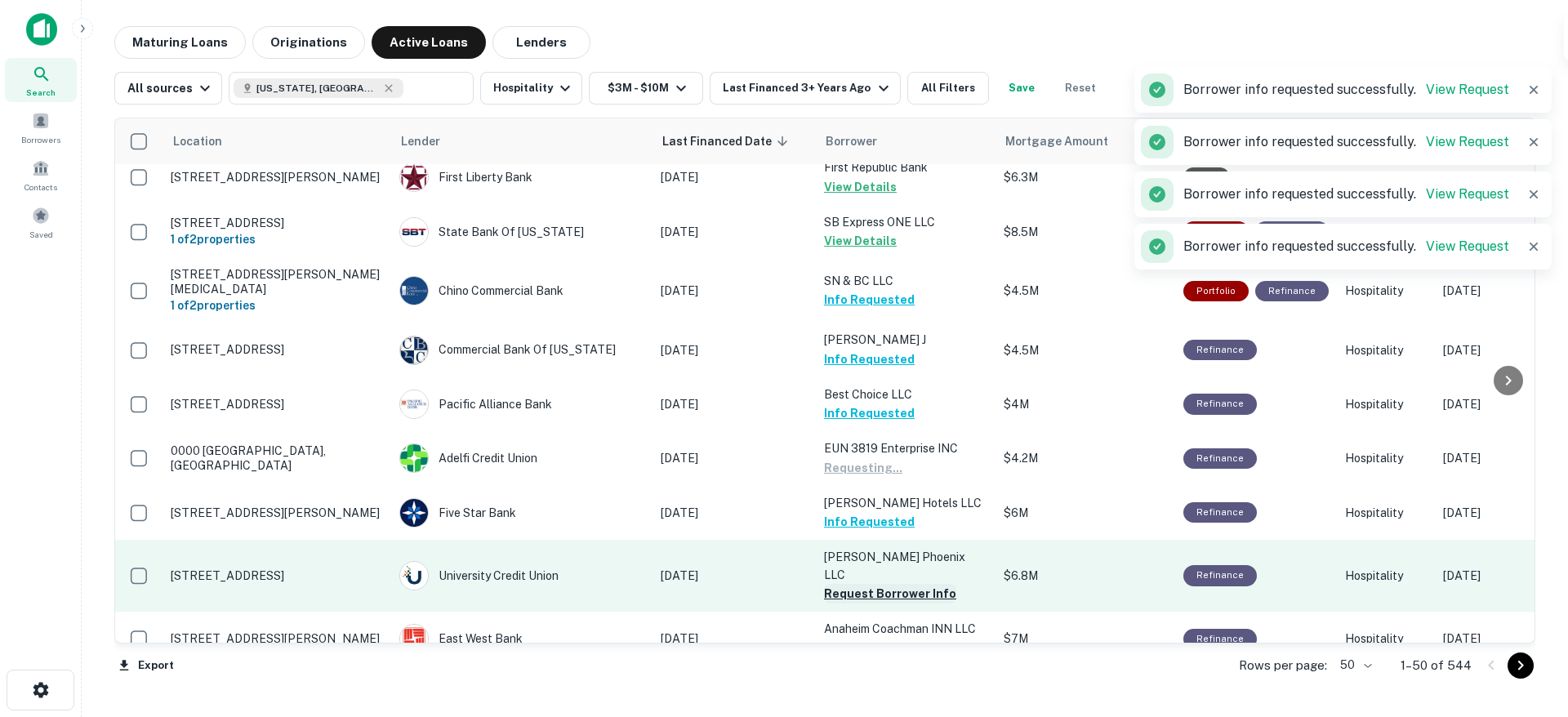
click at [908, 584] on button "Request Borrower Info" at bounding box center [890, 594] width 132 height 20
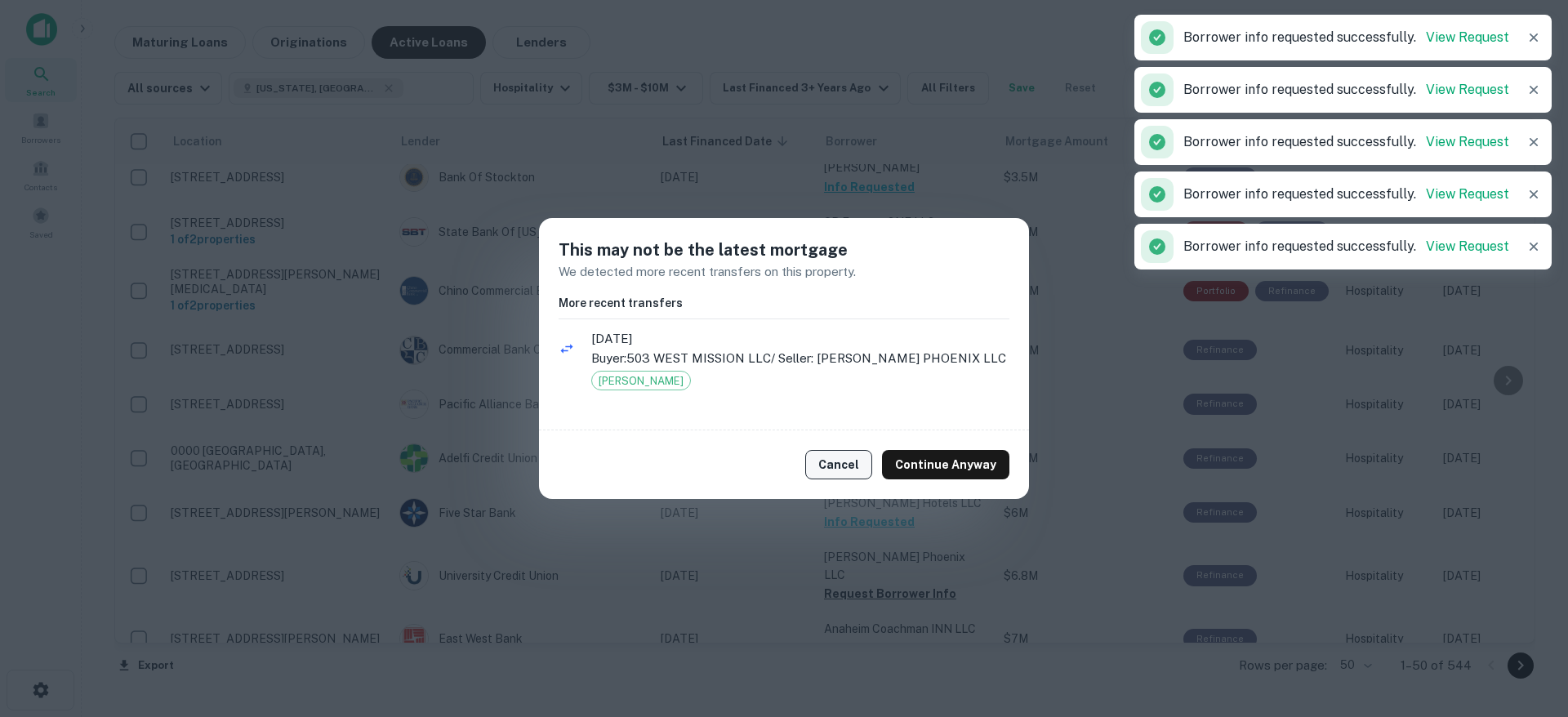
click at [854, 471] on button "Cancel" at bounding box center [839, 465] width 67 height 29
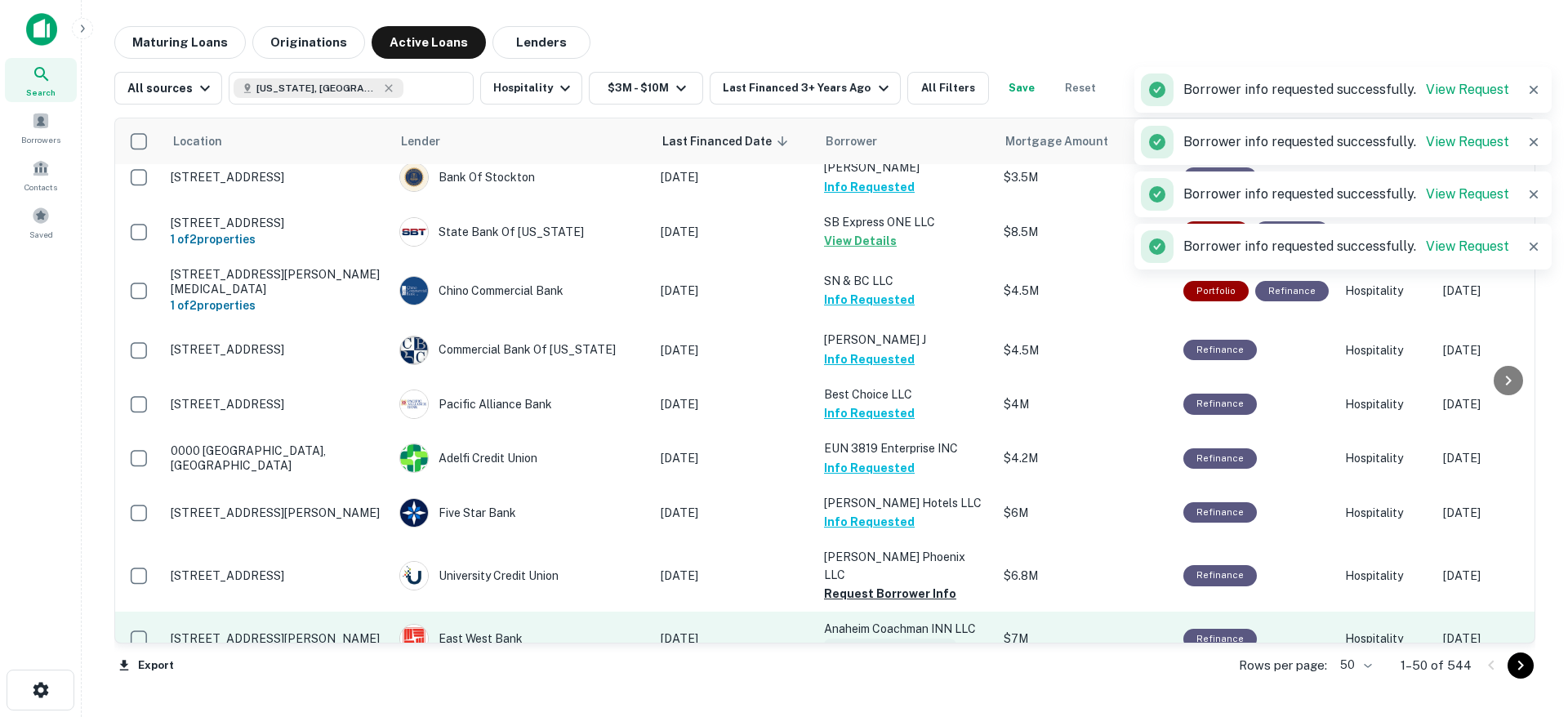
click at [907, 639] on button "Request Borrower Info" at bounding box center [890, 649] width 132 height 20
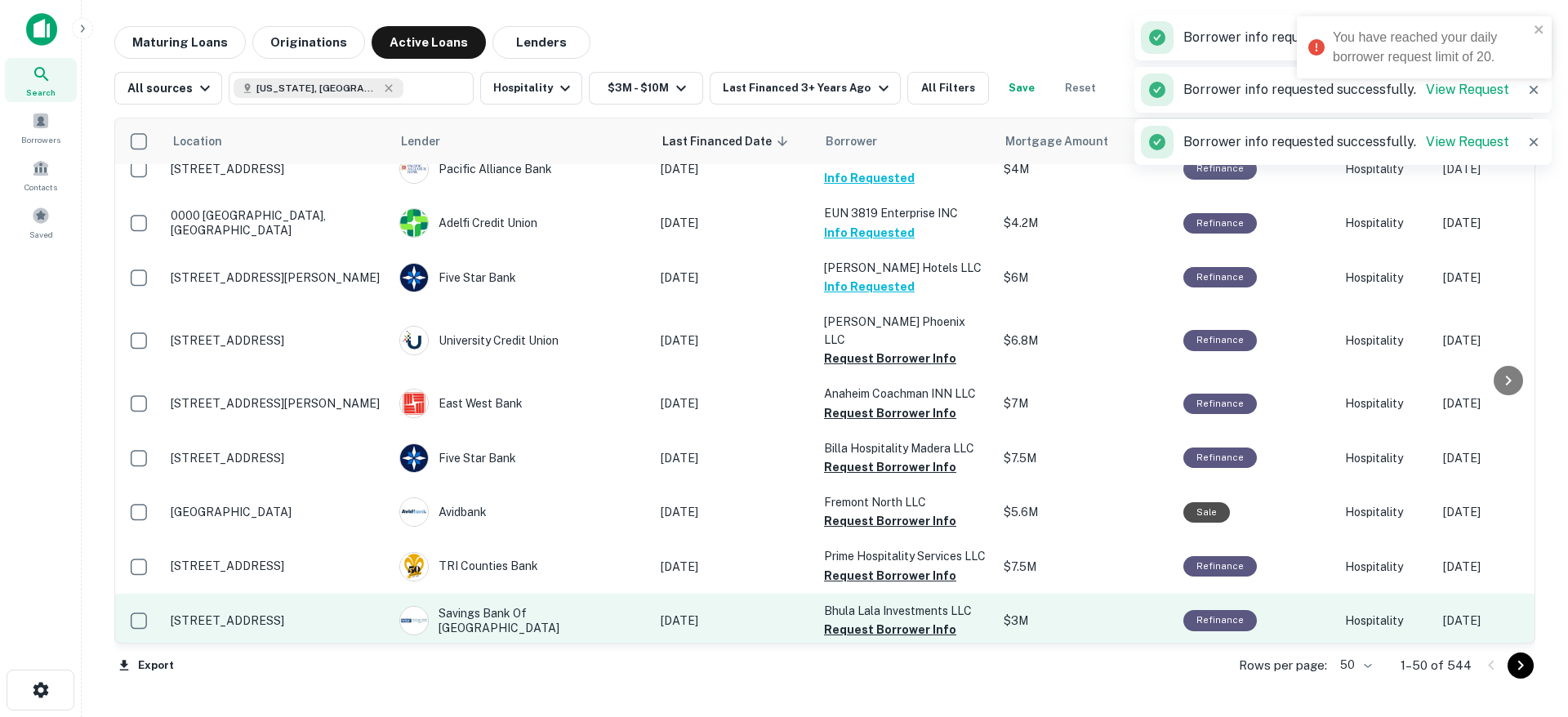
scroll to position [1515, 0]
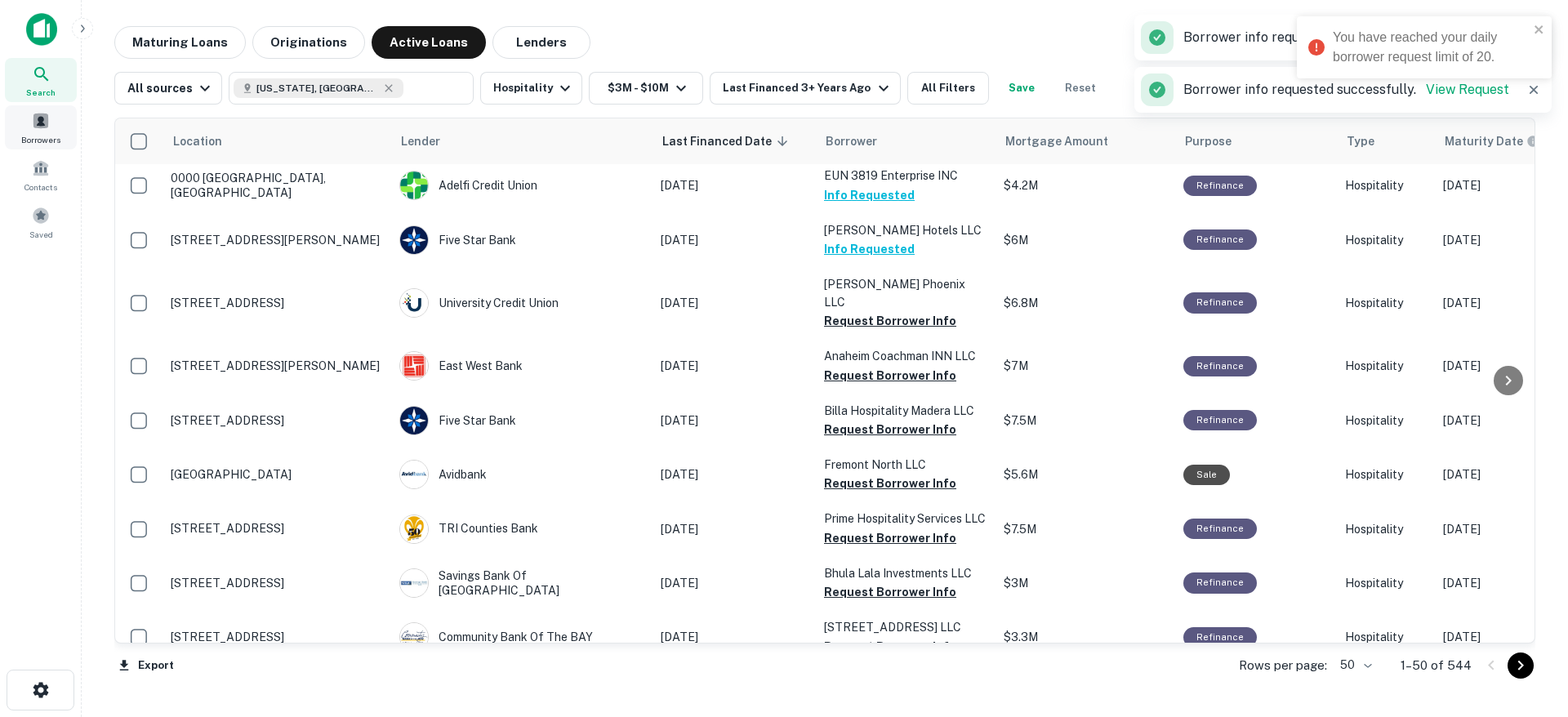
click at [44, 127] on span at bounding box center [41, 121] width 18 height 18
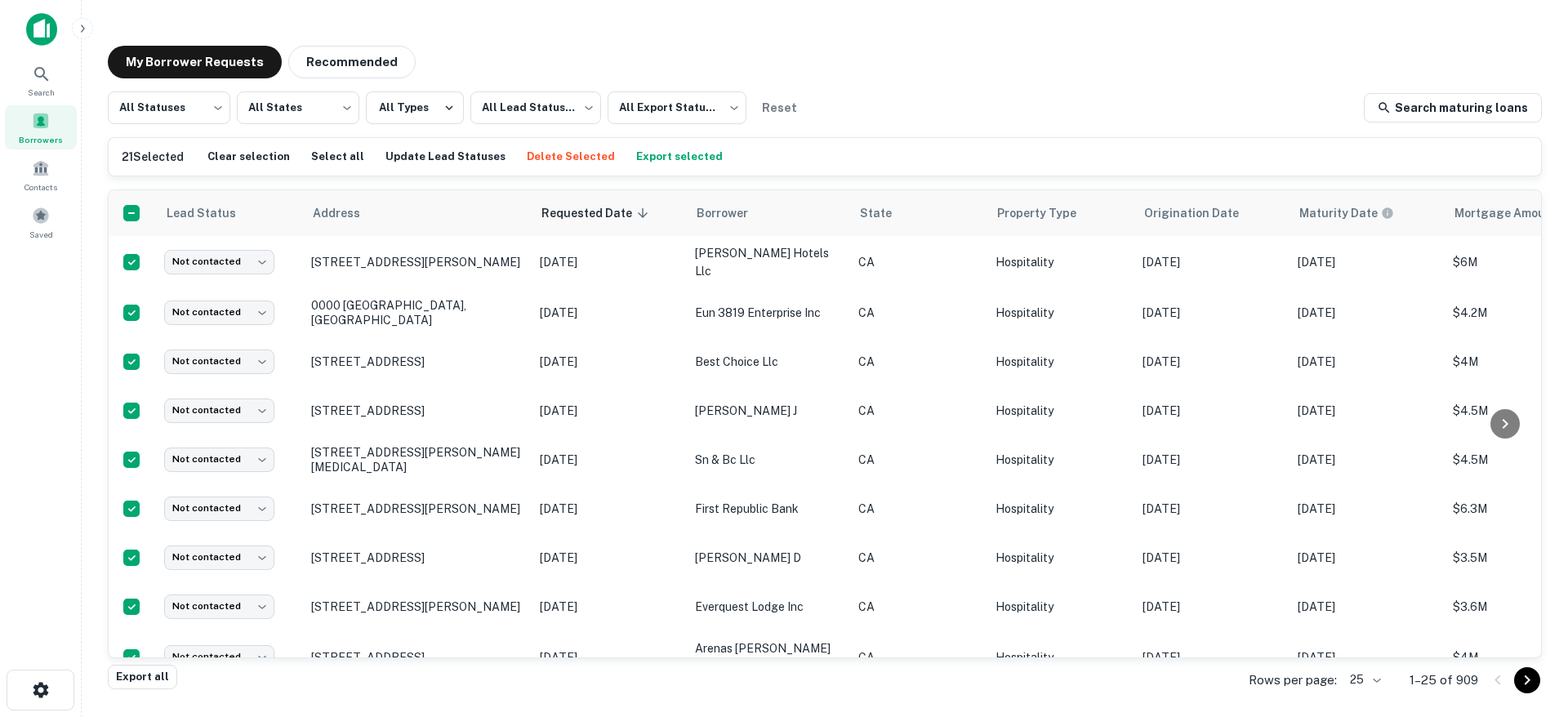
click at [662, 160] on button "Export selected" at bounding box center [680, 157] width 95 height 25
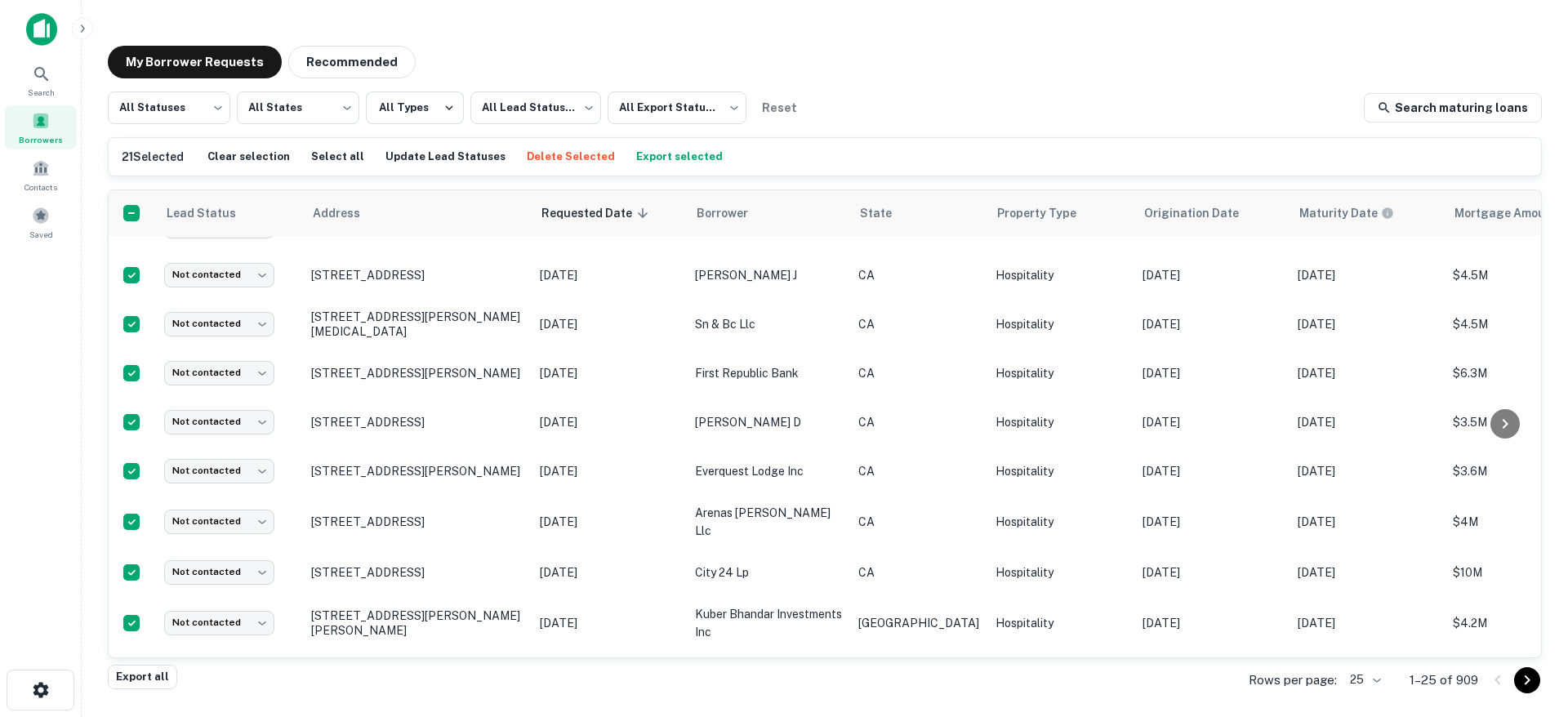
scroll to position [145, 0]
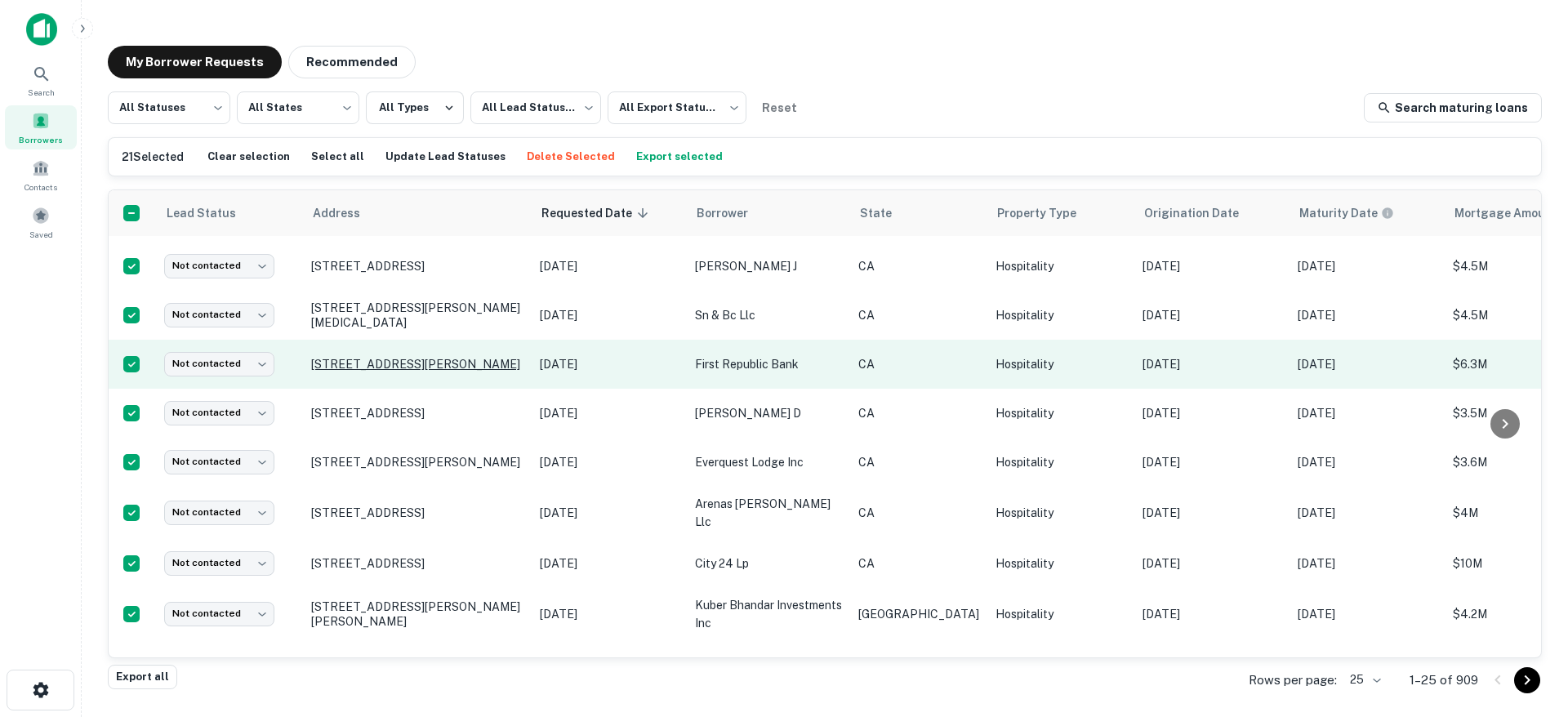
click at [422, 358] on p "[STREET_ADDRESS][PERSON_NAME]" at bounding box center [417, 364] width 212 height 15
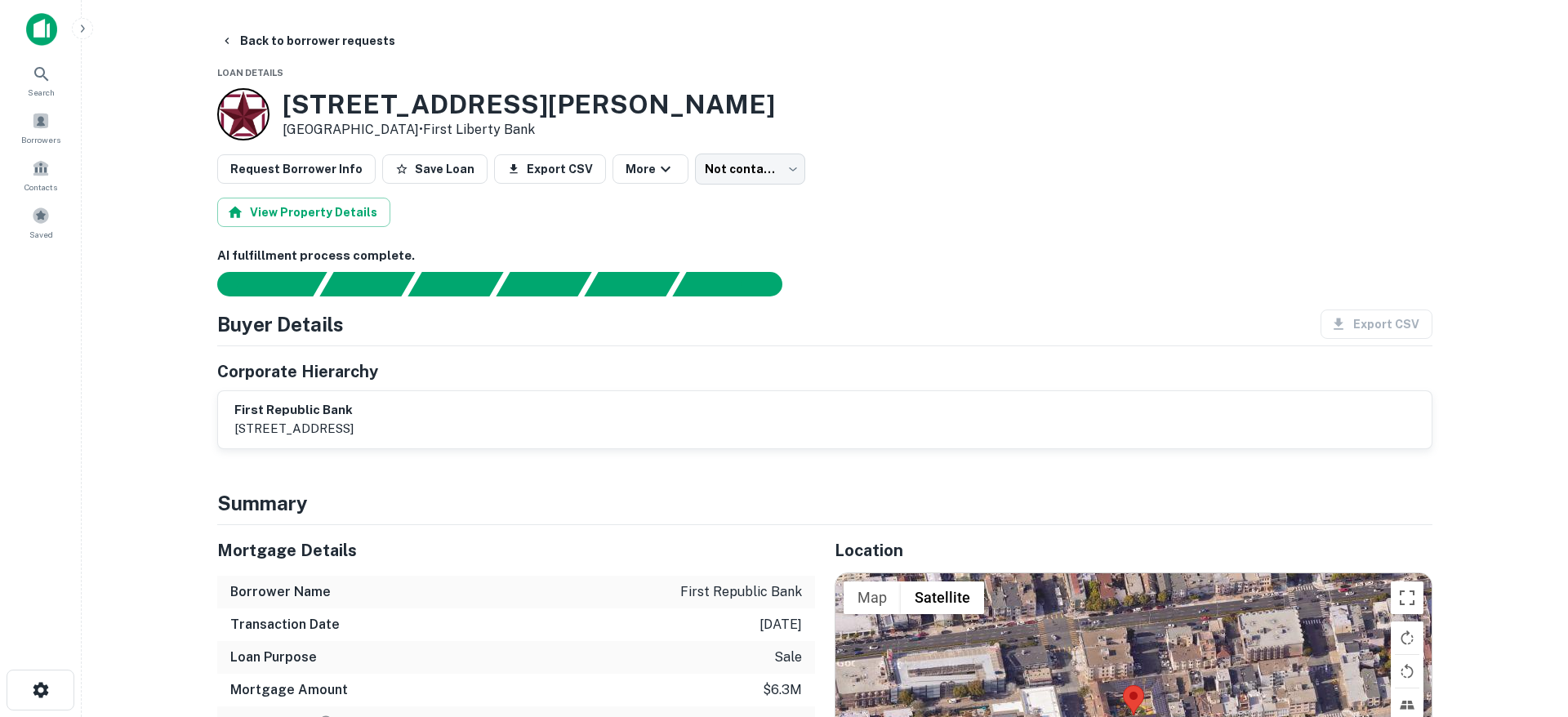
scroll to position [166, 0]
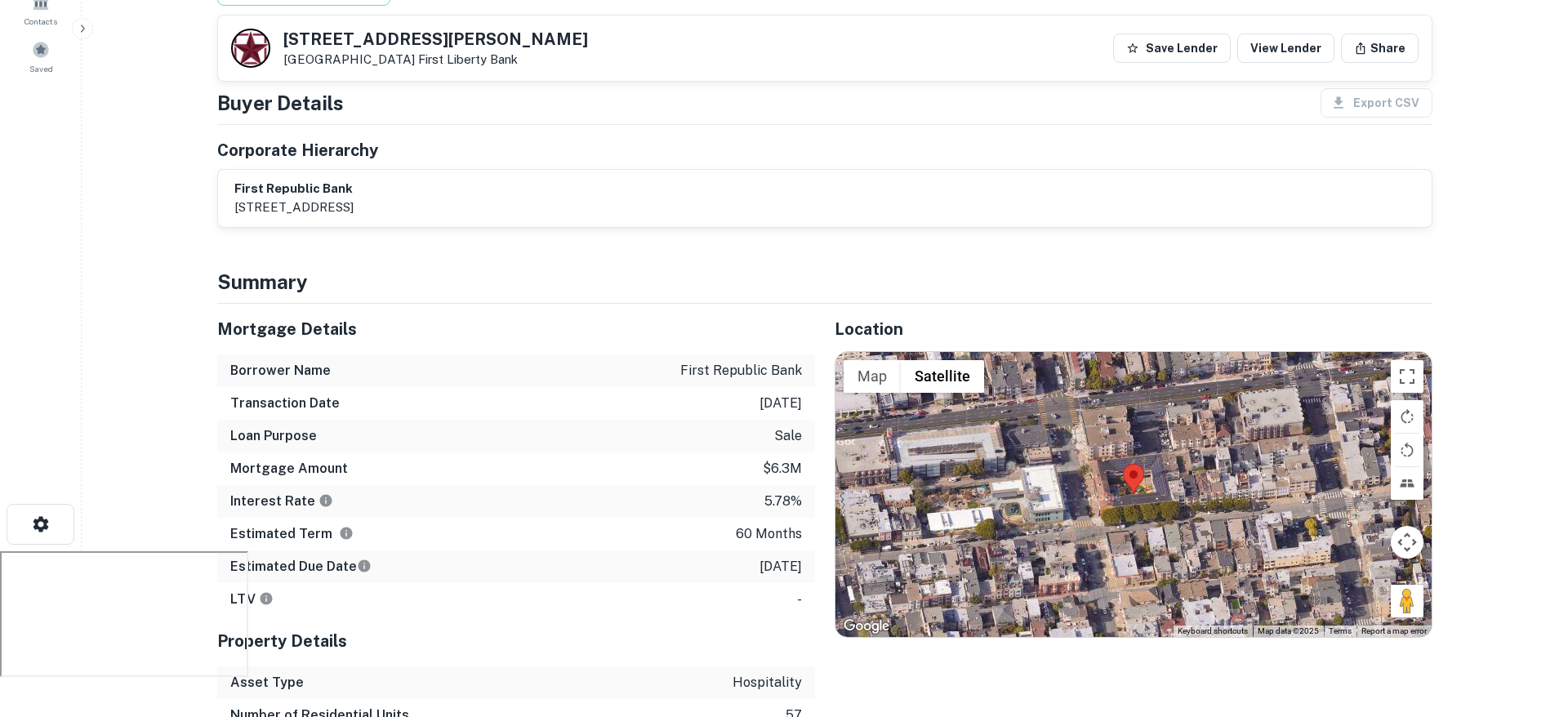
click at [494, 189] on div "first republic bank [STREET_ADDRESS]" at bounding box center [825, 198] width 1181 height 37
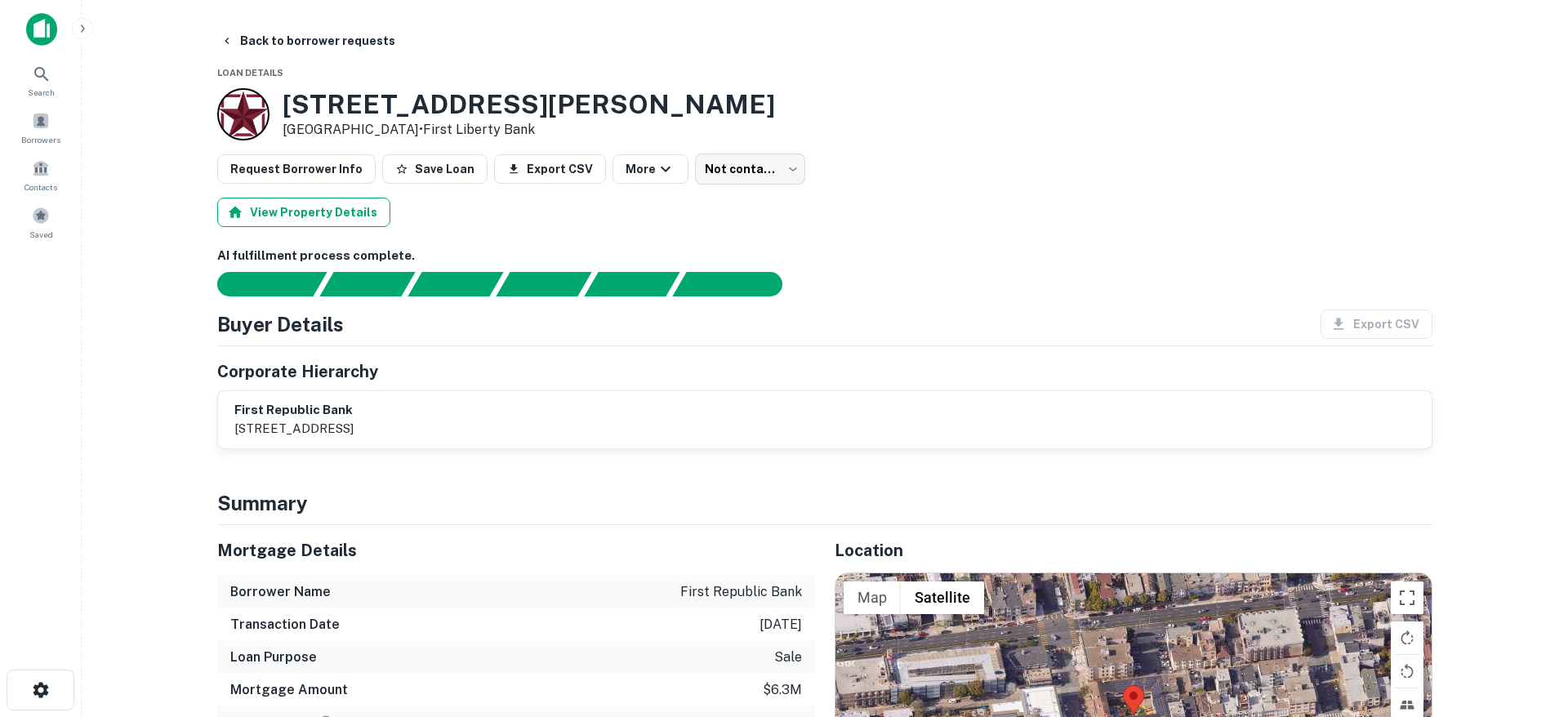
scroll to position [2, 0]
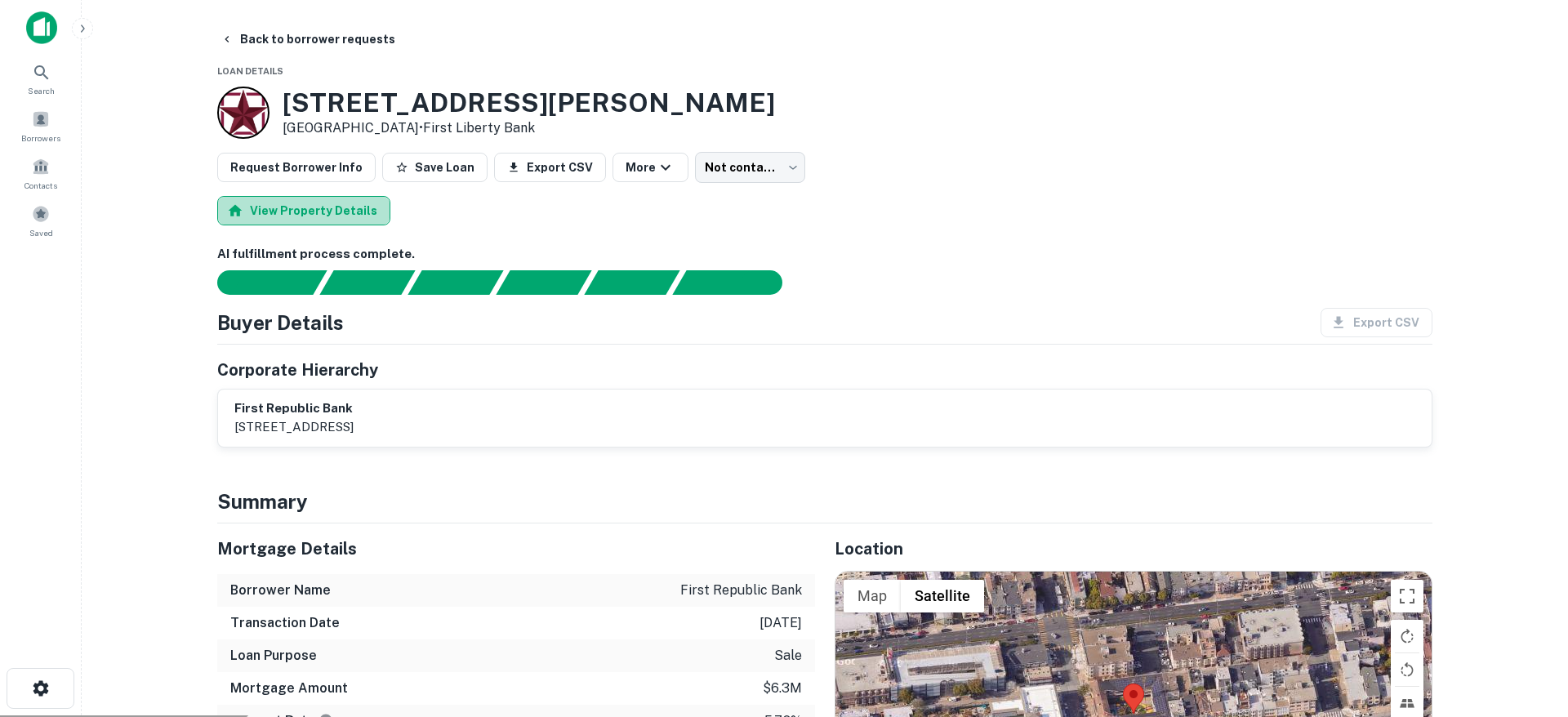
click at [322, 218] on button "View Property Details" at bounding box center [303, 210] width 173 height 29
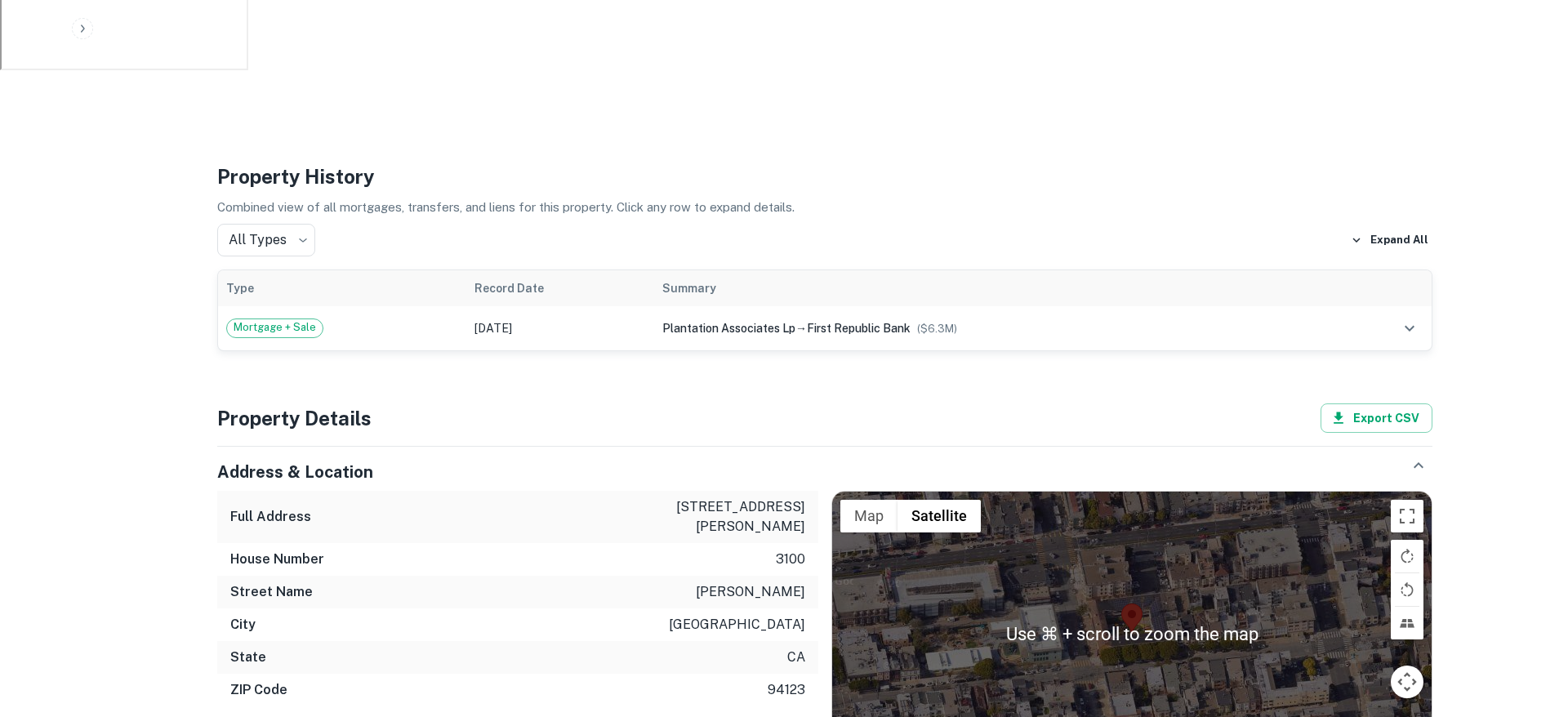
scroll to position [706, 0]
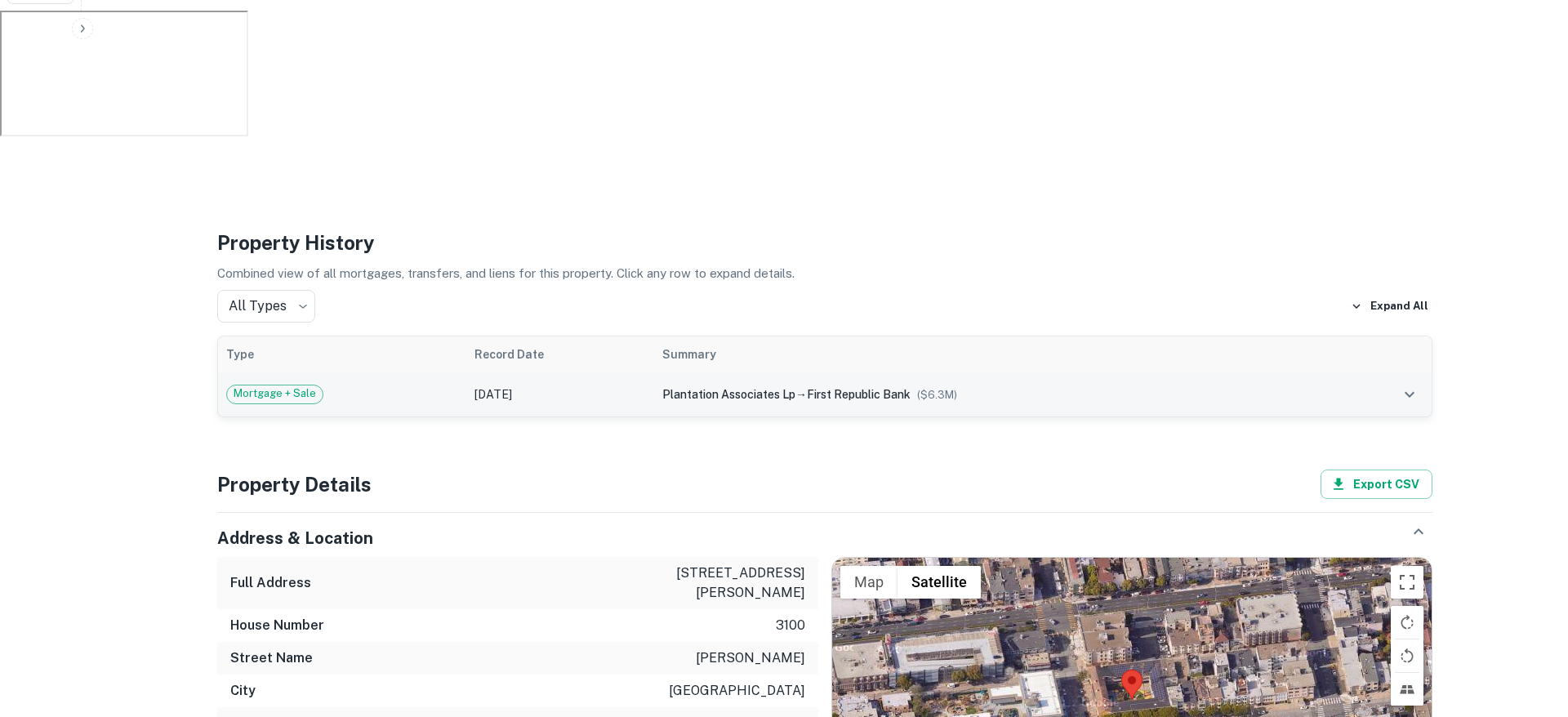
click at [1034, 396] on div "plantation associates lp → first republic bank ($ 6.3M )" at bounding box center [995, 394] width 665 height 18
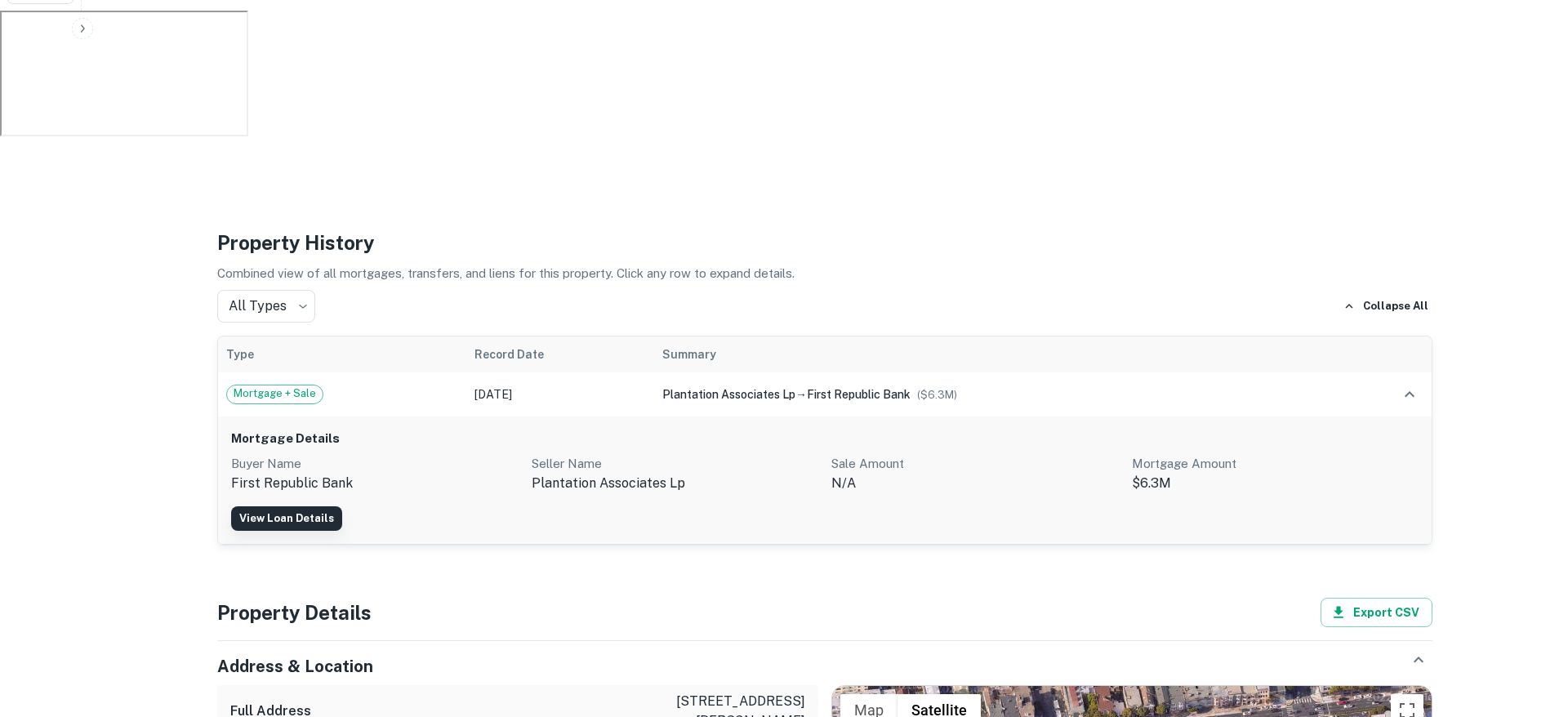
click at [322, 517] on link "View Loan Details" at bounding box center [287, 518] width 111 height 25
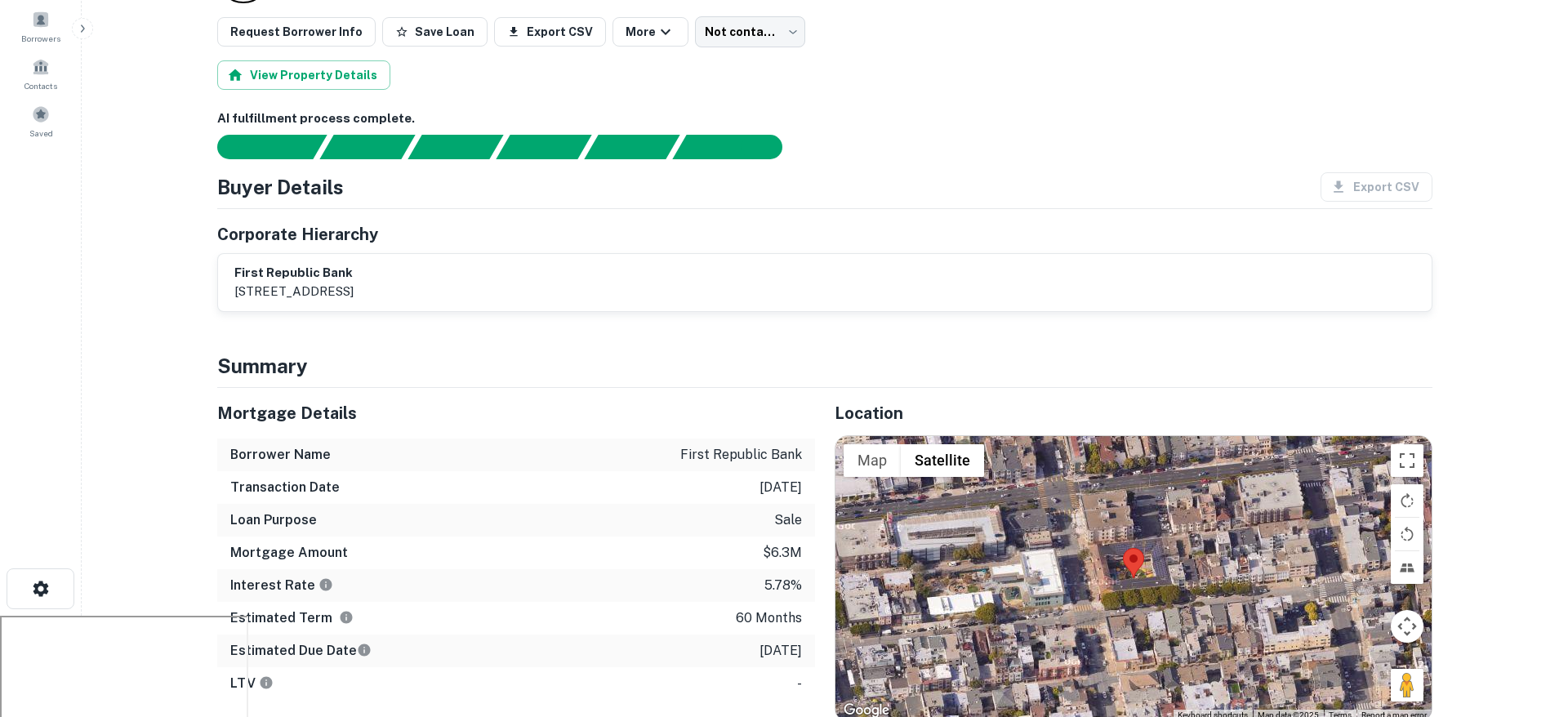
scroll to position [138, 0]
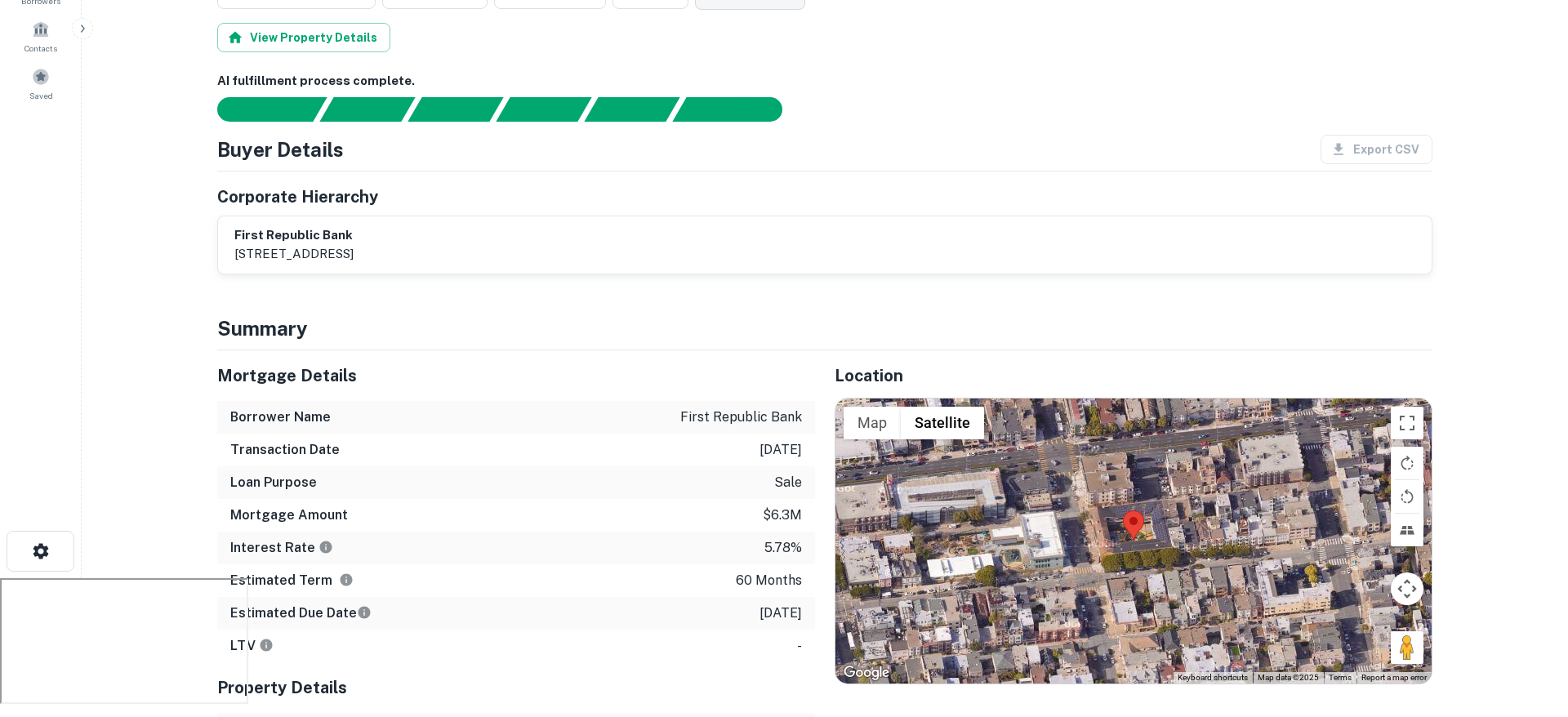
click at [572, 244] on div "first republic bank [STREET_ADDRESS]" at bounding box center [825, 244] width 1181 height 37
click at [354, 250] on p "[STREET_ADDRESS]" at bounding box center [293, 254] width 119 height 20
click at [296, 216] on div "first republic bank [STREET_ADDRESS]" at bounding box center [825, 245] width 1215 height 59
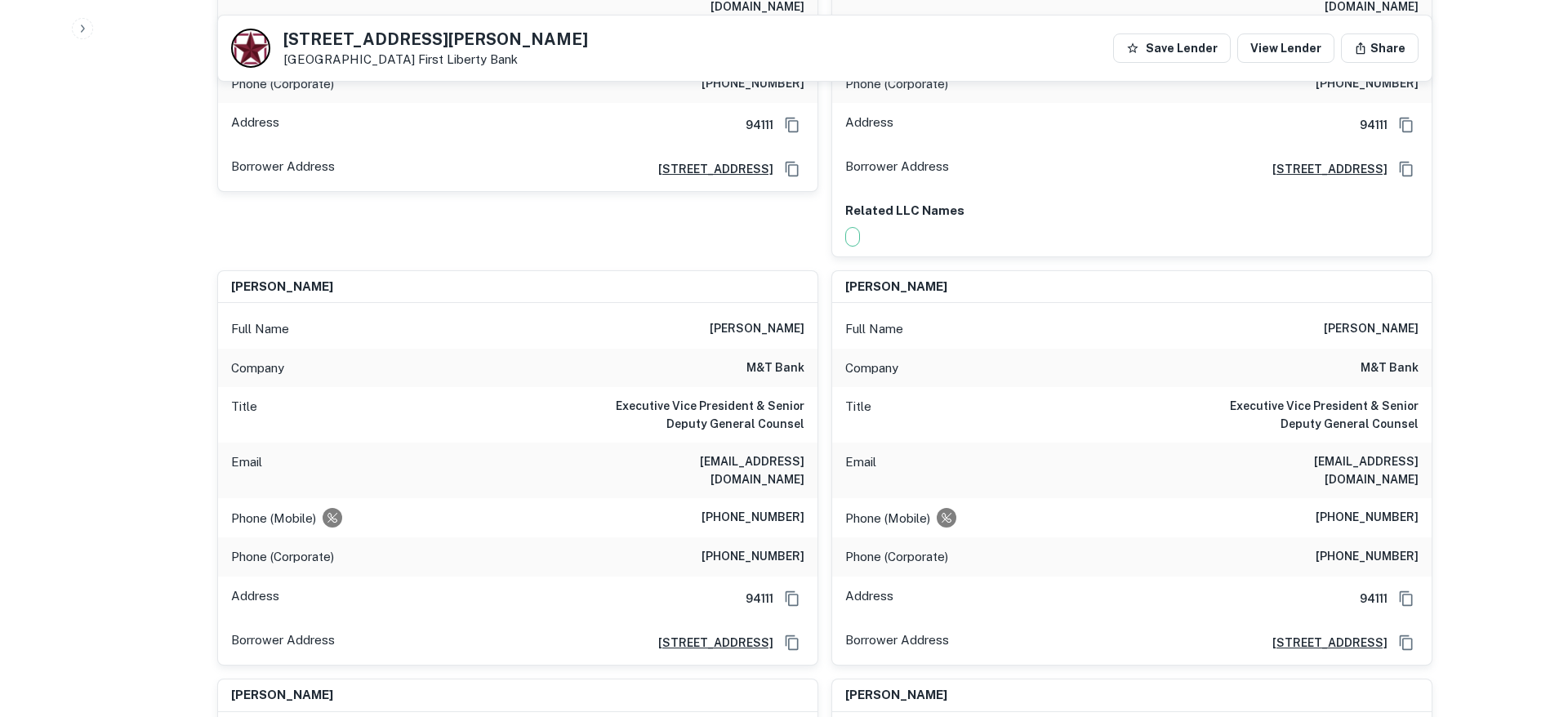
scroll to position [23800, 0]
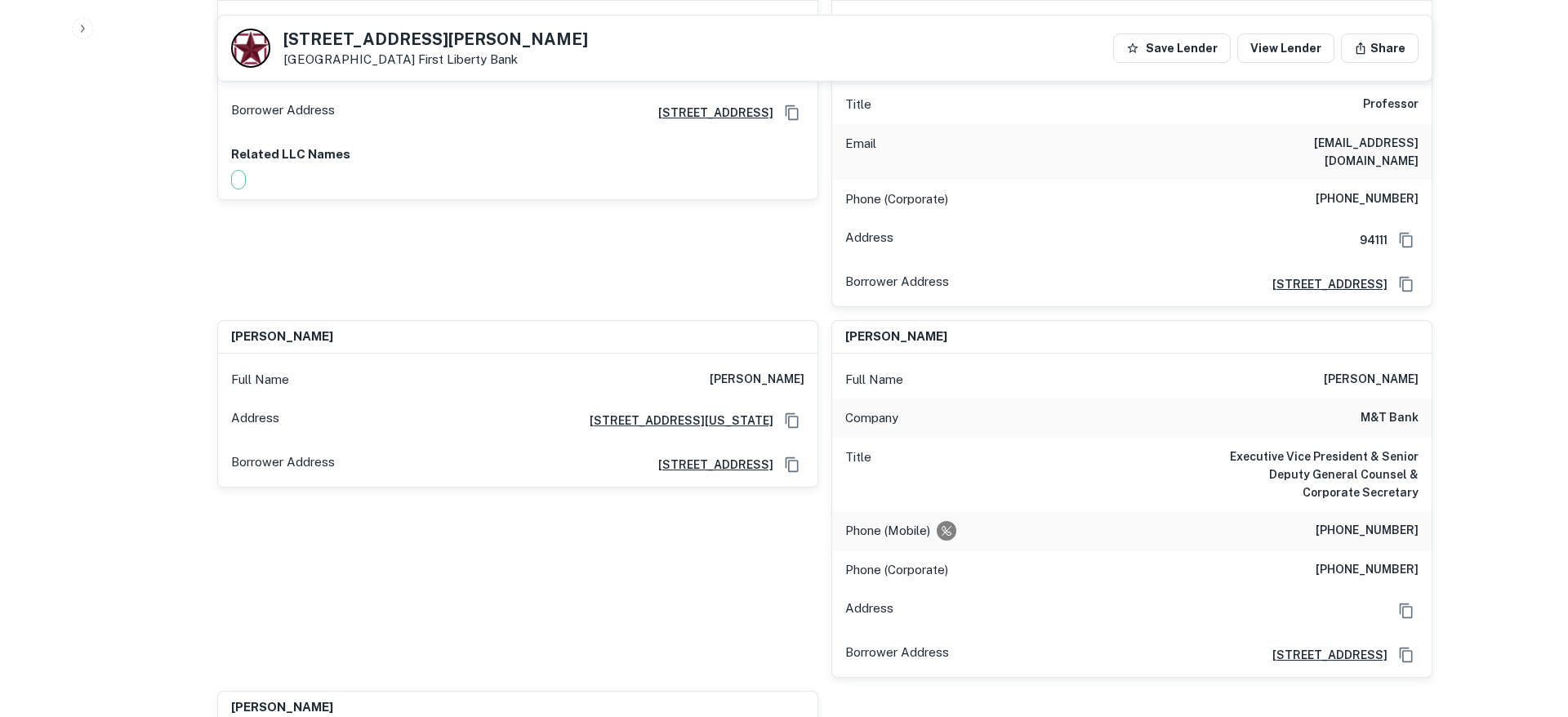
scroll to position [27187, 0]
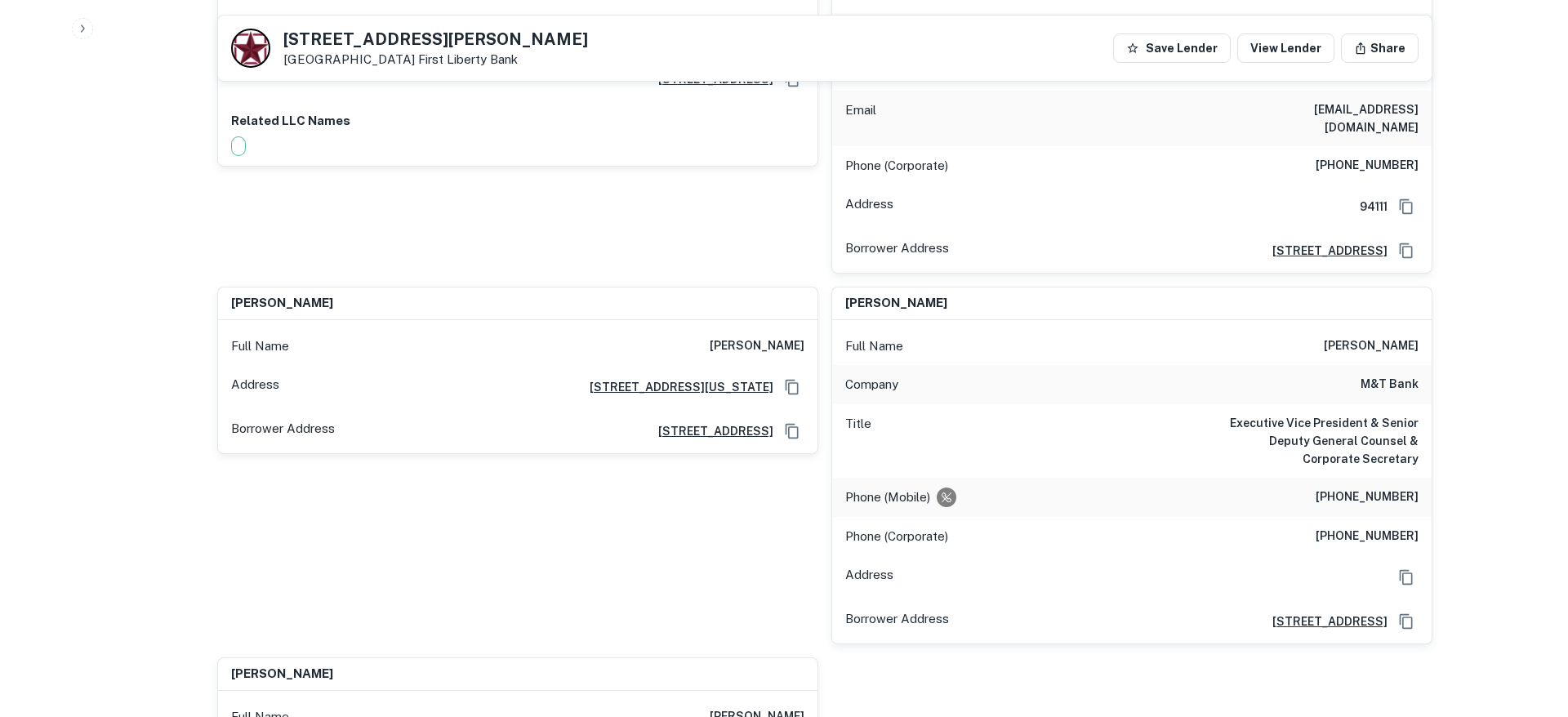
drag, startPoint x: 1213, startPoint y: 456, endPoint x: 1297, endPoint y: 415, distance: 93.5
